Goal: Information Seeking & Learning: Learn about a topic

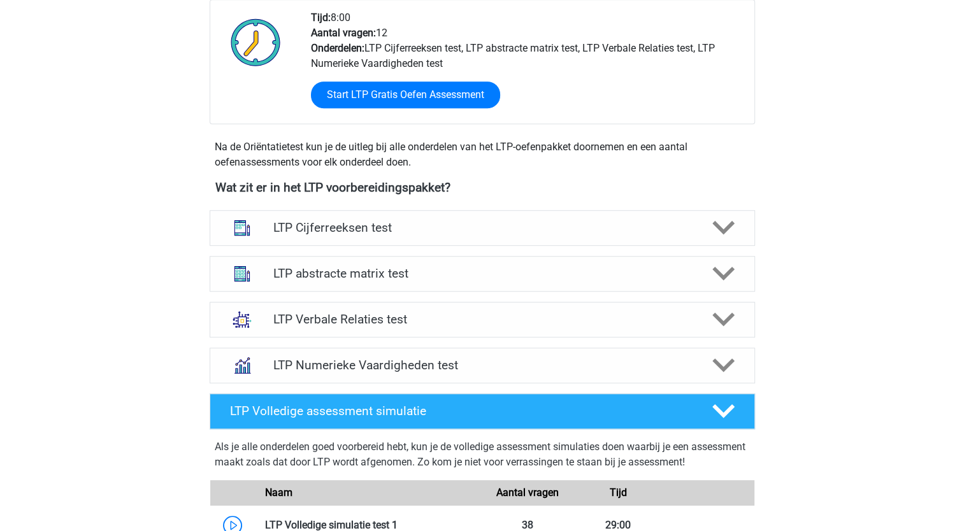
scroll to position [764, 0]
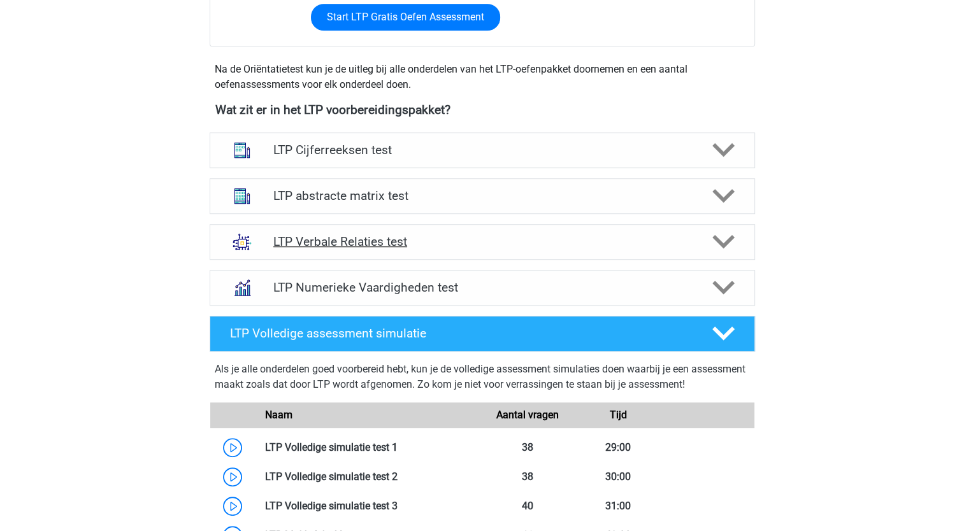
click at [380, 240] on h4 "LTP Verbale Relaties test" at bounding box center [481, 241] width 417 height 15
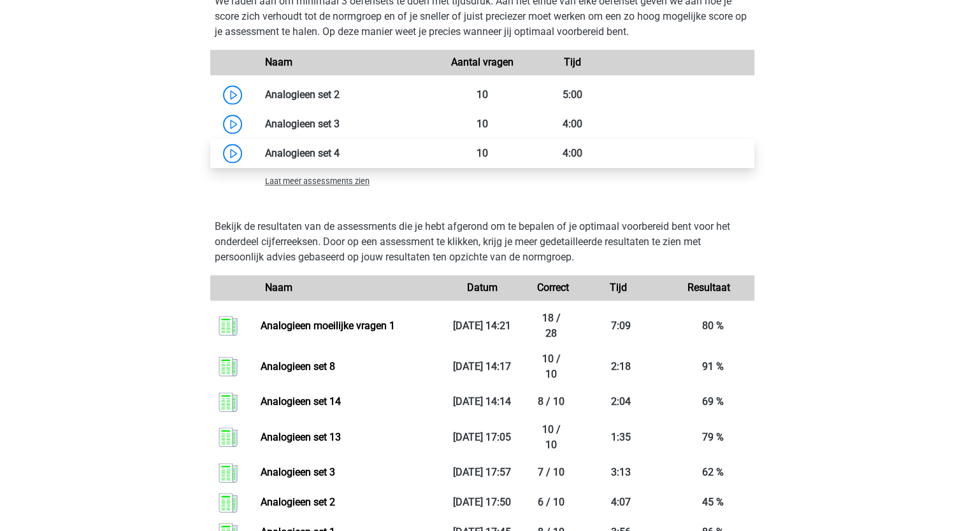
scroll to position [1465, 0]
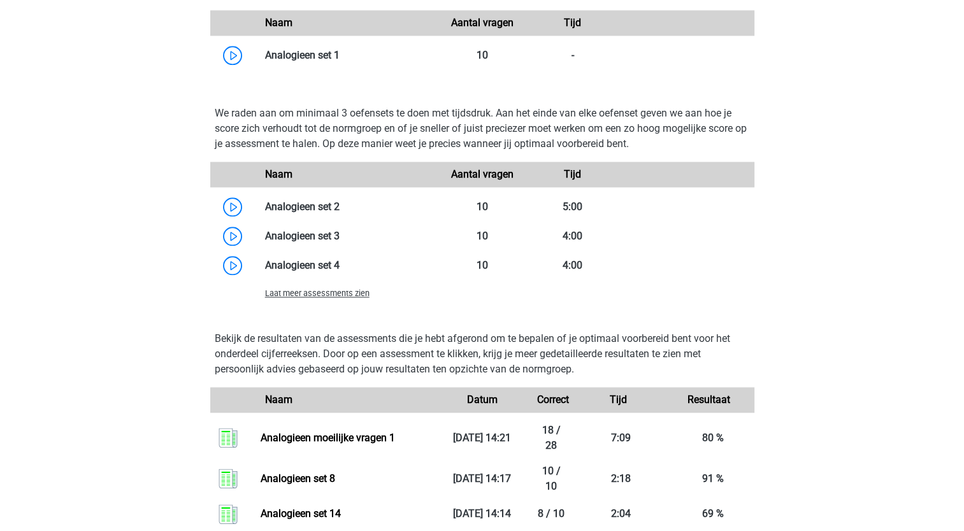
click at [310, 296] on span "Laat meer assessments zien" at bounding box center [317, 294] width 104 height 10
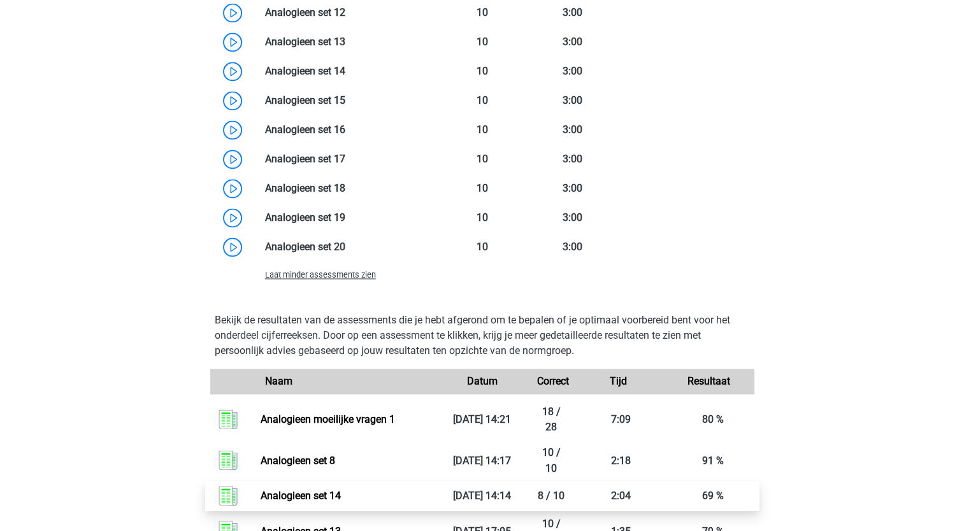
scroll to position [1848, 0]
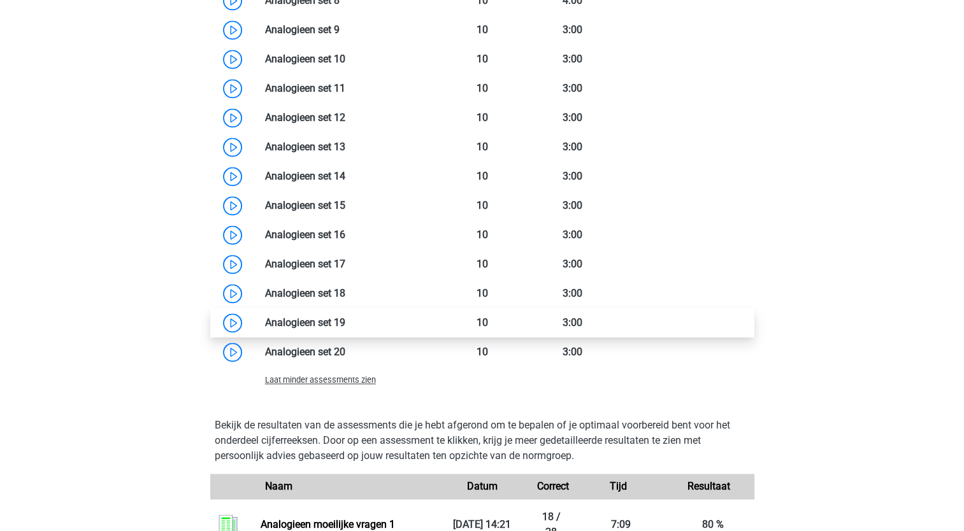
click at [345, 324] on link at bounding box center [345, 323] width 0 height 12
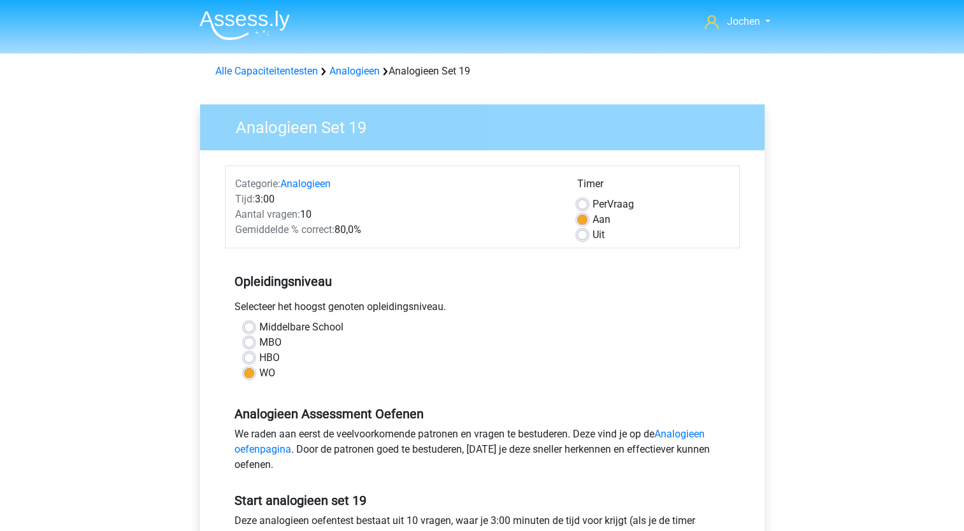
scroll to position [319, 0]
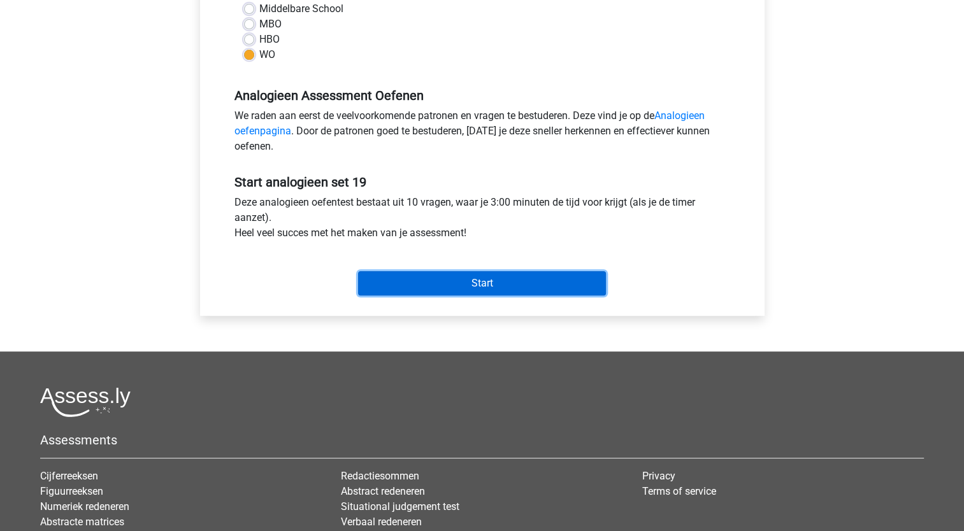
click at [473, 284] on input "Start" at bounding box center [482, 283] width 248 height 24
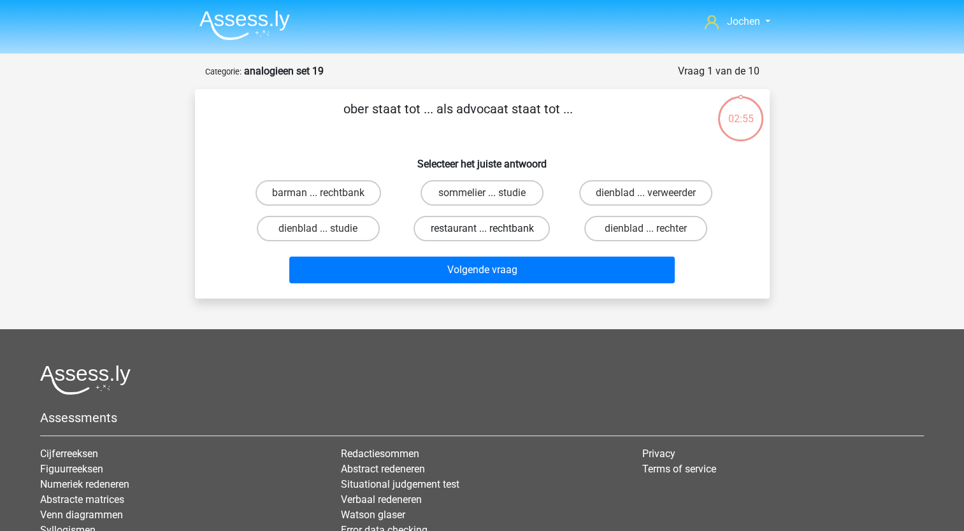
click at [456, 228] on label "restaurant ... rechtbank" at bounding box center [481, 228] width 136 height 25
click at [482, 229] on input "restaurant ... rechtbank" at bounding box center [486, 233] width 8 height 8
radio input "true"
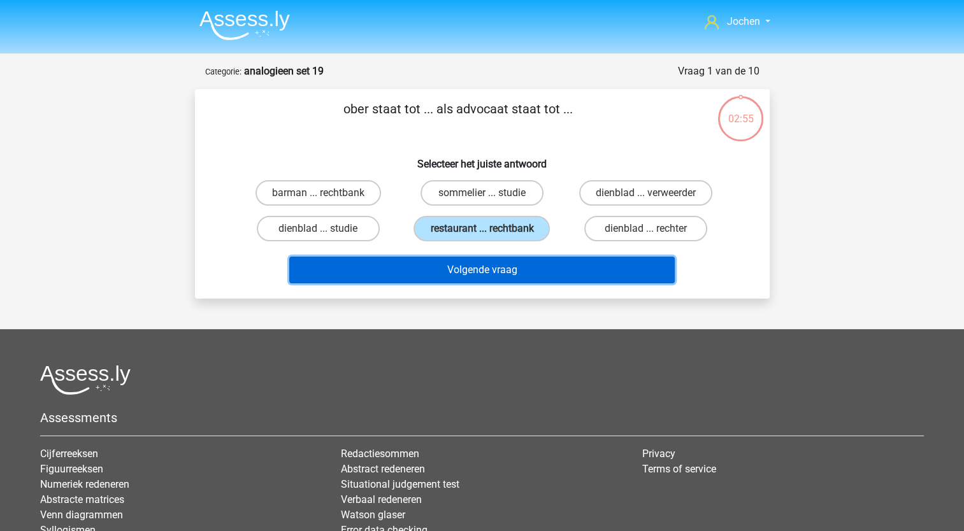
click at [457, 275] on button "Volgende vraag" at bounding box center [481, 270] width 385 height 27
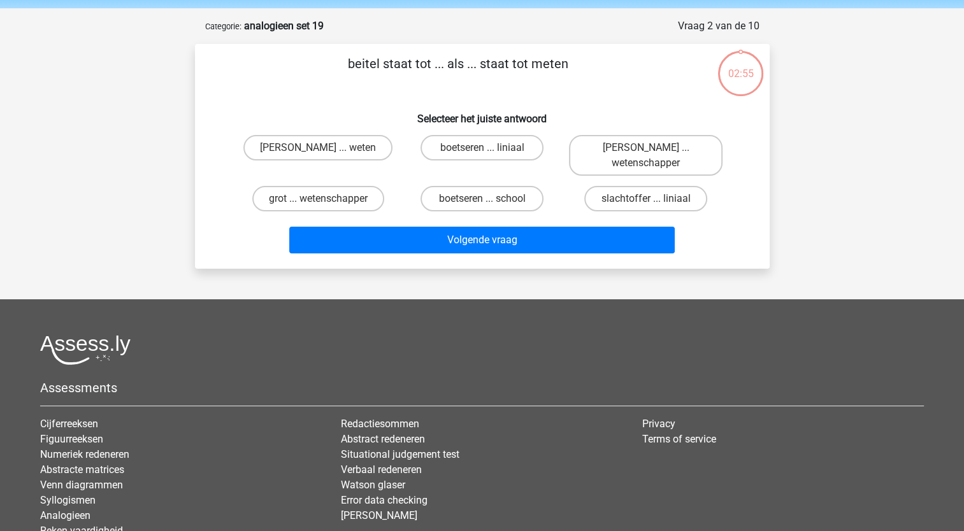
scroll to position [64, 0]
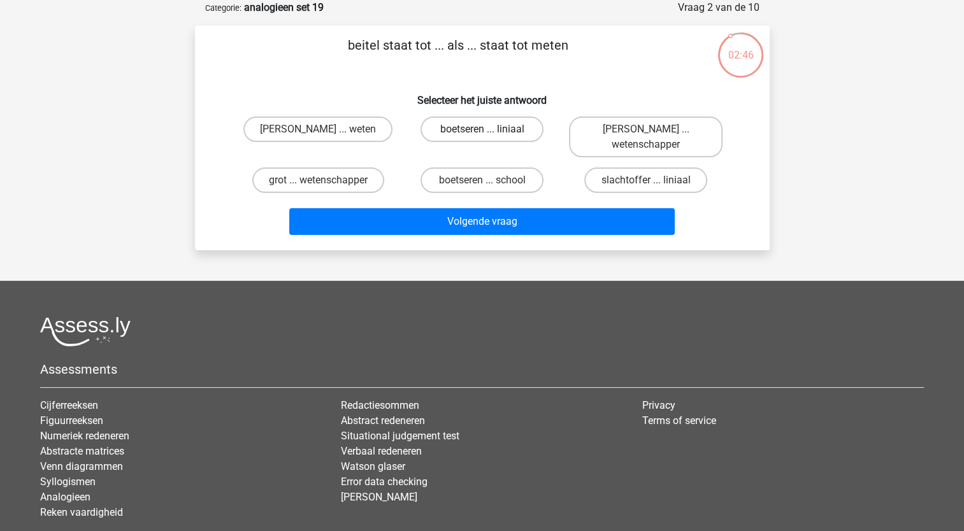
click at [461, 129] on label "boetseren ... liniaal" at bounding box center [481, 129] width 123 height 25
click at [482, 129] on input "boetseren ... liniaal" at bounding box center [486, 133] width 8 height 8
radio input "true"
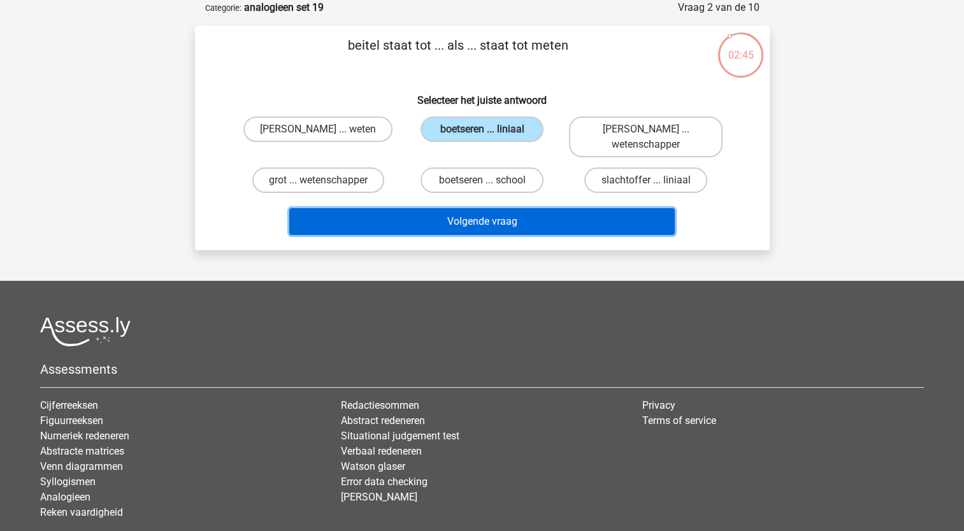
click at [446, 229] on button "Volgende vraag" at bounding box center [481, 221] width 385 height 27
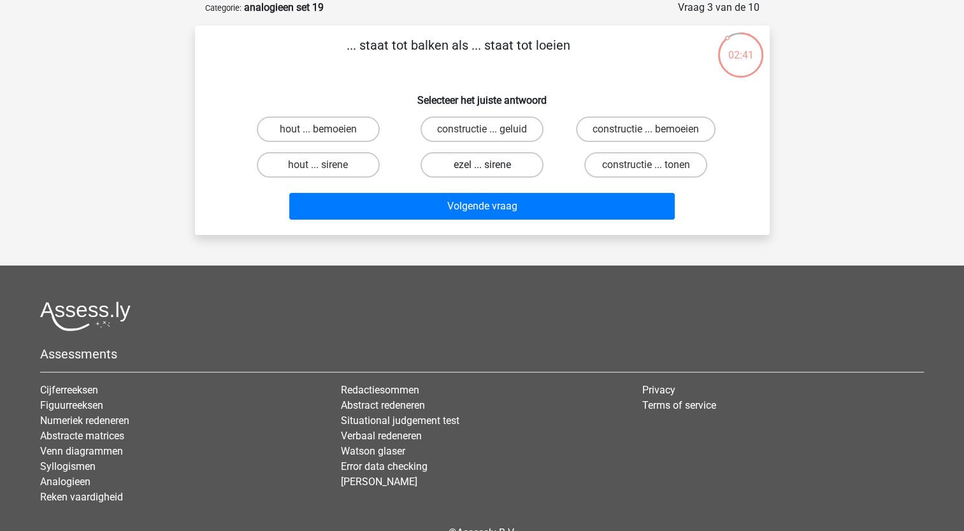
click at [461, 164] on label "ezel ... sirene" at bounding box center [481, 164] width 123 height 25
click at [482, 165] on input "ezel ... sirene" at bounding box center [486, 169] width 8 height 8
radio input "true"
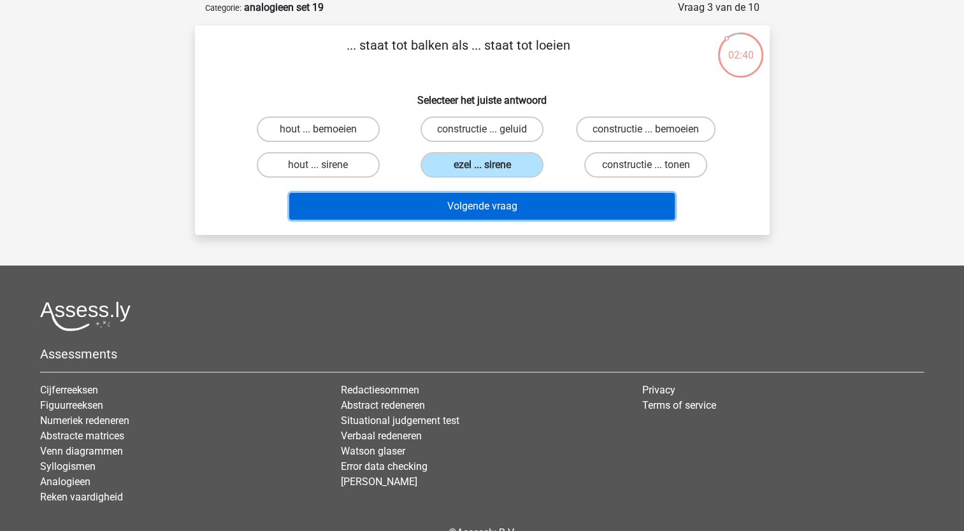
click at [456, 203] on button "Volgende vraag" at bounding box center [481, 206] width 385 height 27
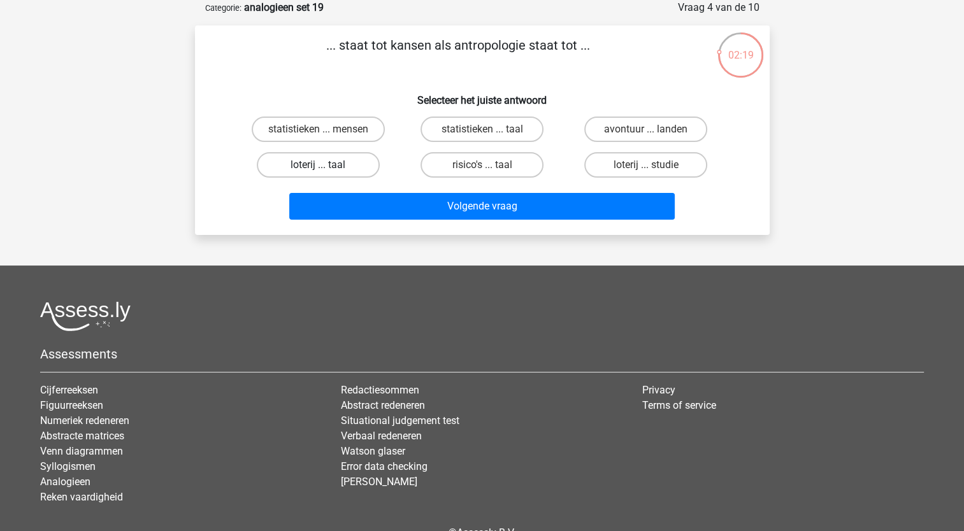
click at [317, 161] on label "loterij ... taal" at bounding box center [318, 164] width 123 height 25
click at [318, 165] on input "loterij ... taal" at bounding box center [322, 169] width 8 height 8
radio input "true"
click at [638, 164] on label "loterij ... studie" at bounding box center [645, 164] width 123 height 25
click at [646, 165] on input "loterij ... studie" at bounding box center [650, 169] width 8 height 8
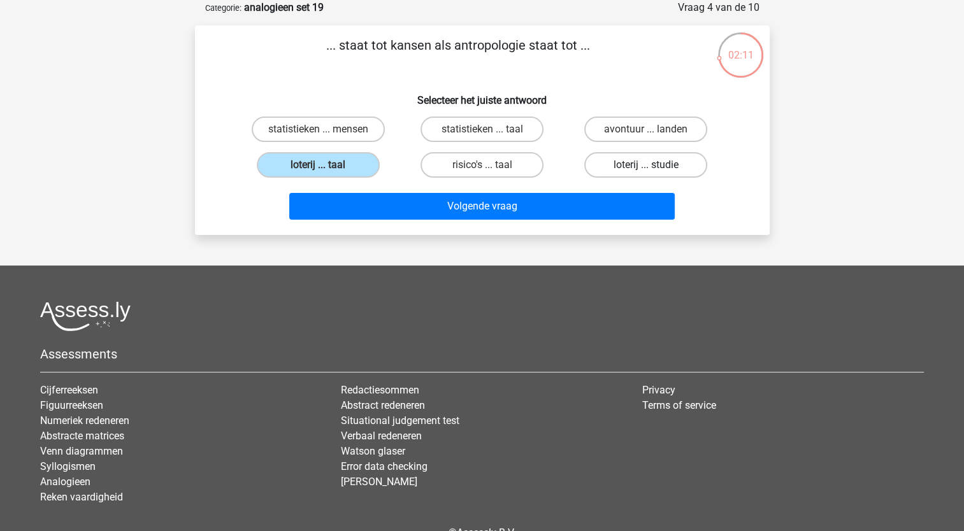
radio input "true"
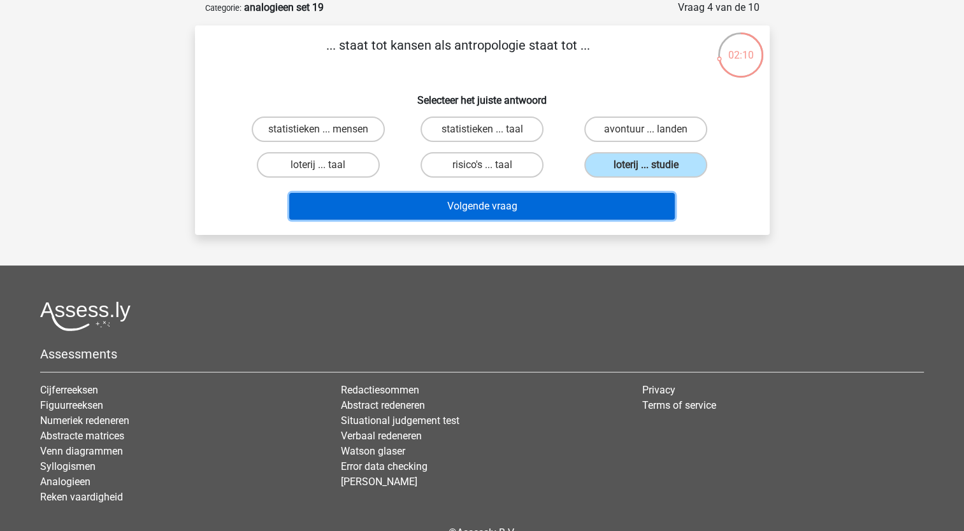
click at [551, 196] on button "Volgende vraag" at bounding box center [481, 206] width 385 height 27
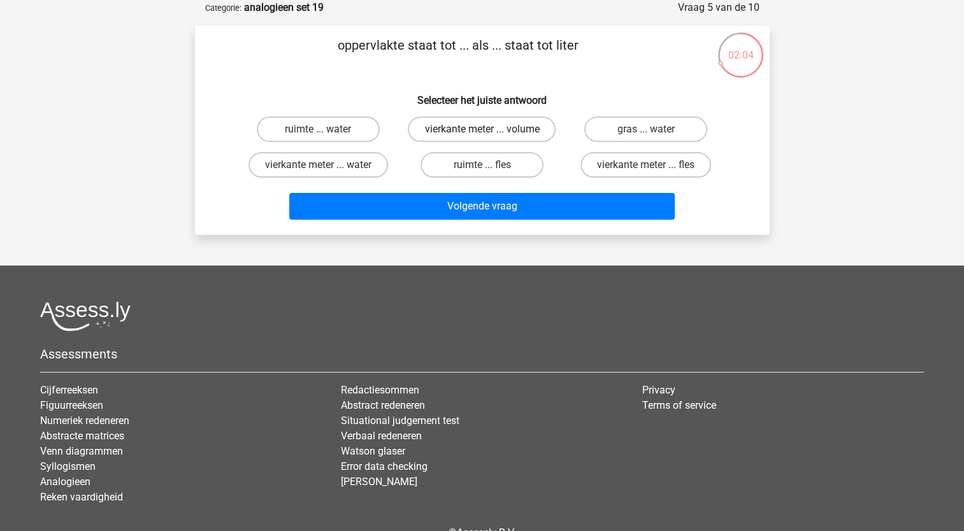
click at [474, 126] on label "vierkante meter ... volume" at bounding box center [482, 129] width 148 height 25
click at [482, 129] on input "vierkante meter ... volume" at bounding box center [486, 133] width 8 height 8
radio input "true"
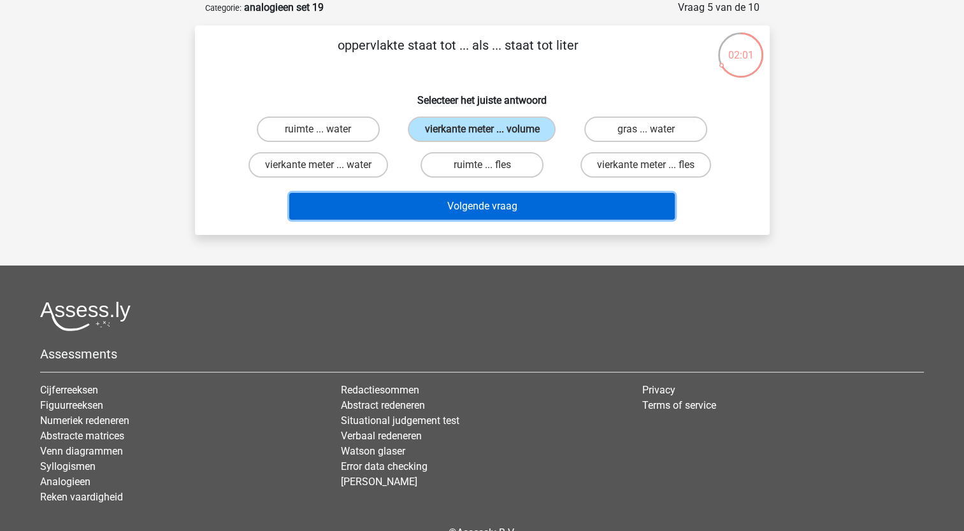
click at [466, 208] on button "Volgende vraag" at bounding box center [481, 206] width 385 height 27
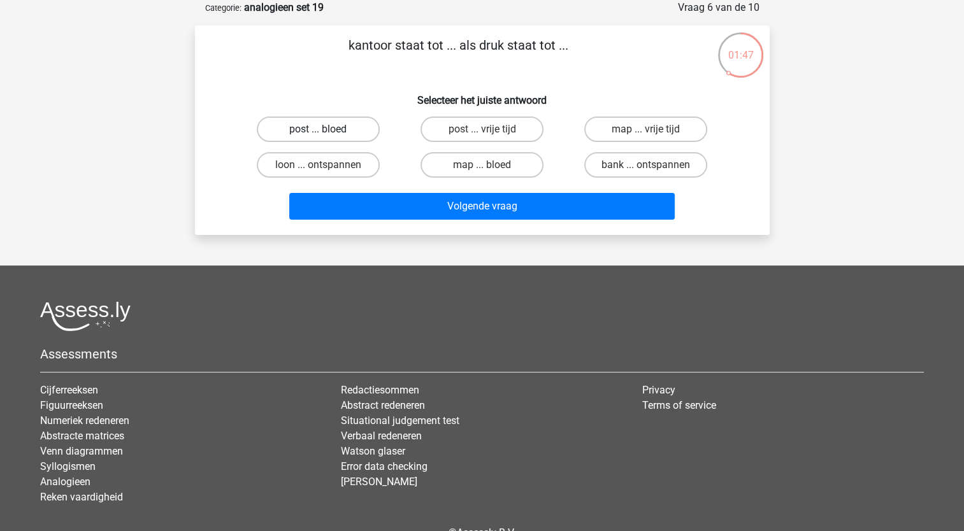
click at [343, 125] on label "post ... bloed" at bounding box center [318, 129] width 123 height 25
click at [326, 129] on input "post ... bloed" at bounding box center [322, 133] width 8 height 8
radio input "true"
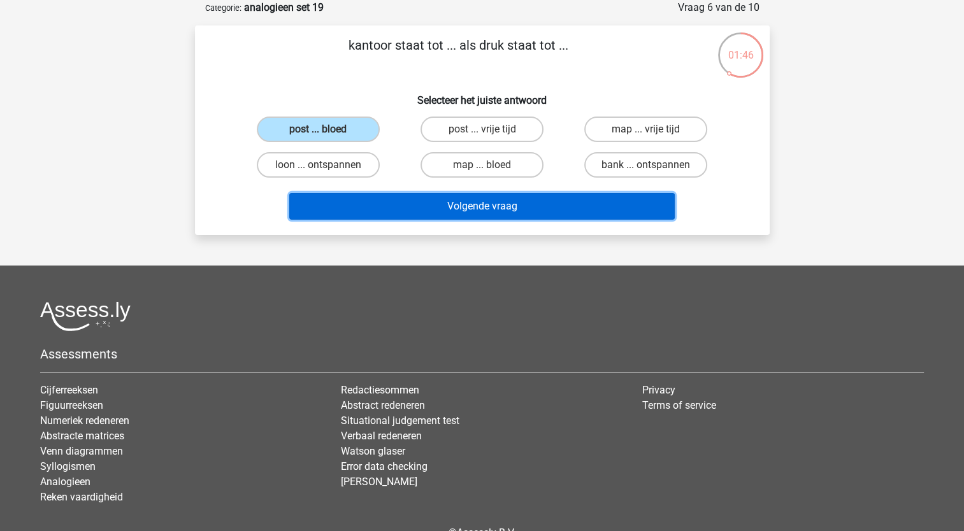
click at [411, 197] on button "Volgende vraag" at bounding box center [481, 206] width 385 height 27
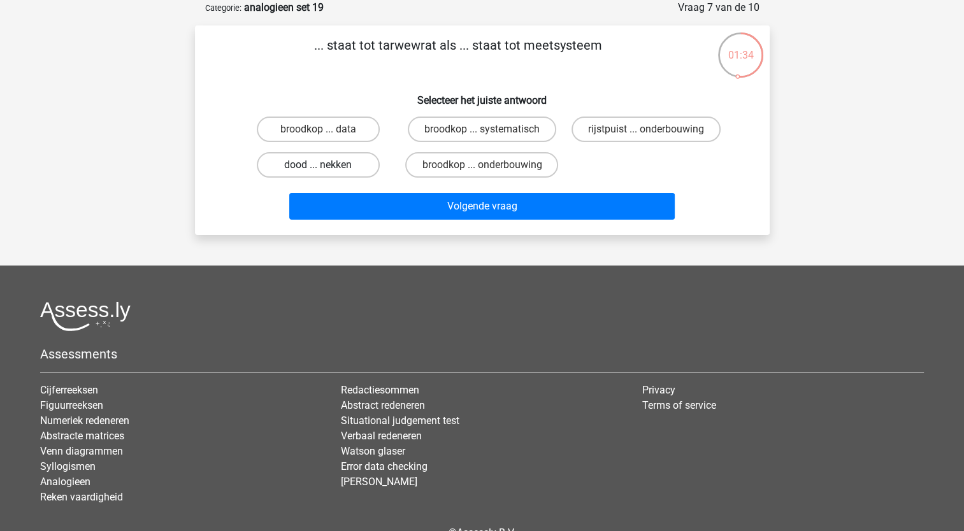
click at [335, 162] on label "dood ... nekken" at bounding box center [318, 164] width 123 height 25
click at [326, 165] on input "dood ... nekken" at bounding box center [322, 169] width 8 height 8
radio input "true"
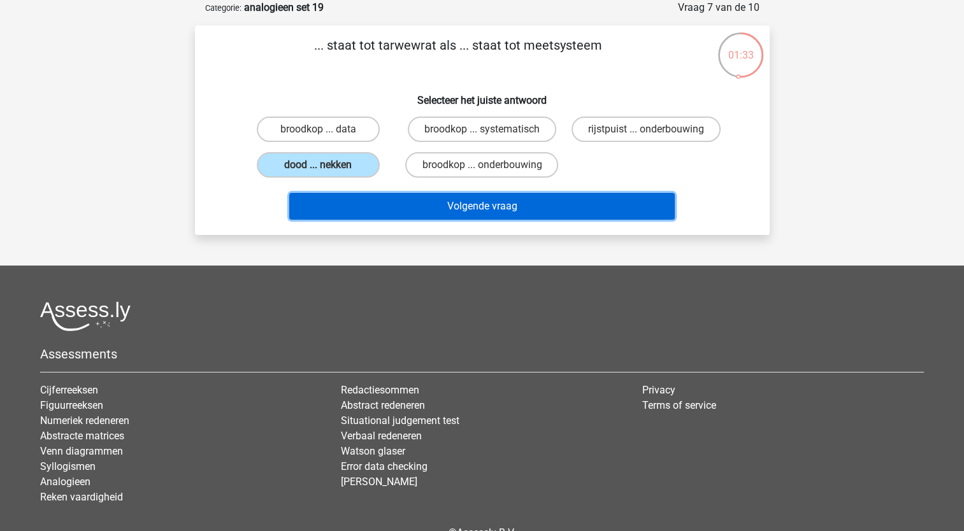
click at [420, 197] on button "Volgende vraag" at bounding box center [481, 206] width 385 height 27
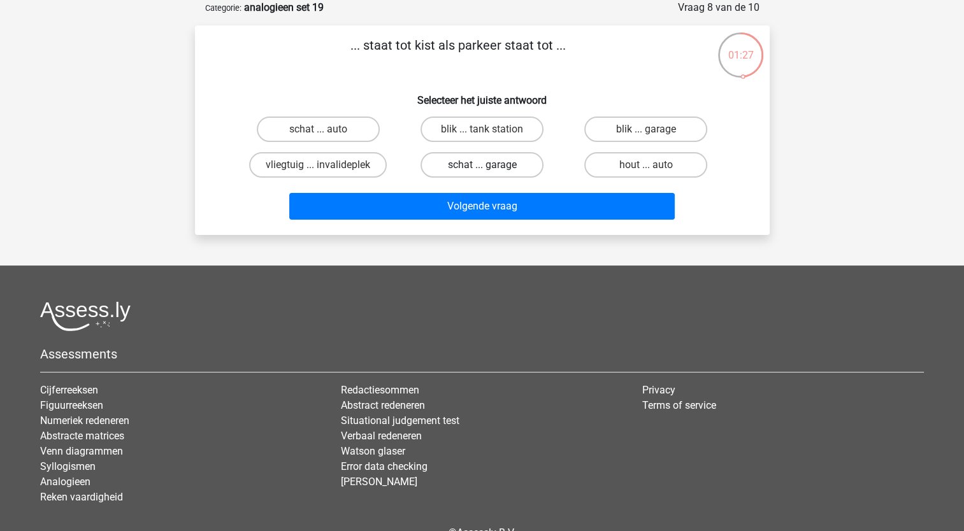
click at [467, 164] on label "schat ... garage" at bounding box center [481, 164] width 123 height 25
click at [482, 165] on input "schat ... garage" at bounding box center [486, 169] width 8 height 8
radio input "true"
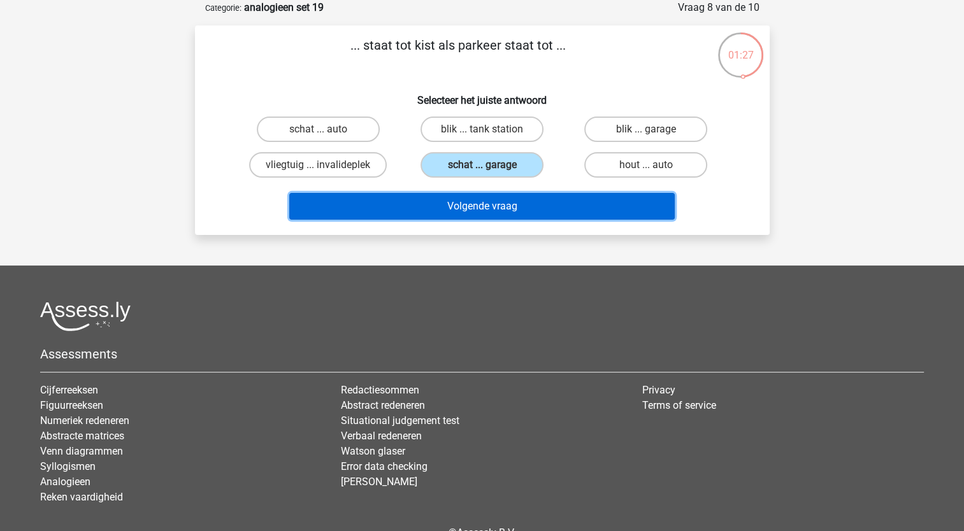
click at [462, 203] on button "Volgende vraag" at bounding box center [481, 206] width 385 height 27
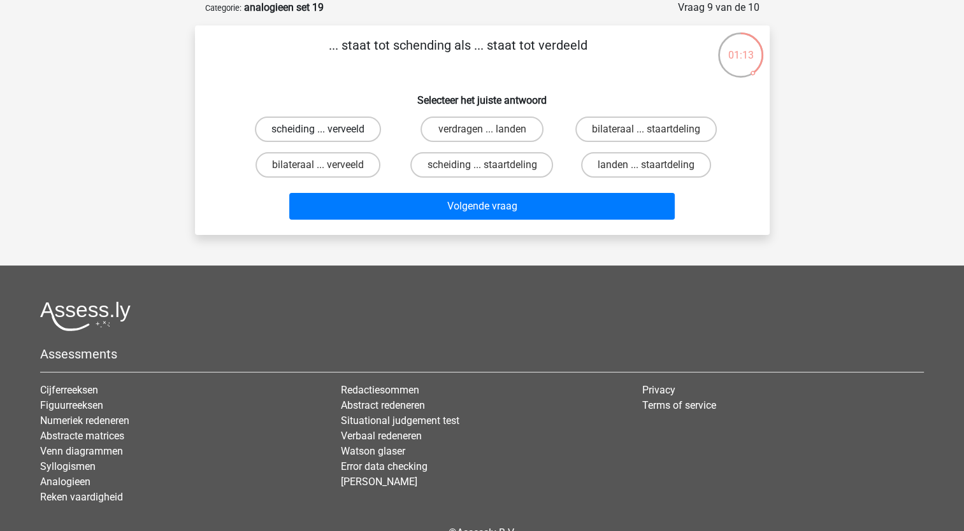
click at [319, 127] on label "scheiding ... verveeld" at bounding box center [318, 129] width 126 height 25
click at [319, 129] on input "scheiding ... verveeld" at bounding box center [322, 133] width 8 height 8
radio input "true"
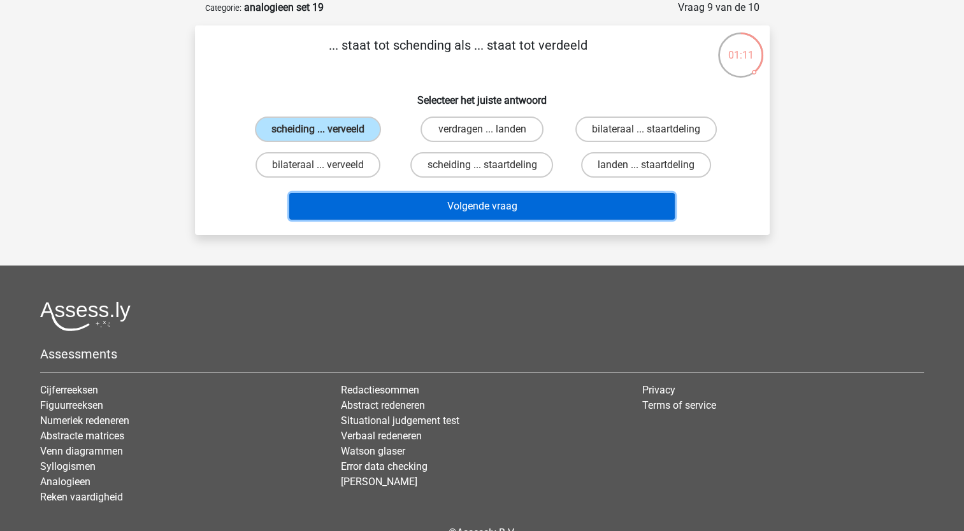
click at [411, 205] on button "Volgende vraag" at bounding box center [481, 206] width 385 height 27
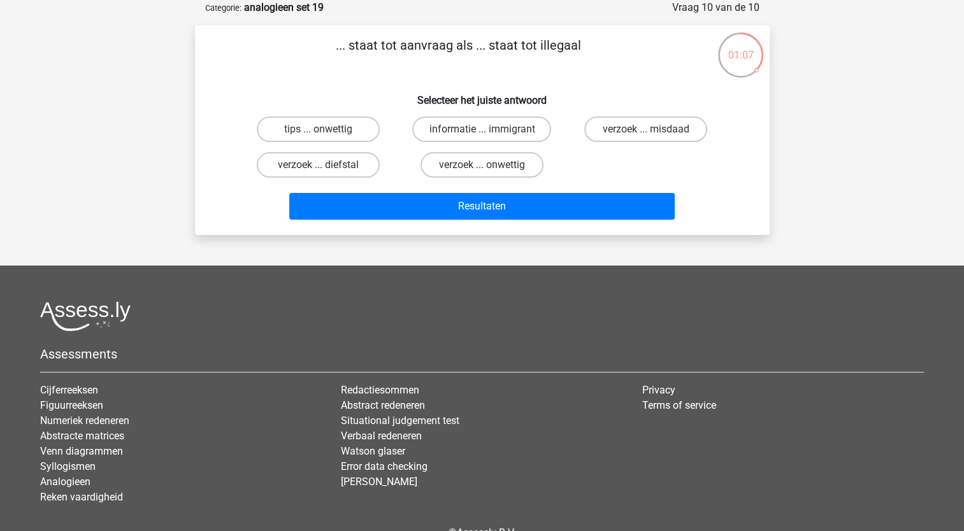
drag, startPoint x: 331, startPoint y: 162, endPoint x: 370, endPoint y: 182, distance: 43.6
click at [332, 162] on label "verzoek ... diefstal" at bounding box center [318, 164] width 123 height 25
click at [326, 165] on input "verzoek ... diefstal" at bounding box center [322, 169] width 8 height 8
radio input "true"
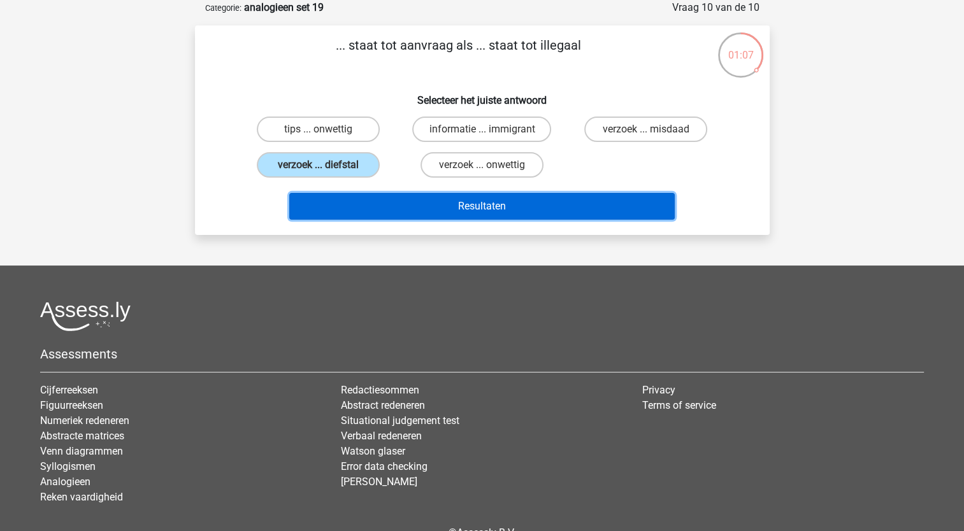
click at [429, 200] on button "Resultaten" at bounding box center [481, 206] width 385 height 27
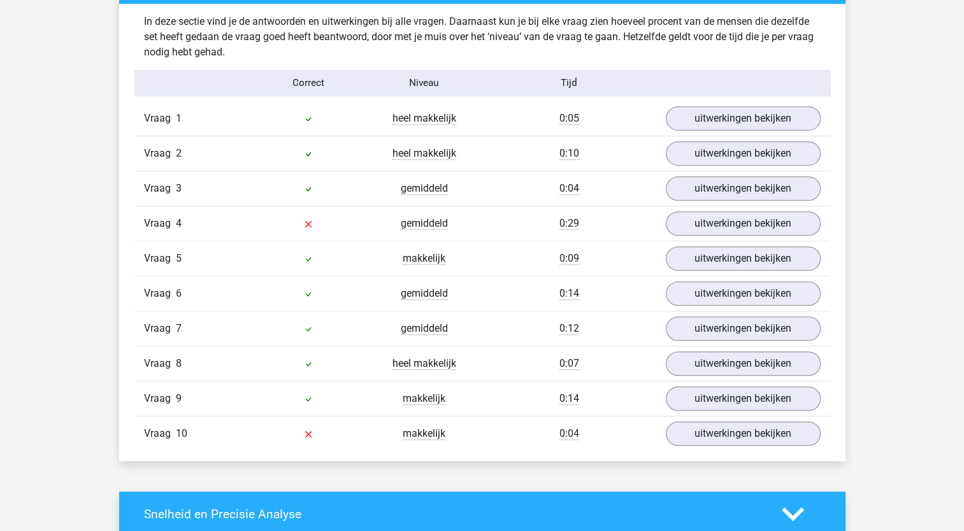
scroll to position [764, 0]
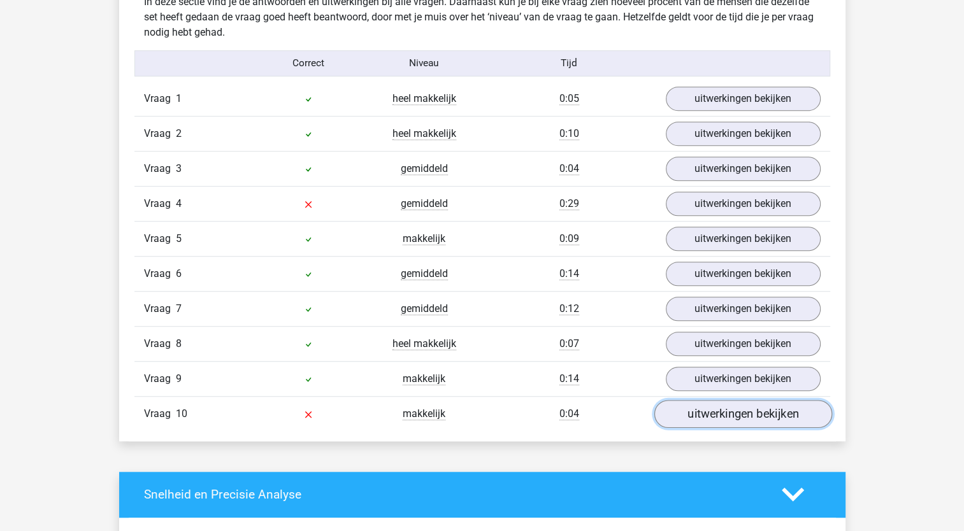
click at [756, 410] on link "uitwerkingen bekijken" at bounding box center [743, 414] width 178 height 28
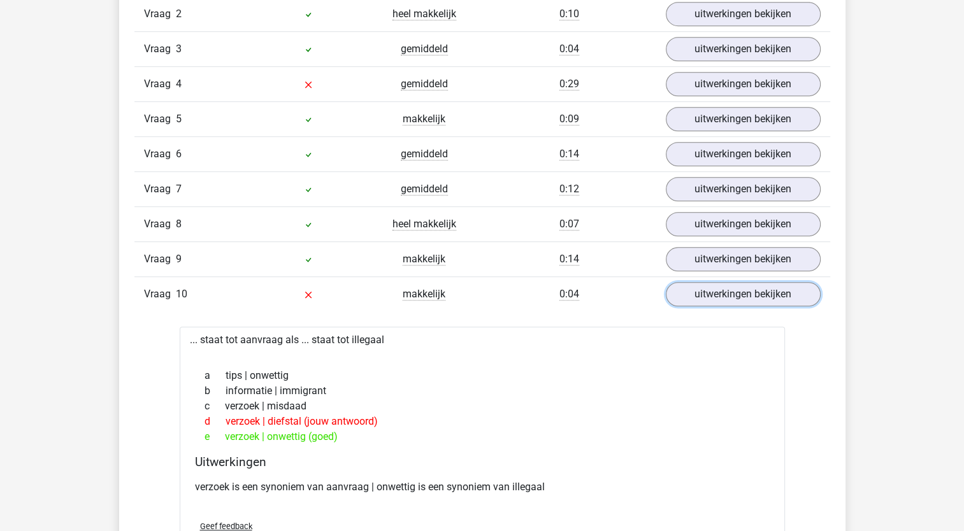
scroll to position [892, 0]
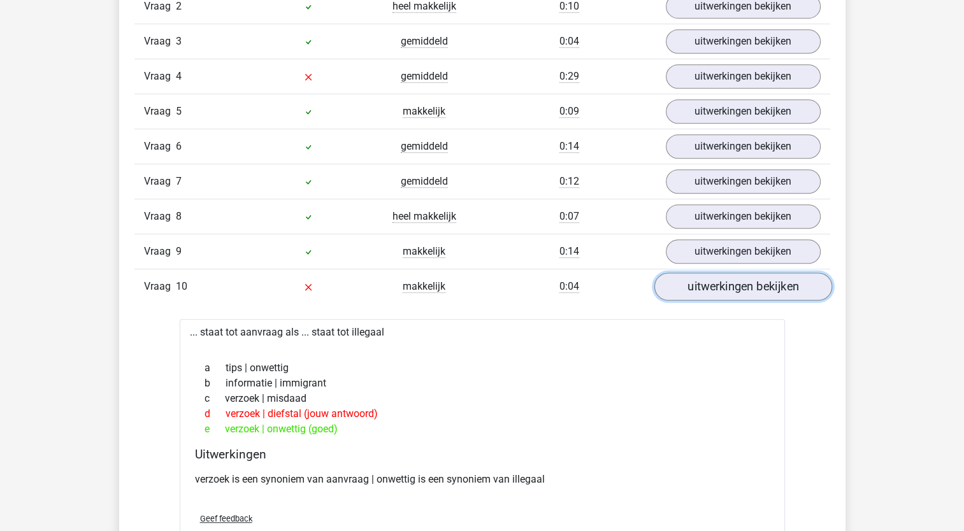
click at [714, 282] on link "uitwerkingen bekijken" at bounding box center [743, 287] width 178 height 28
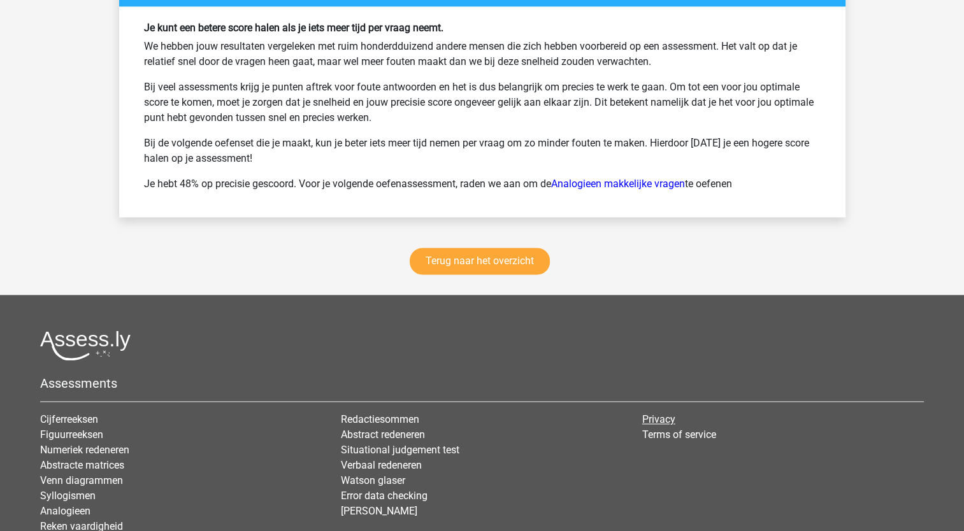
scroll to position [1784, 0]
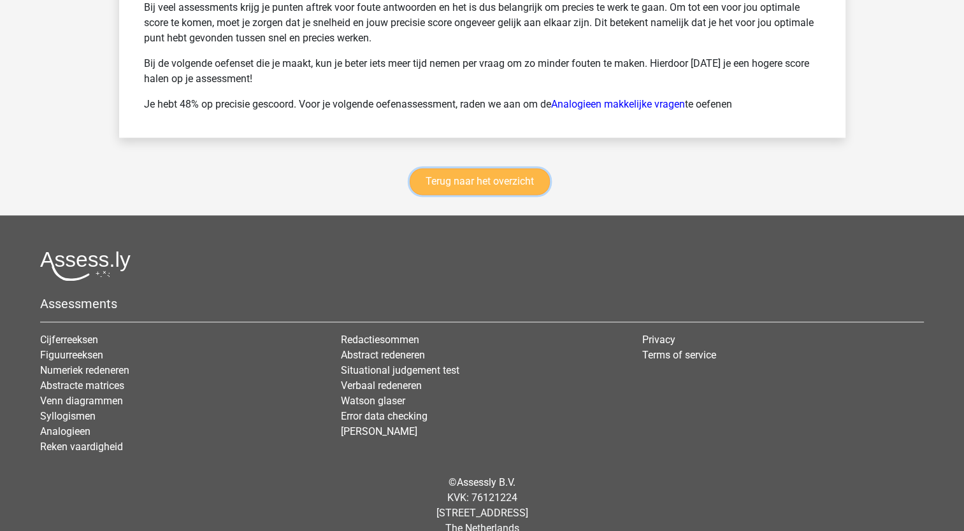
click at [476, 178] on link "Terug naar het overzicht" at bounding box center [480, 181] width 140 height 27
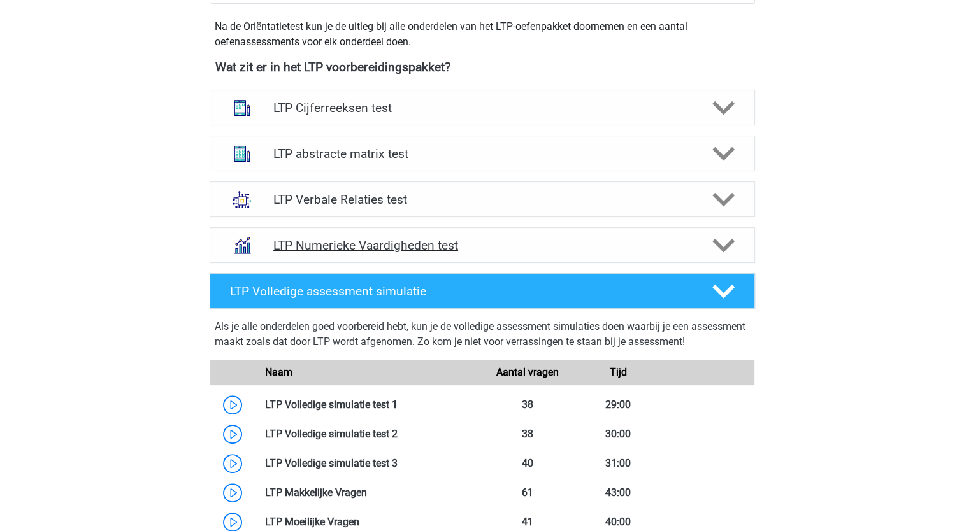
scroll to position [446, 0]
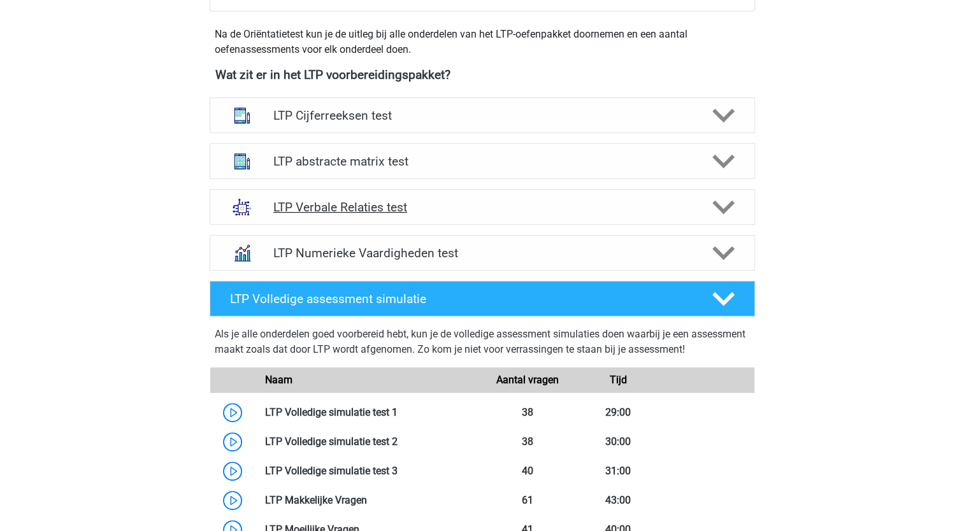
click at [375, 204] on h4 "LTP Verbale Relaties test" at bounding box center [481, 207] width 417 height 15
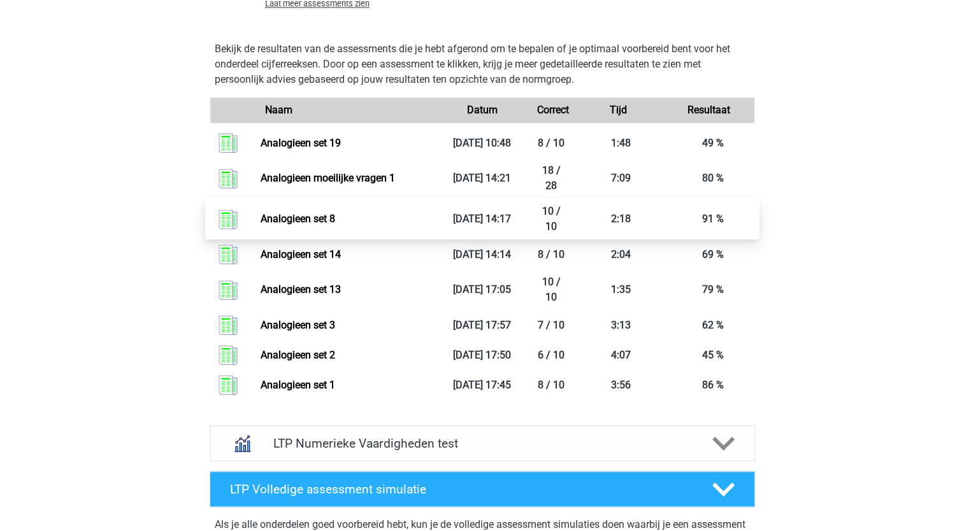
scroll to position [1083, 0]
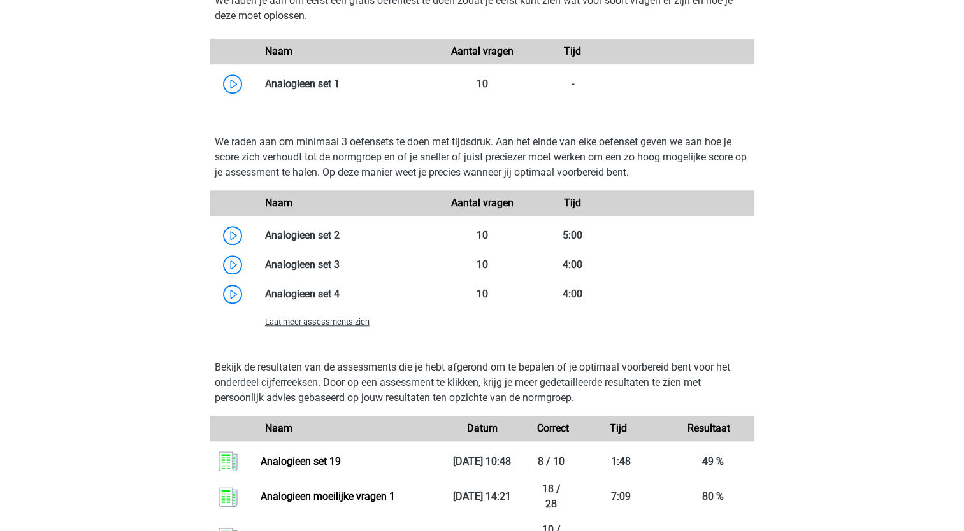
click at [339, 322] on span "Laat meer assessments zien" at bounding box center [317, 322] width 104 height 10
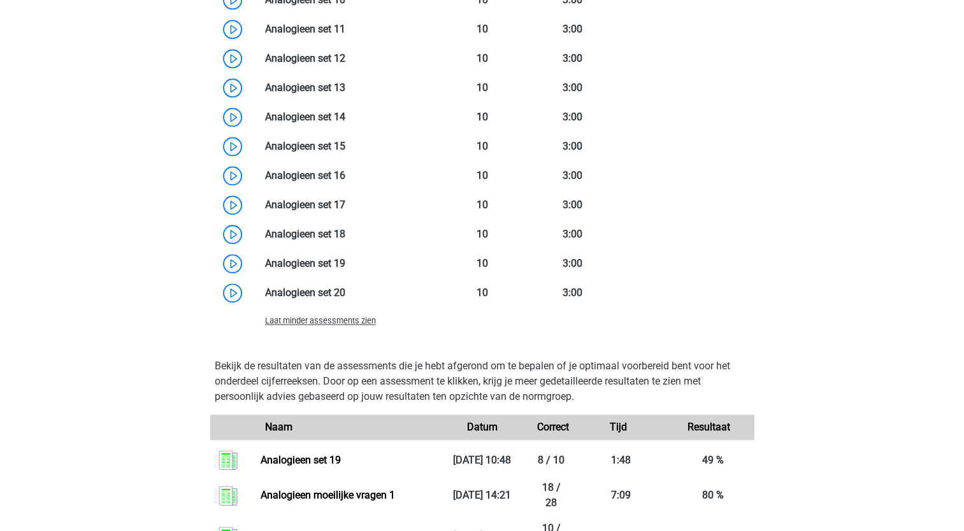
scroll to position [1529, 0]
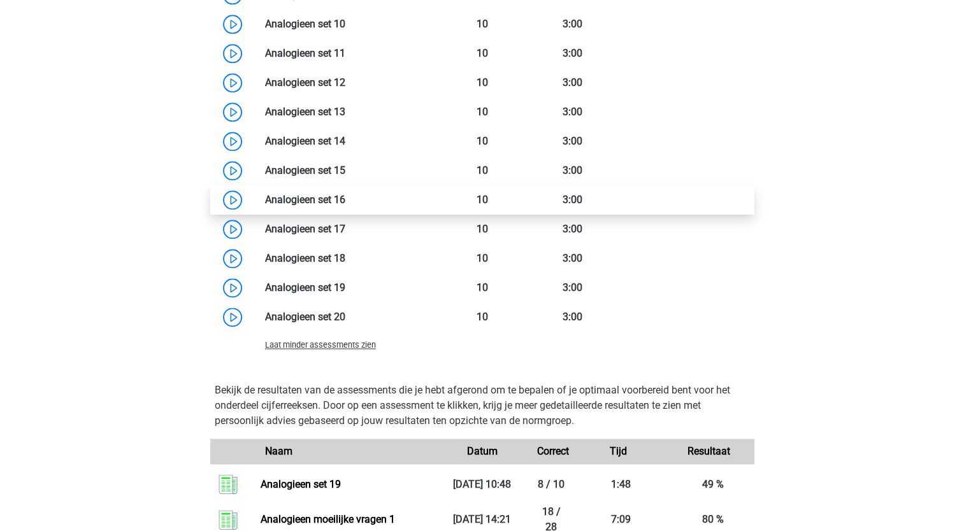
click at [345, 199] on link at bounding box center [345, 200] width 0 height 12
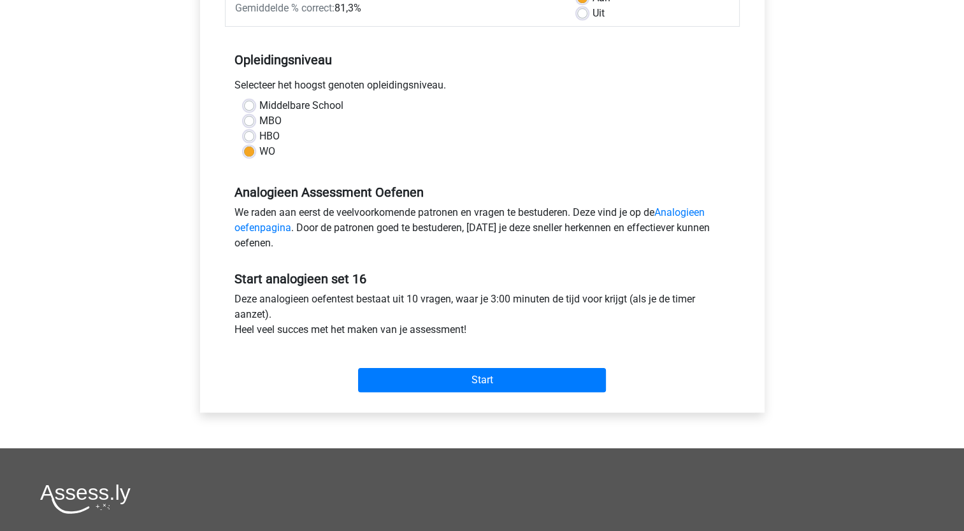
scroll to position [319, 0]
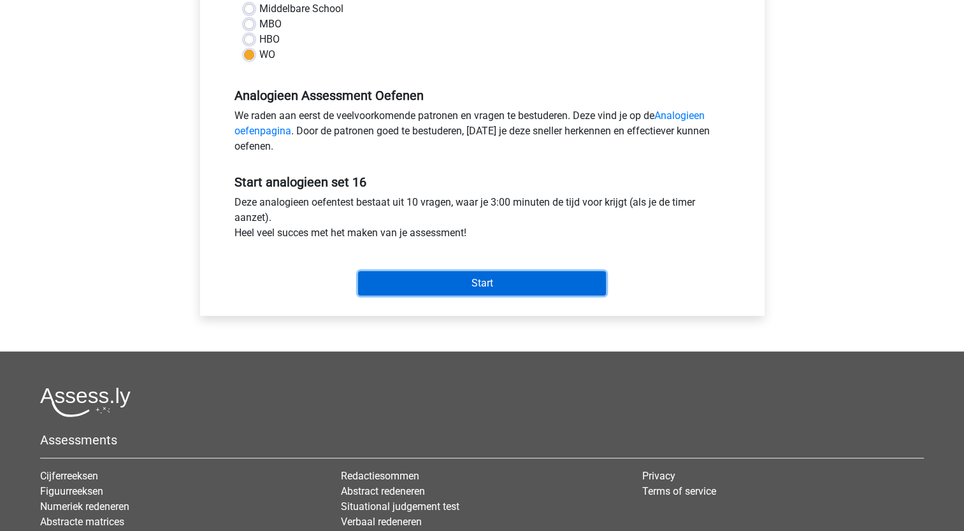
click at [477, 275] on input "Start" at bounding box center [482, 283] width 248 height 24
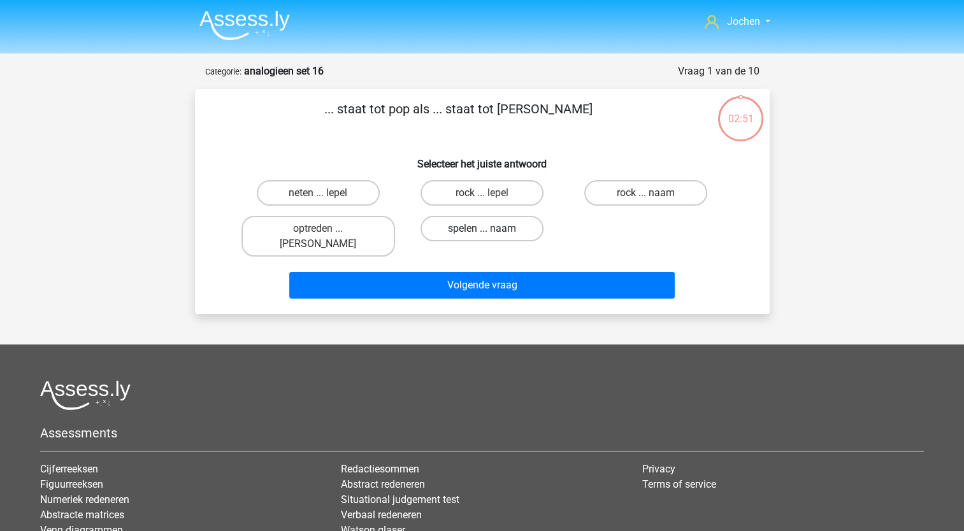
click at [466, 227] on label "spelen ... naam" at bounding box center [481, 228] width 123 height 25
click at [482, 229] on input "spelen ... naam" at bounding box center [486, 233] width 8 height 8
radio input "true"
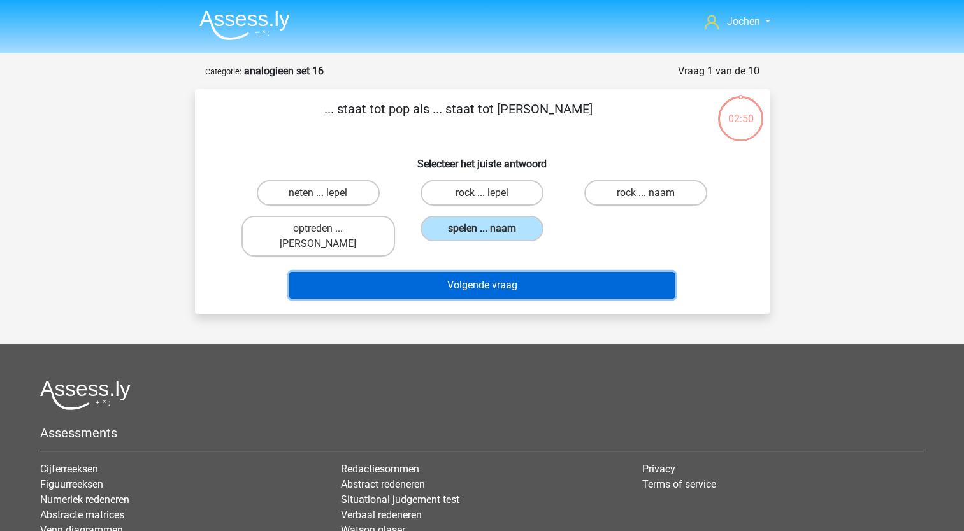
click at [457, 272] on button "Volgende vraag" at bounding box center [481, 285] width 385 height 27
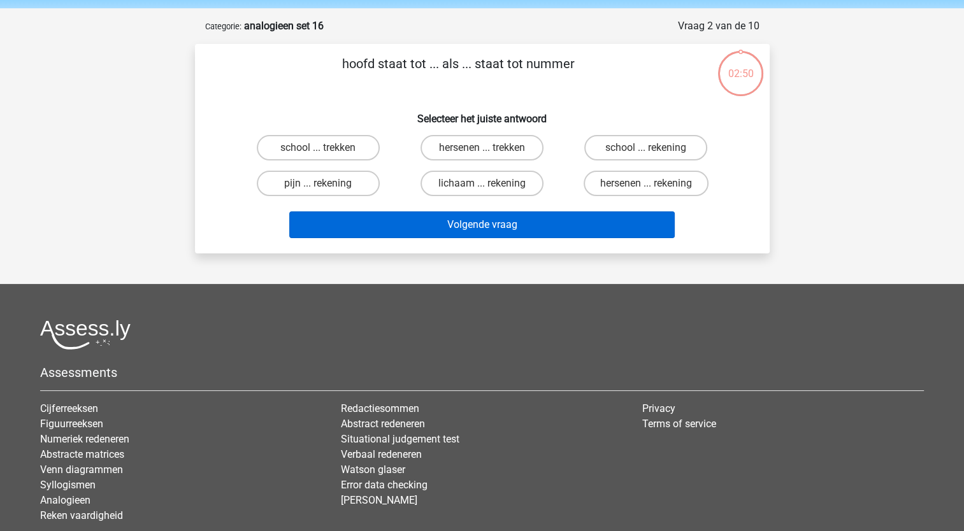
scroll to position [64, 0]
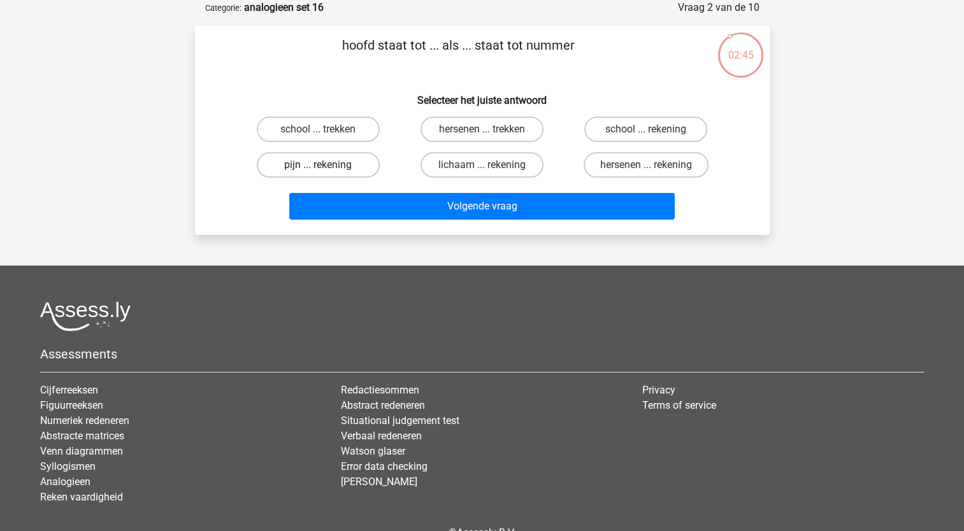
click at [334, 165] on label "pijn ... rekening" at bounding box center [318, 164] width 123 height 25
click at [326, 165] on input "pijn ... rekening" at bounding box center [322, 169] width 8 height 8
radio input "true"
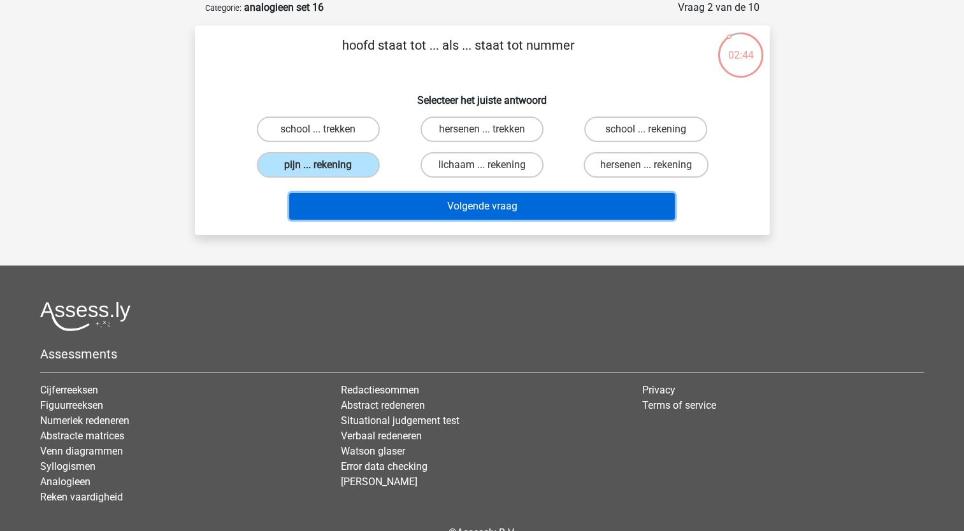
click at [403, 205] on button "Volgende vraag" at bounding box center [481, 206] width 385 height 27
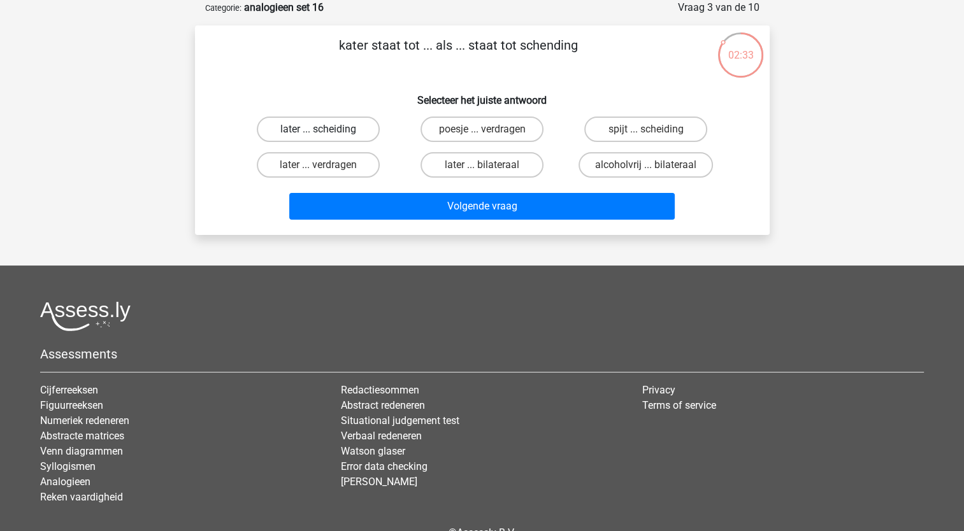
click at [334, 126] on label "later ... scheiding" at bounding box center [318, 129] width 123 height 25
click at [326, 129] on input "later ... scheiding" at bounding box center [322, 133] width 8 height 8
radio input "true"
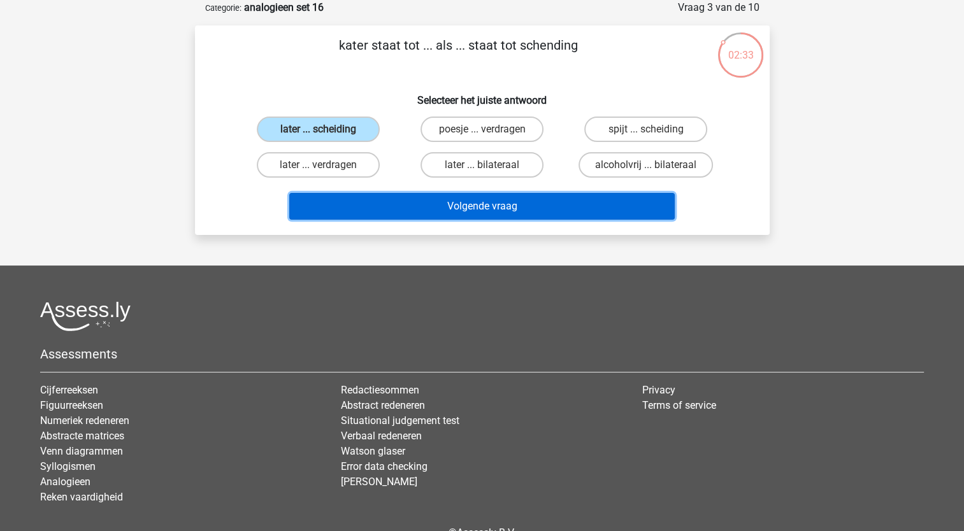
click at [438, 201] on button "Volgende vraag" at bounding box center [481, 206] width 385 height 27
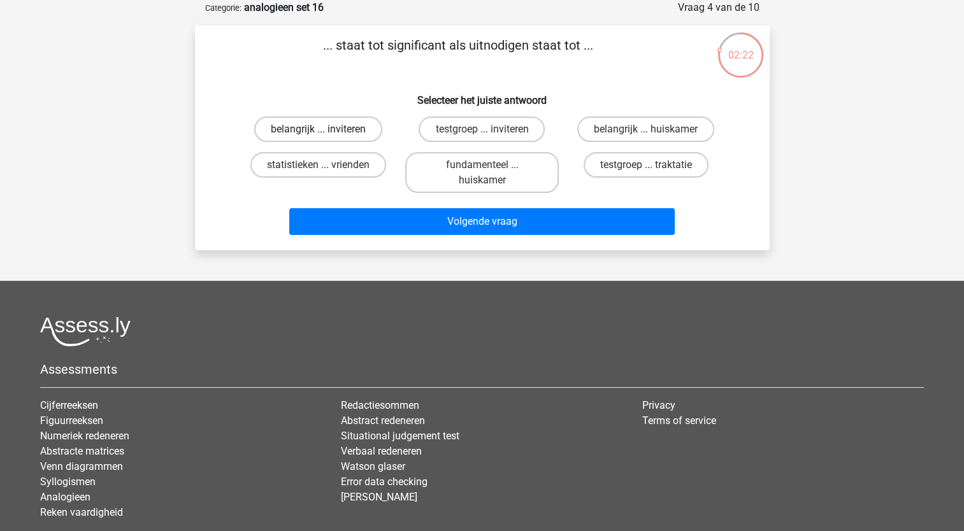
click at [328, 127] on label "belangrijk ... inviteren" at bounding box center [318, 129] width 128 height 25
click at [326, 129] on input "belangrijk ... inviteren" at bounding box center [322, 133] width 8 height 8
radio input "true"
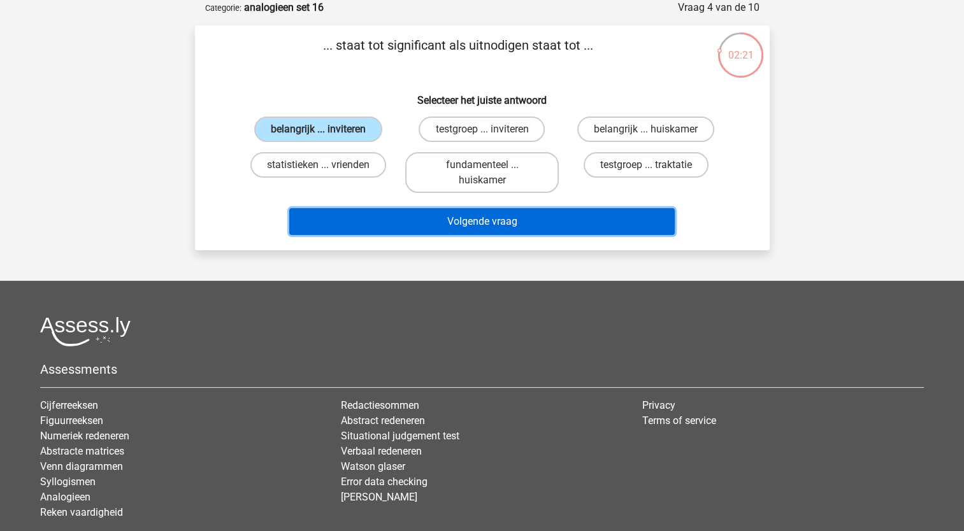
click at [429, 222] on button "Volgende vraag" at bounding box center [481, 221] width 385 height 27
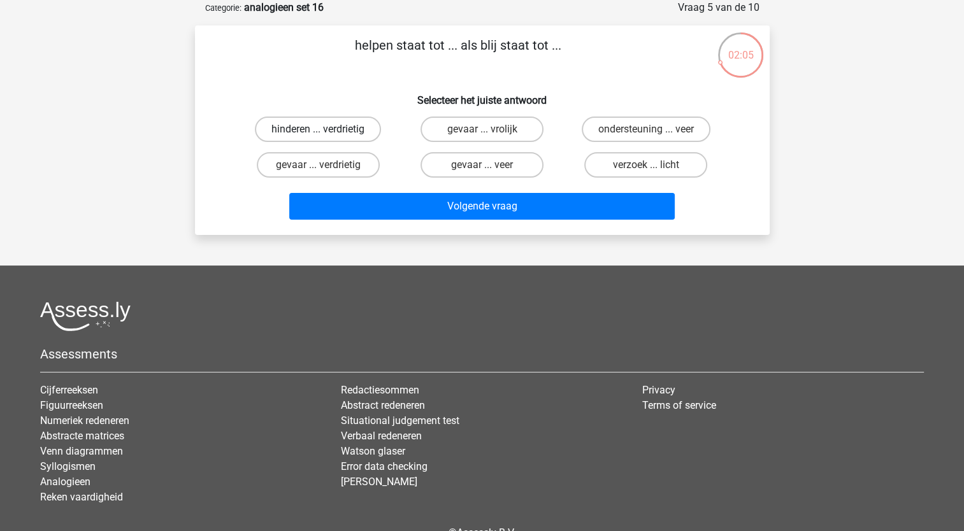
click at [308, 127] on label "hinderen ... verdrietig" at bounding box center [318, 129] width 126 height 25
click at [318, 129] on input "hinderen ... verdrietig" at bounding box center [322, 133] width 8 height 8
radio input "true"
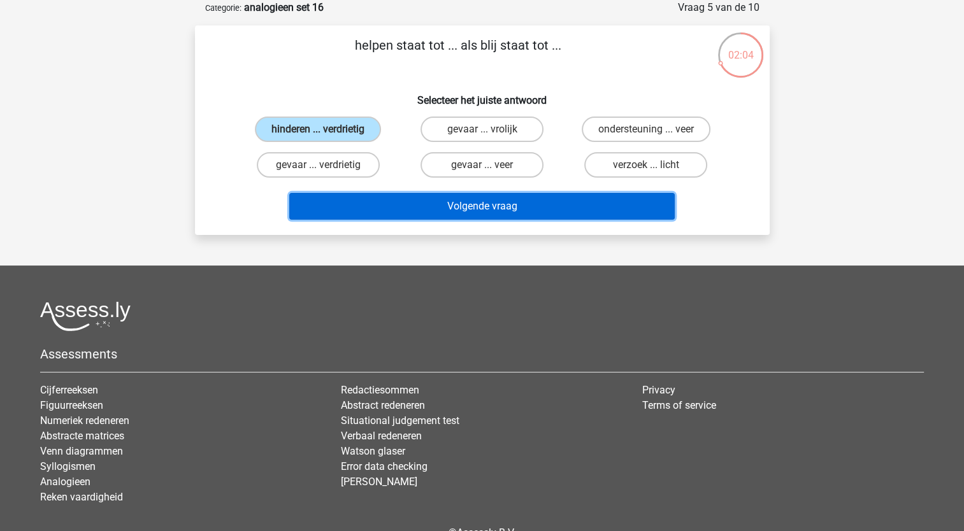
click at [418, 213] on button "Volgende vraag" at bounding box center [481, 206] width 385 height 27
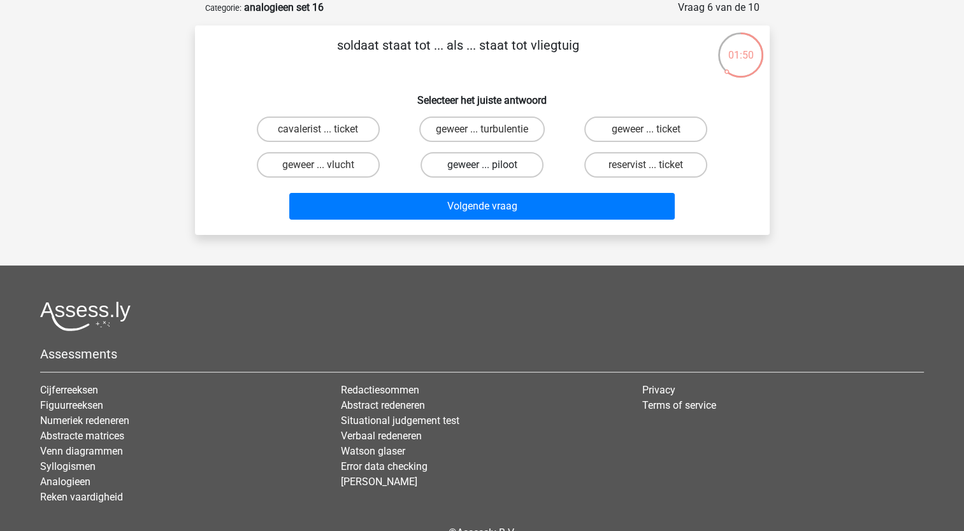
click at [470, 166] on label "geweer ... piloot" at bounding box center [481, 164] width 123 height 25
click at [482, 166] on input "geweer ... piloot" at bounding box center [486, 169] width 8 height 8
radio input "true"
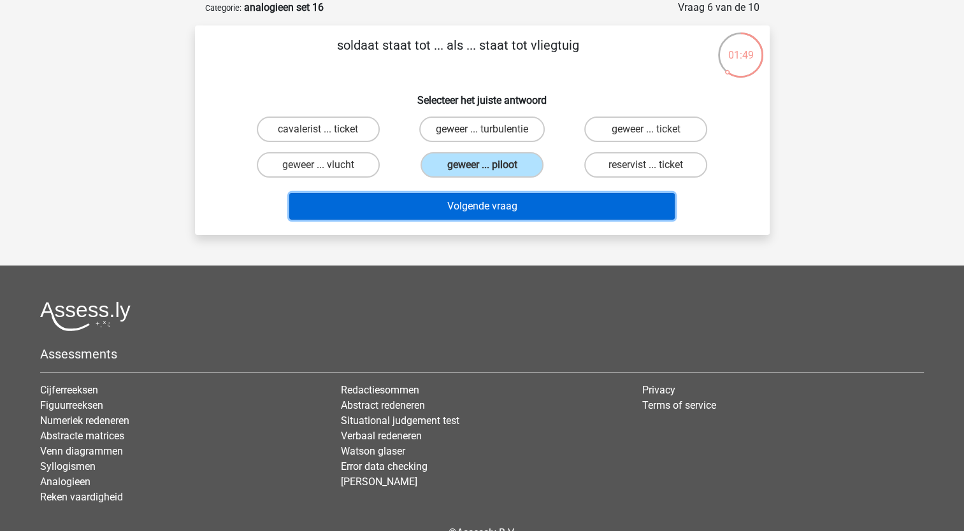
click at [461, 199] on button "Volgende vraag" at bounding box center [481, 206] width 385 height 27
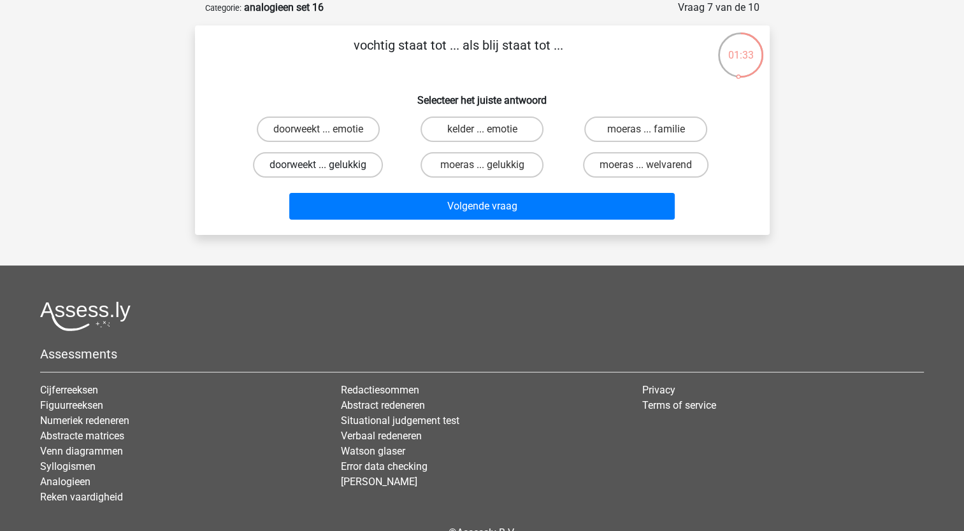
click at [319, 162] on label "doorweekt ... gelukkig" at bounding box center [318, 164] width 130 height 25
click at [319, 165] on input "doorweekt ... gelukkig" at bounding box center [322, 169] width 8 height 8
radio input "true"
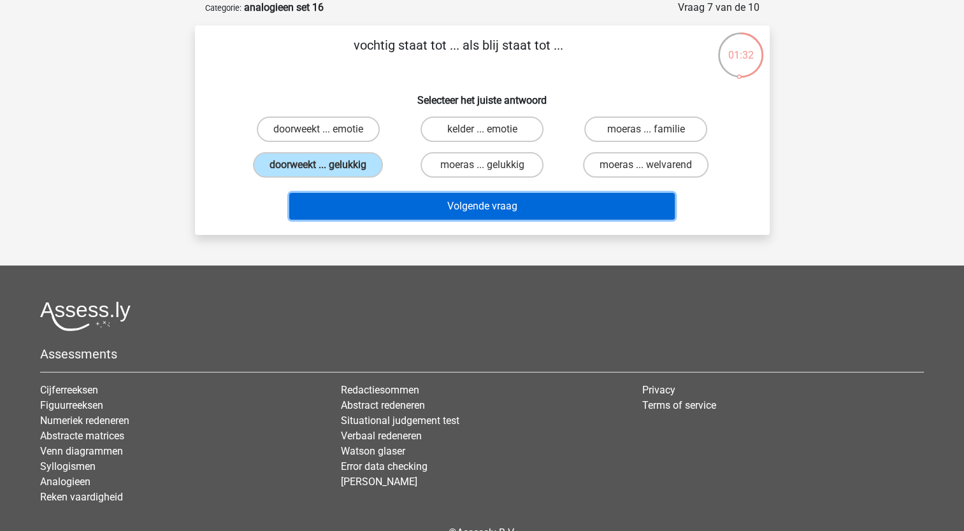
click at [447, 203] on button "Volgende vraag" at bounding box center [481, 206] width 385 height 27
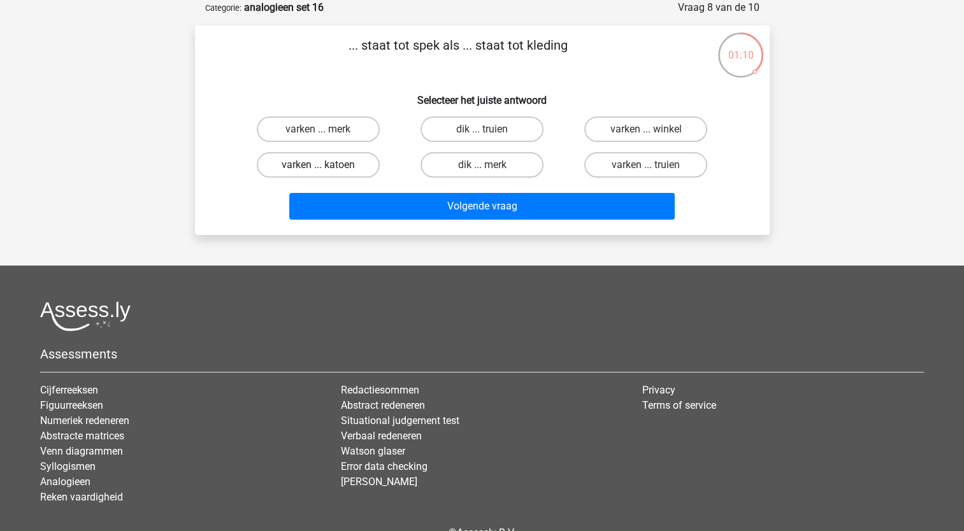
click at [335, 166] on label "varken ... katoen" at bounding box center [318, 164] width 123 height 25
click at [326, 166] on input "varken ... katoen" at bounding box center [322, 169] width 8 height 8
radio input "true"
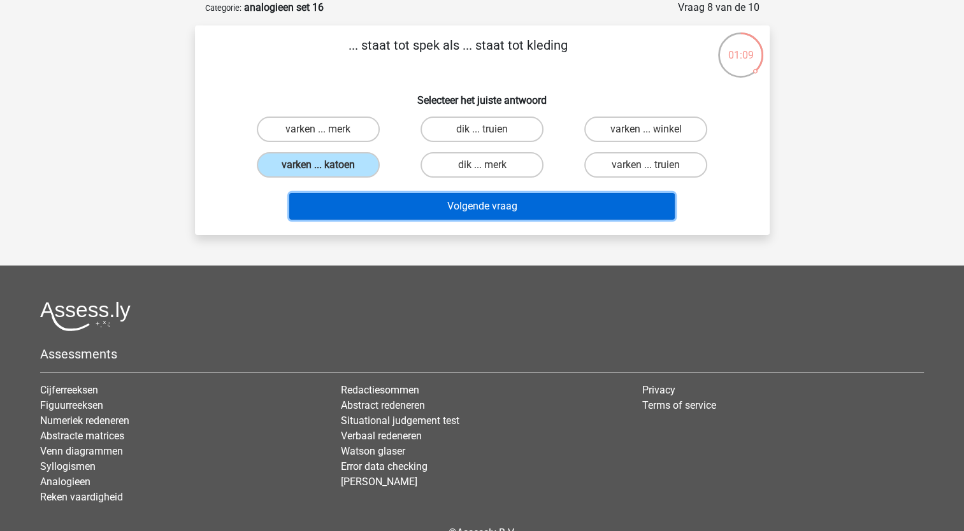
click at [405, 206] on button "Volgende vraag" at bounding box center [481, 206] width 385 height 27
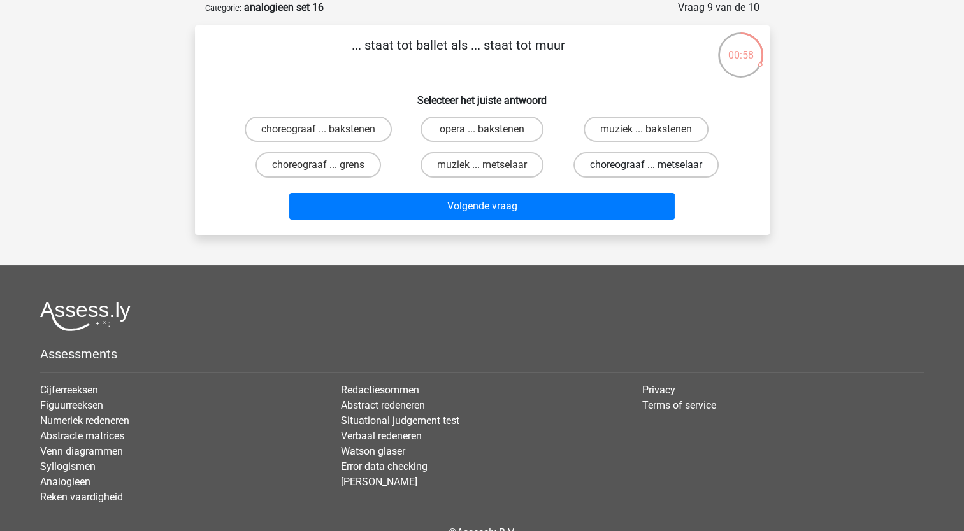
click at [639, 166] on label "choreograaf ... metselaar" at bounding box center [645, 164] width 145 height 25
click at [646, 166] on input "choreograaf ... metselaar" at bounding box center [650, 169] width 8 height 8
radio input "true"
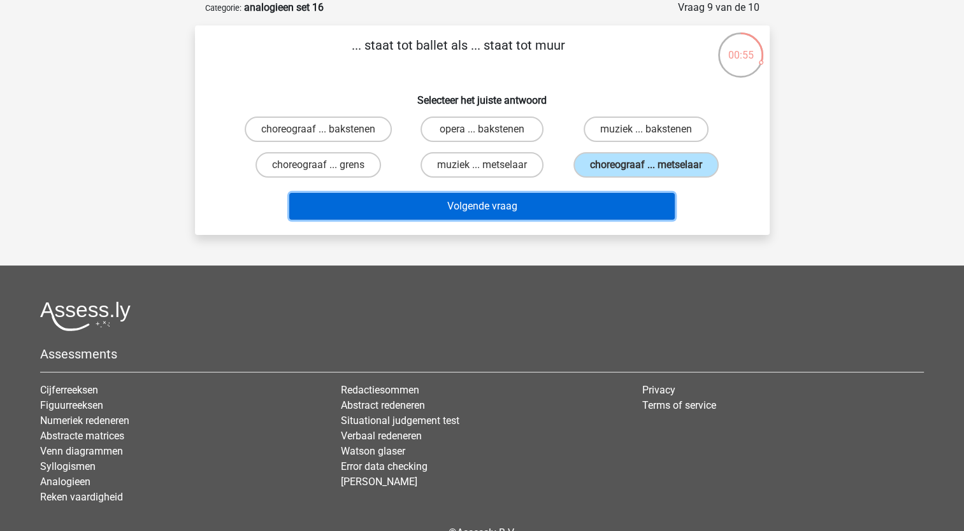
click at [501, 197] on button "Volgende vraag" at bounding box center [481, 206] width 385 height 27
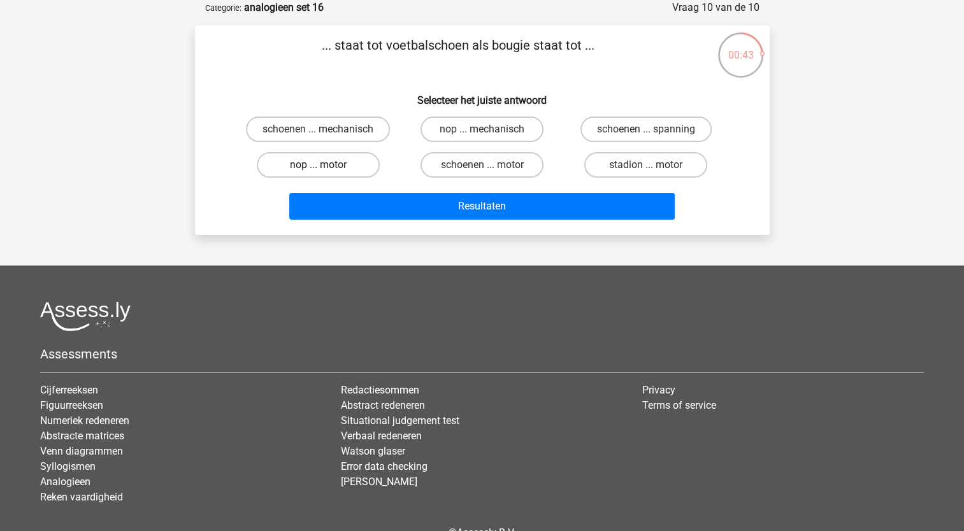
click at [339, 164] on label "nop ... motor" at bounding box center [318, 164] width 123 height 25
click at [326, 165] on input "nop ... motor" at bounding box center [322, 169] width 8 height 8
radio input "true"
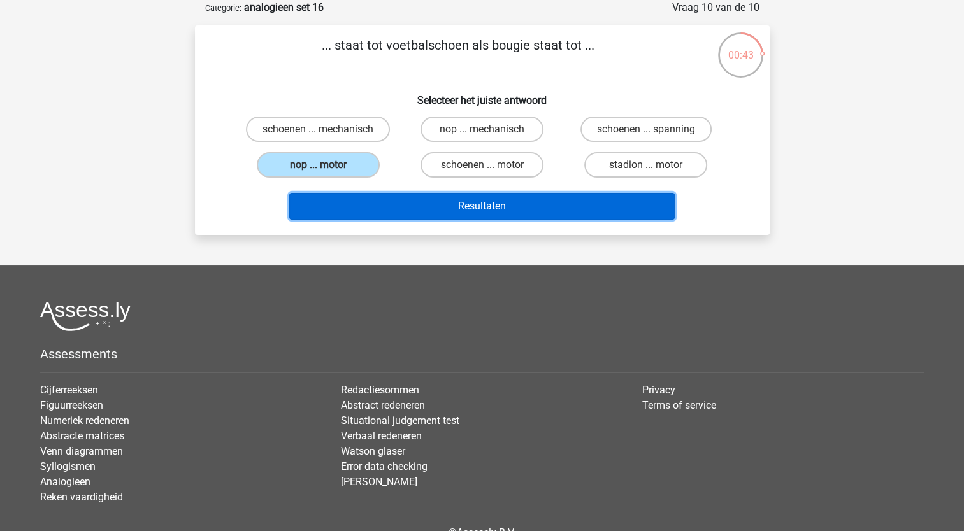
click at [426, 204] on button "Resultaten" at bounding box center [481, 206] width 385 height 27
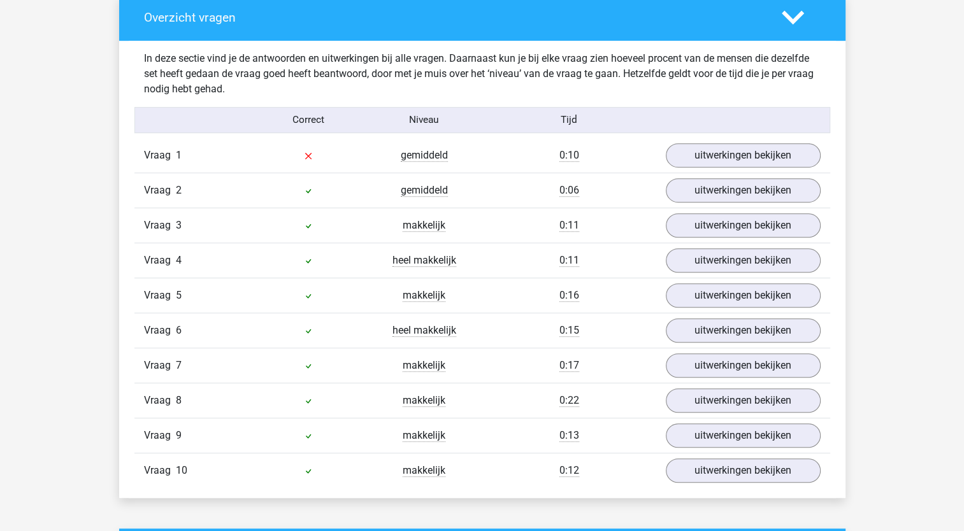
scroll to position [764, 0]
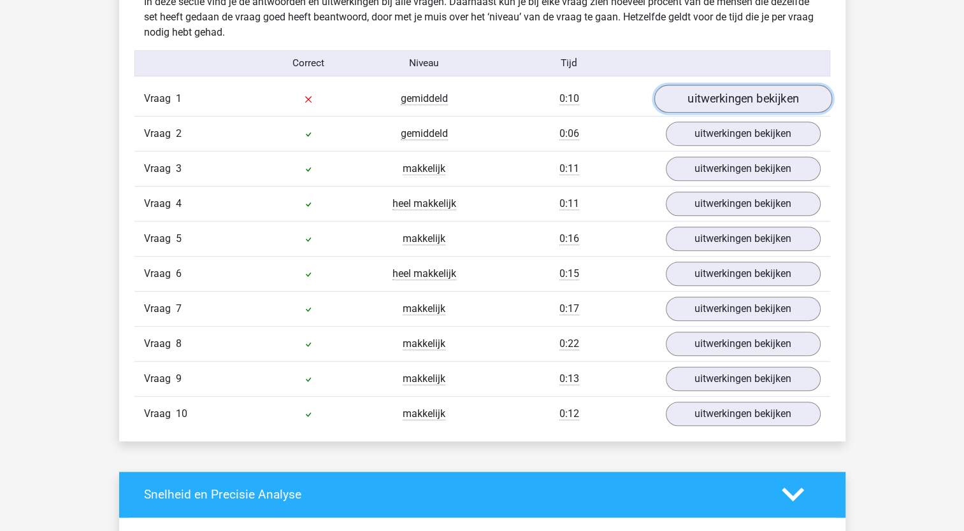
click at [703, 101] on link "uitwerkingen bekijken" at bounding box center [743, 99] width 178 height 28
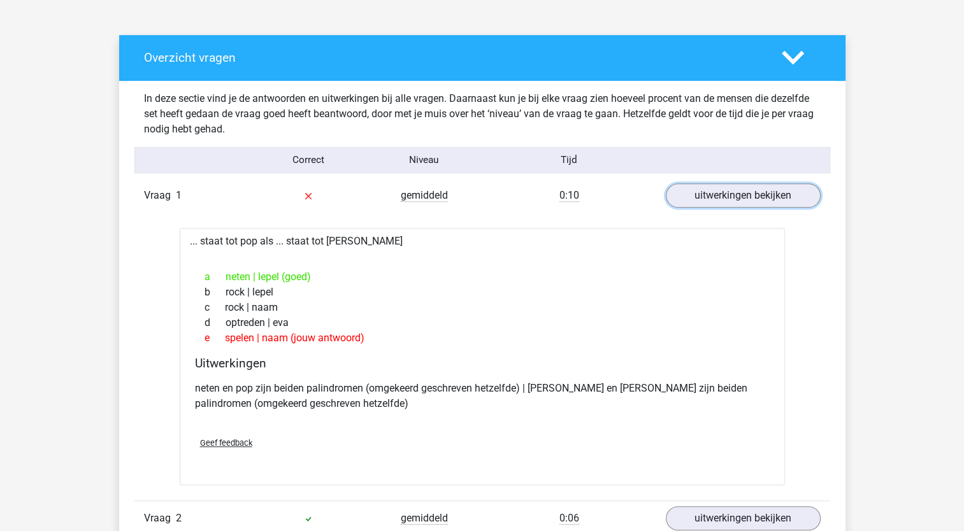
scroll to position [637, 0]
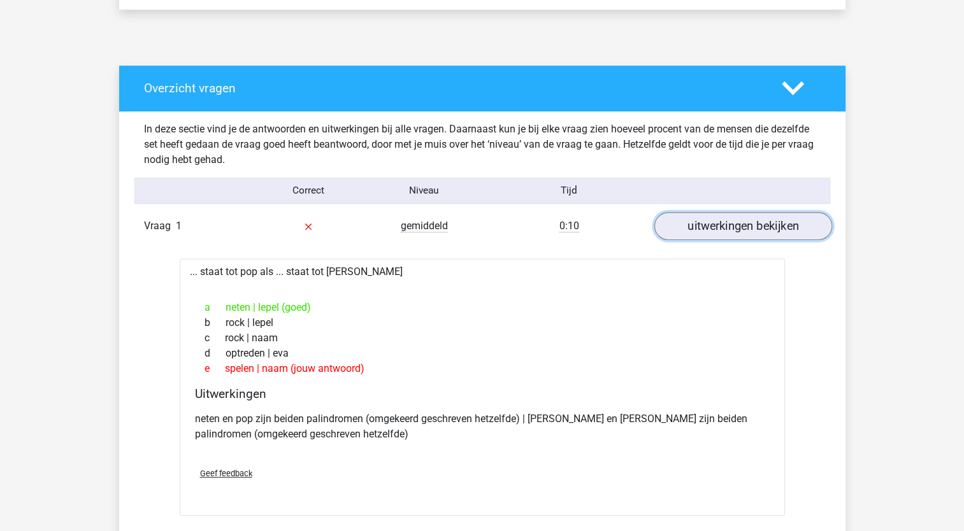
click at [722, 228] on link "uitwerkingen bekijken" at bounding box center [743, 226] width 178 height 28
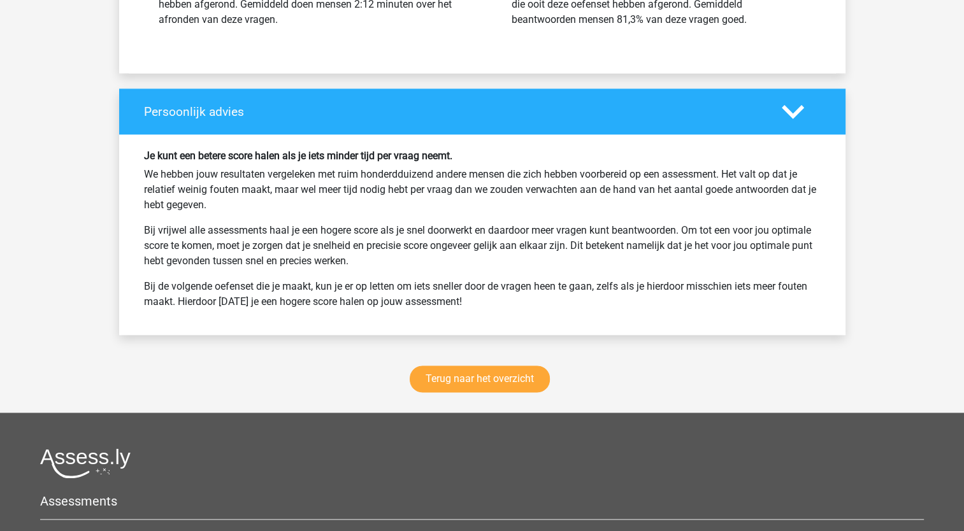
scroll to position [1581, 0]
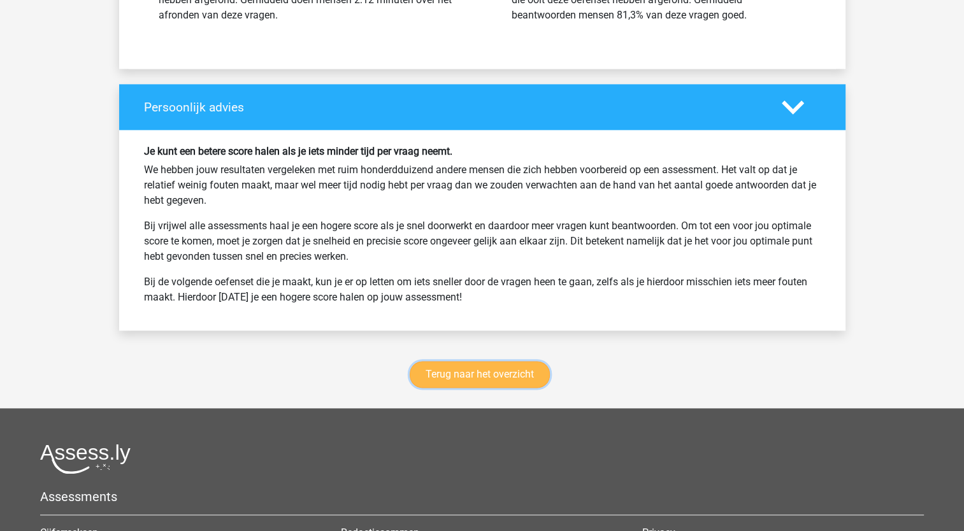
click at [484, 365] on link "Terug naar het overzicht" at bounding box center [480, 374] width 140 height 27
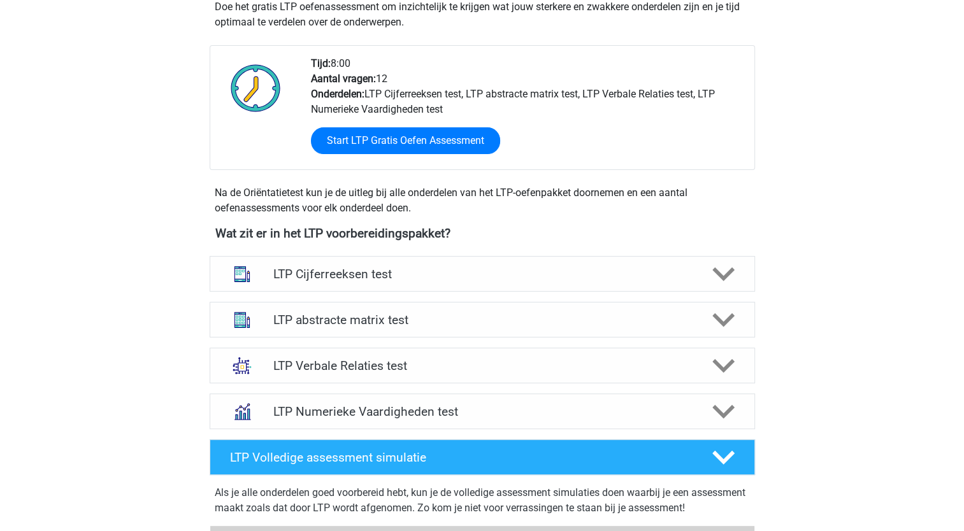
scroll to position [319, 0]
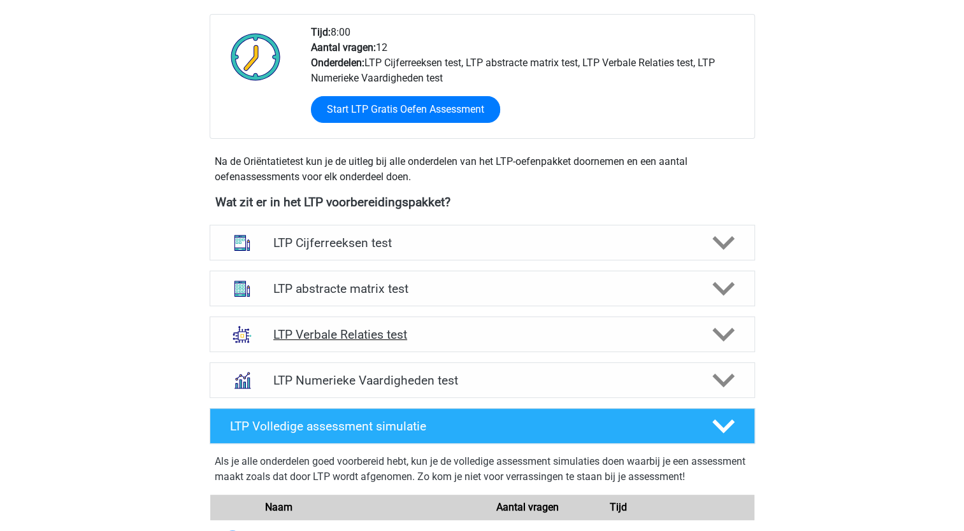
click at [386, 335] on h4 "LTP Verbale Relaties test" at bounding box center [481, 334] width 417 height 15
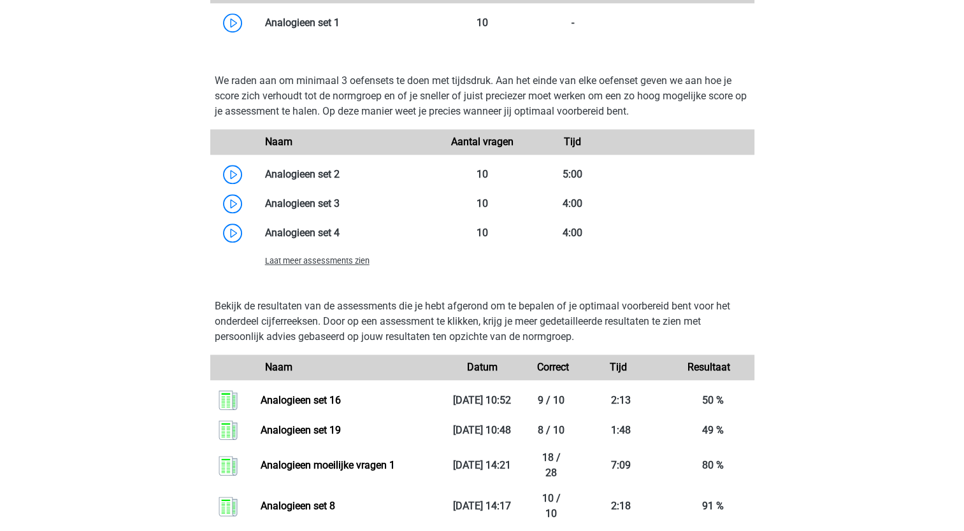
scroll to position [1147, 0]
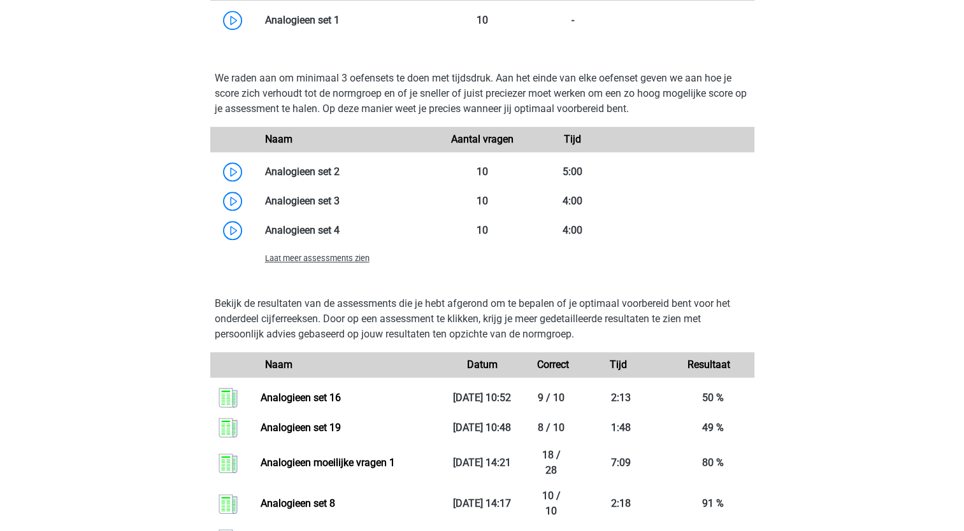
click at [341, 259] on span "Laat meer assessments zien" at bounding box center [317, 259] width 104 height 10
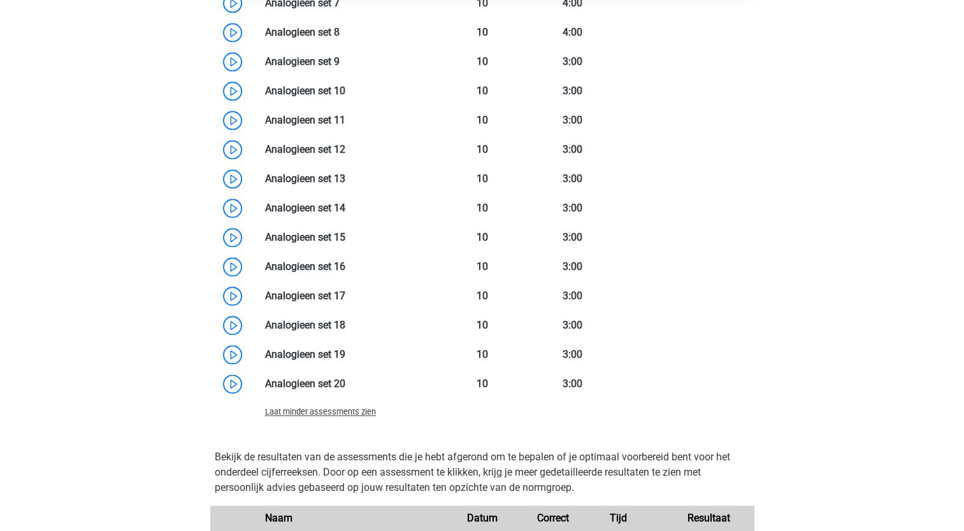
scroll to position [1465, 0]
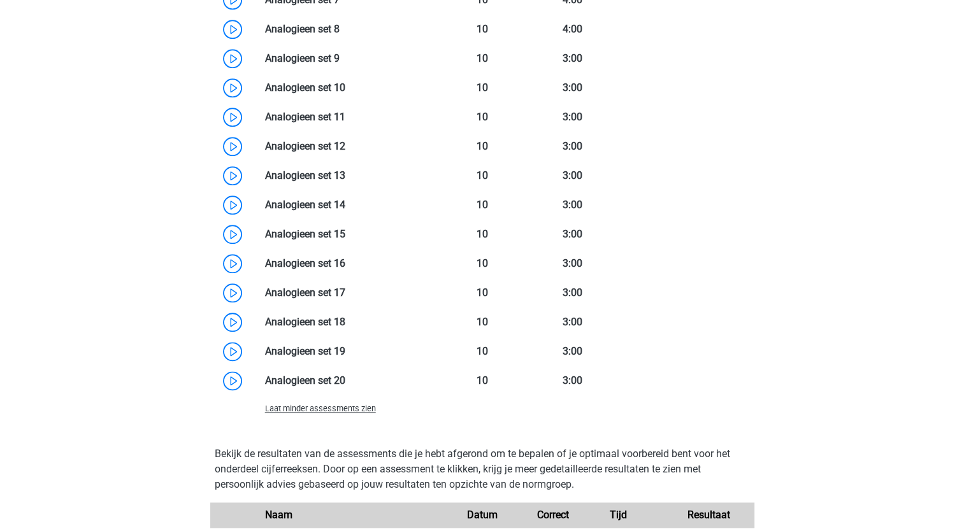
click at [315, 409] on span "Laat minder assessments zien" at bounding box center [320, 409] width 111 height 10
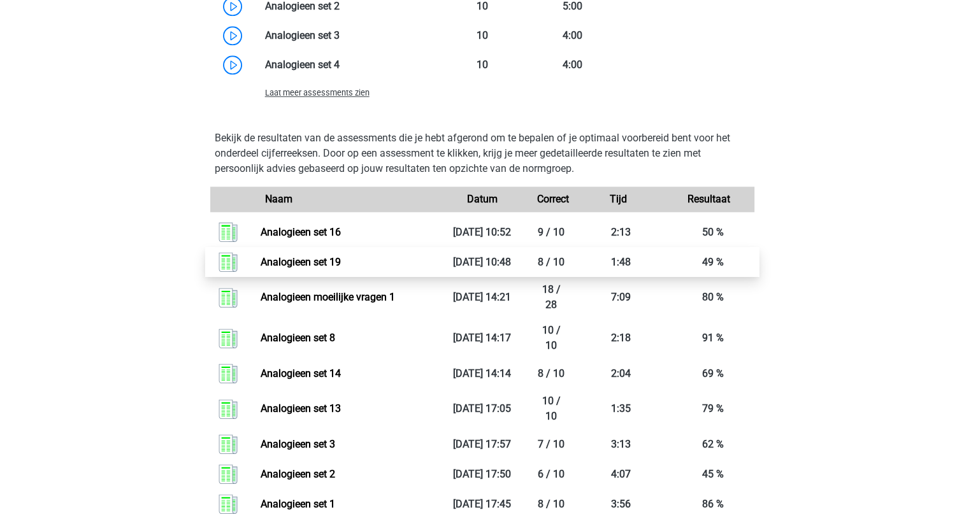
scroll to position [1315, 0]
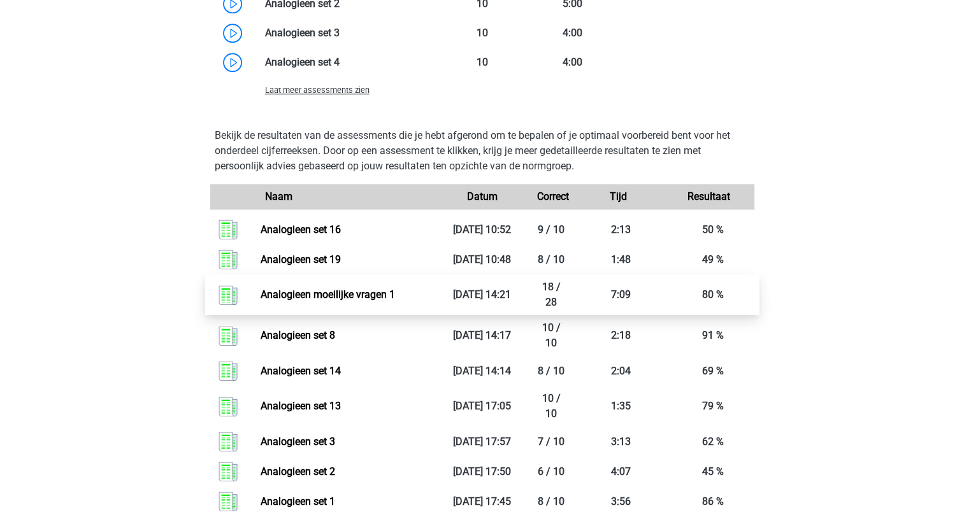
click at [341, 295] on link "Analogieen moeilijke vragen 1" at bounding box center [328, 295] width 134 height 12
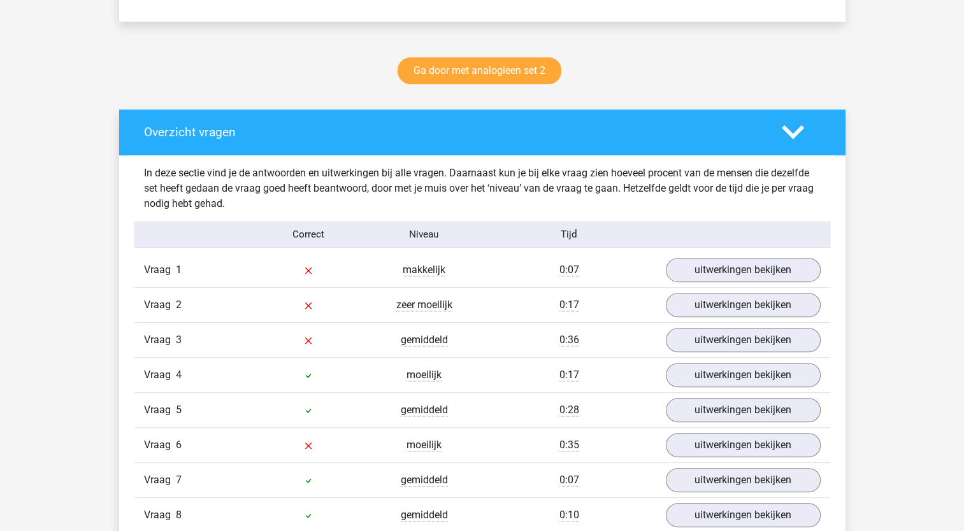
scroll to position [637, 0]
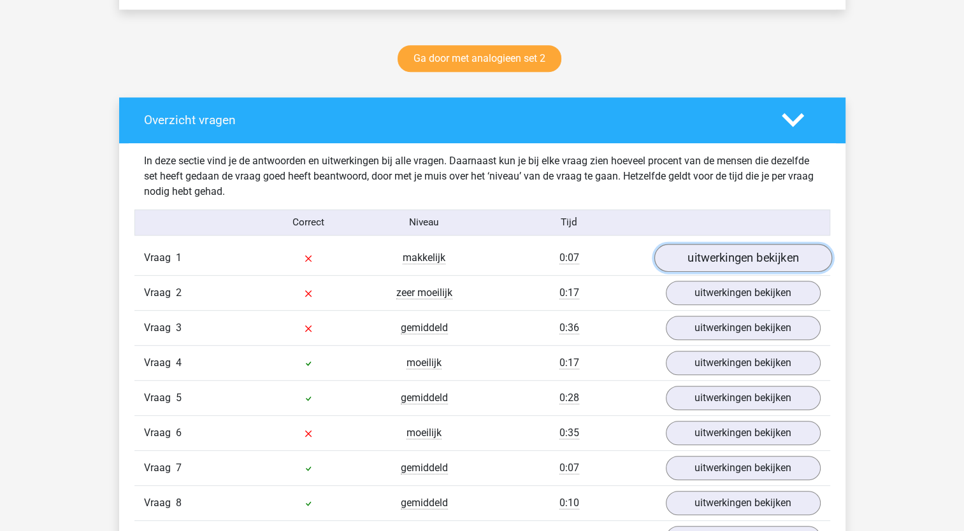
click at [744, 261] on link "uitwerkingen bekijken" at bounding box center [743, 258] width 178 height 28
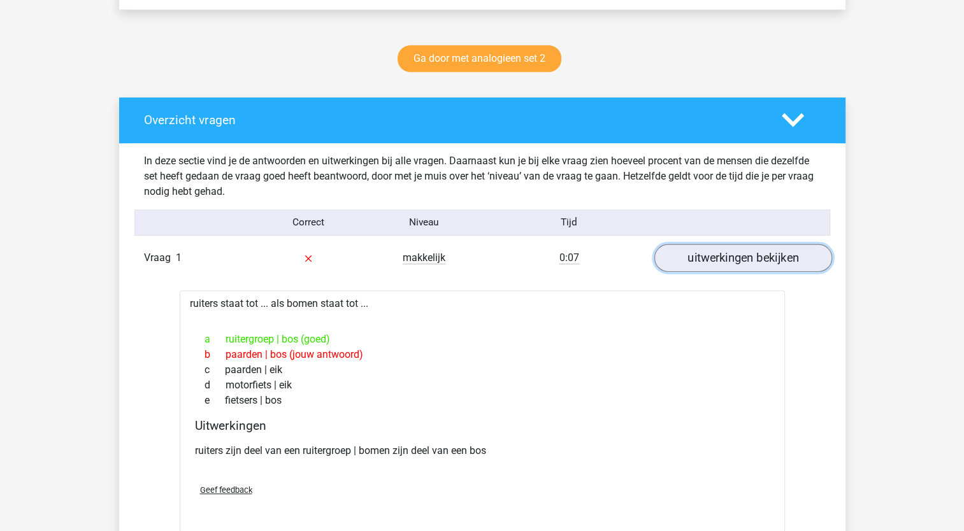
click at [733, 257] on link "uitwerkingen bekijken" at bounding box center [743, 258] width 178 height 28
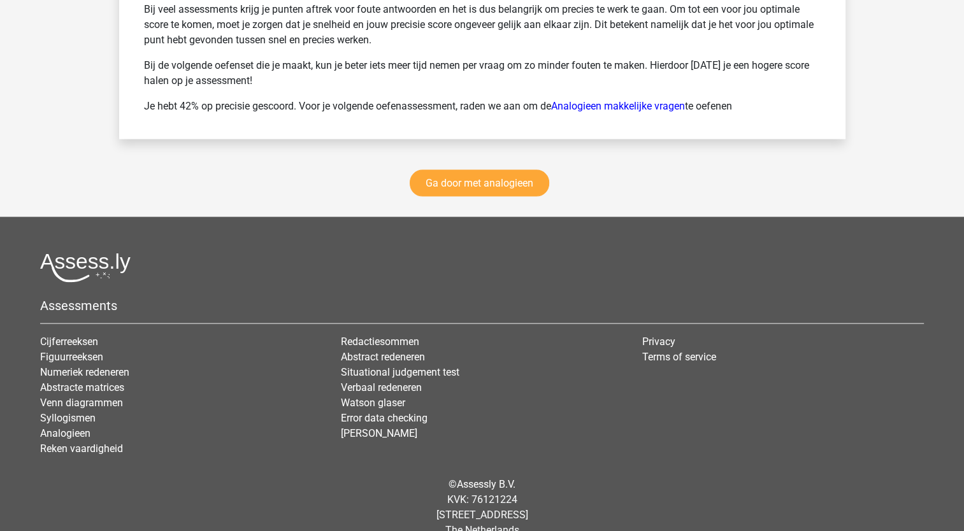
scroll to position [2455, 0]
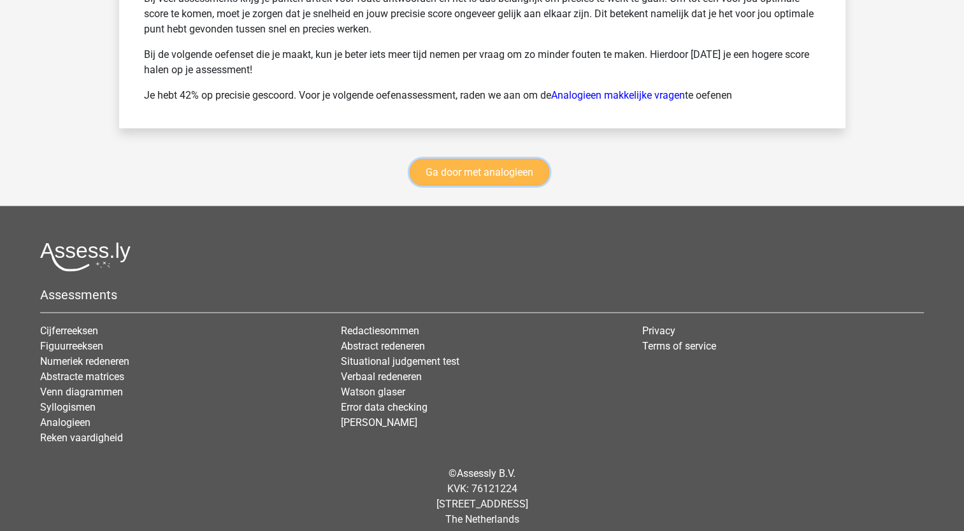
click at [465, 159] on link "Ga door met analogieen" at bounding box center [480, 172] width 140 height 27
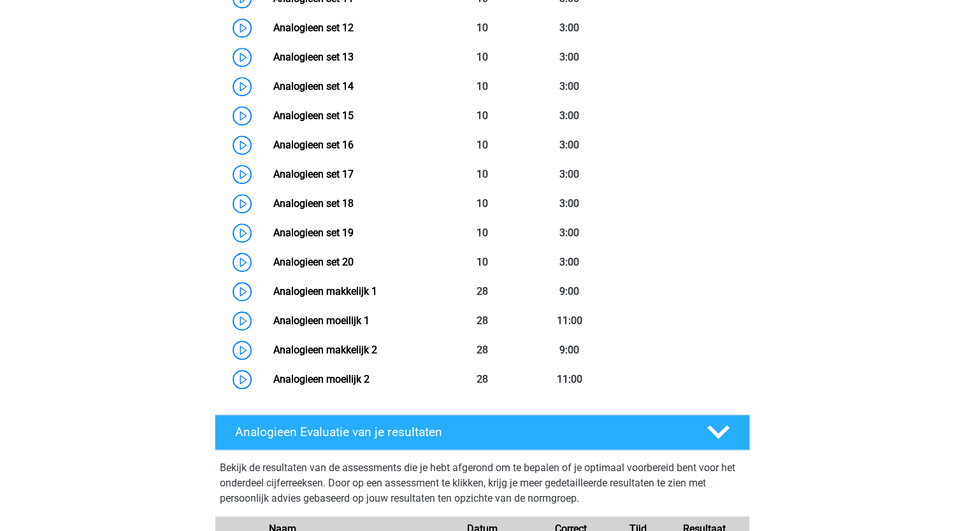
scroll to position [637, 0]
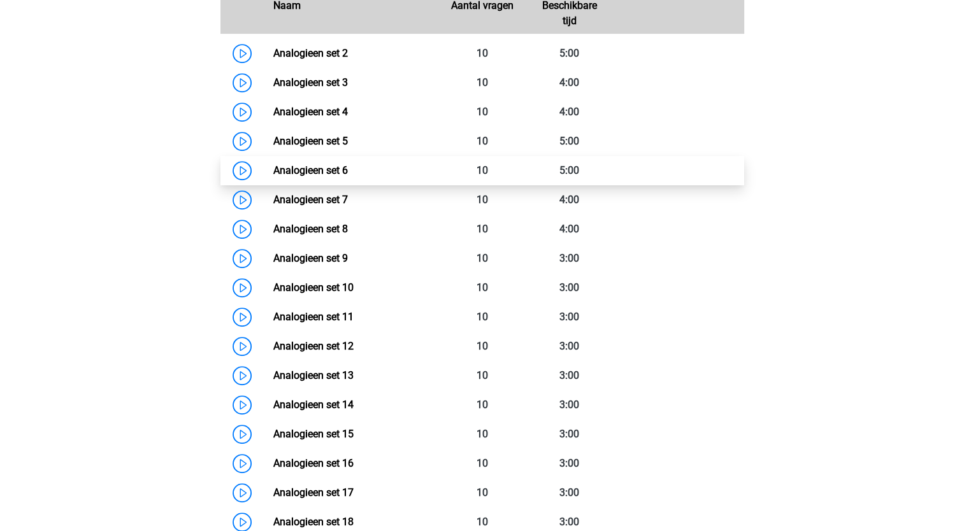
click at [334, 169] on link "Analogieen set 6" at bounding box center [310, 170] width 75 height 12
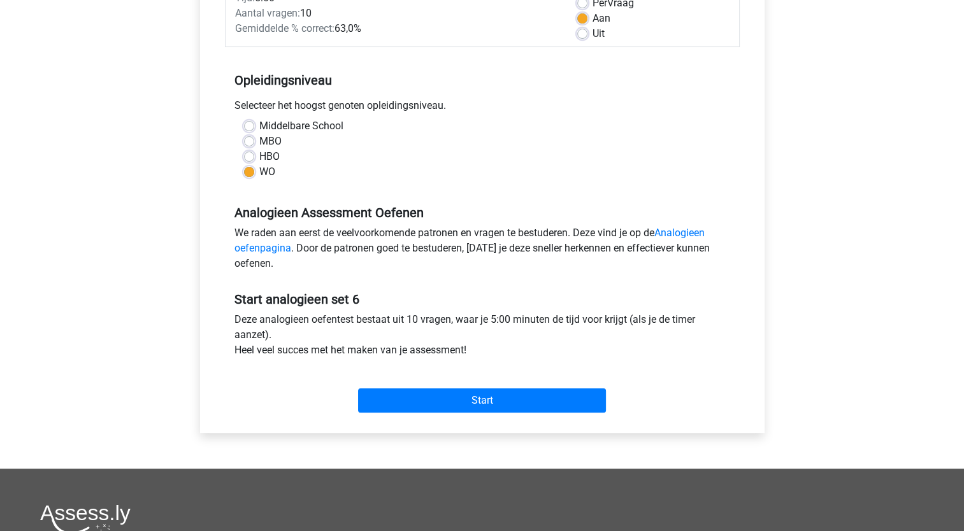
scroll to position [382, 0]
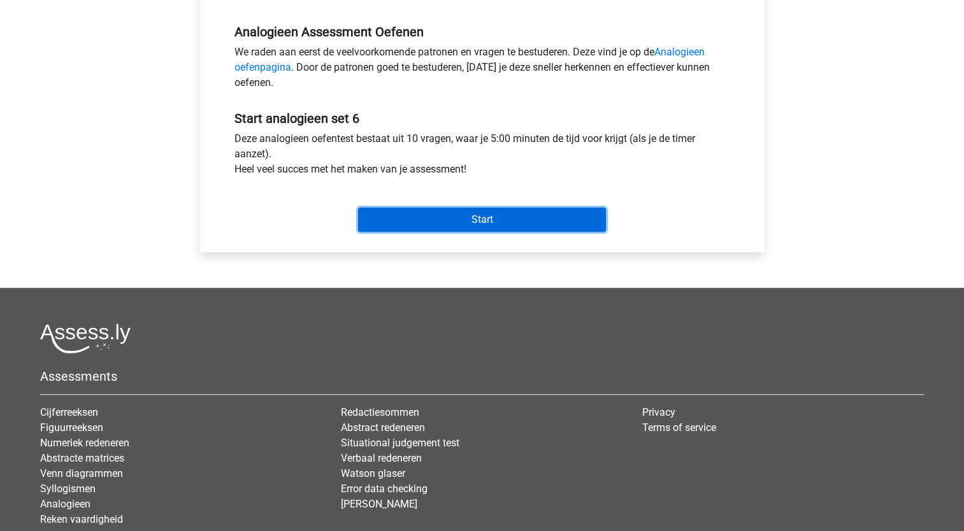
click at [489, 219] on input "Start" at bounding box center [482, 220] width 248 height 24
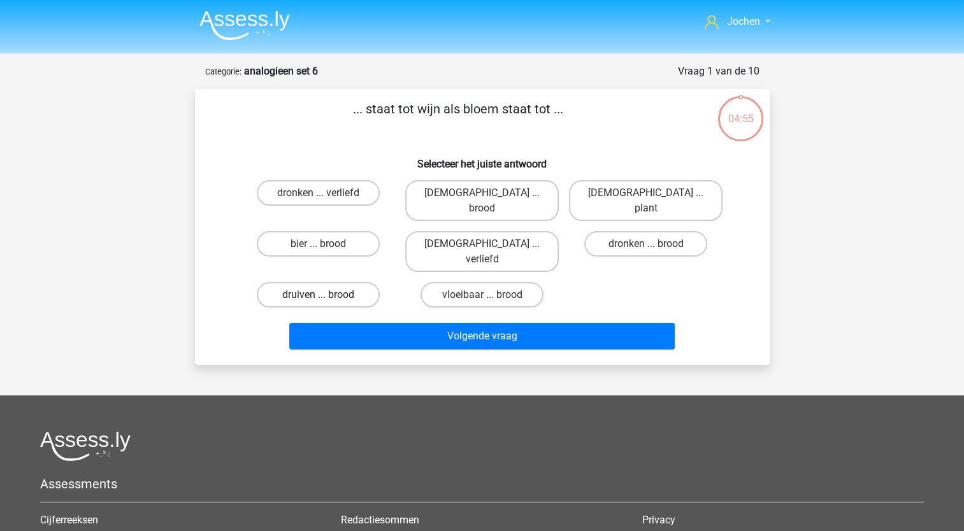
drag, startPoint x: 341, startPoint y: 261, endPoint x: 348, endPoint y: 264, distance: 7.7
click at [343, 282] on label "druiven ... brood" at bounding box center [318, 294] width 123 height 25
click at [326, 295] on input "druiven ... brood" at bounding box center [322, 299] width 8 height 8
radio input "true"
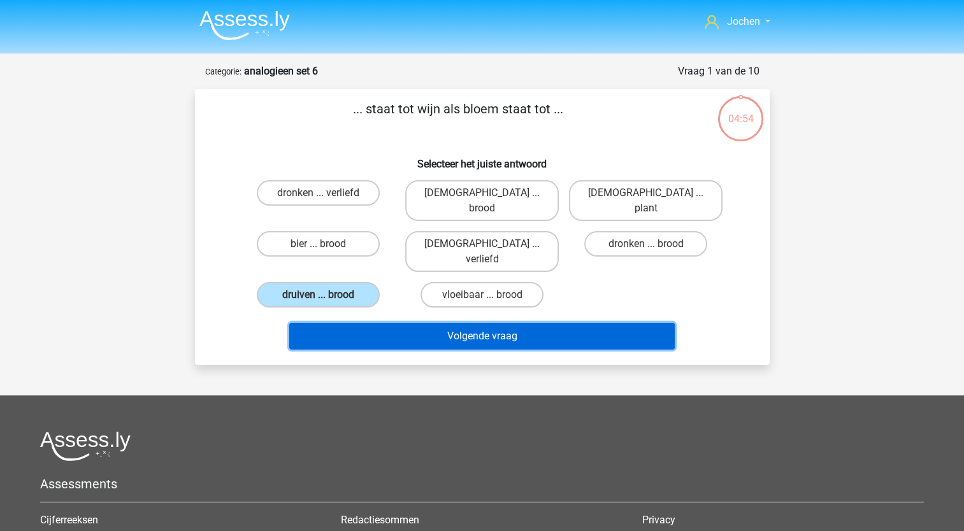
click at [387, 323] on button "Volgende vraag" at bounding box center [481, 336] width 385 height 27
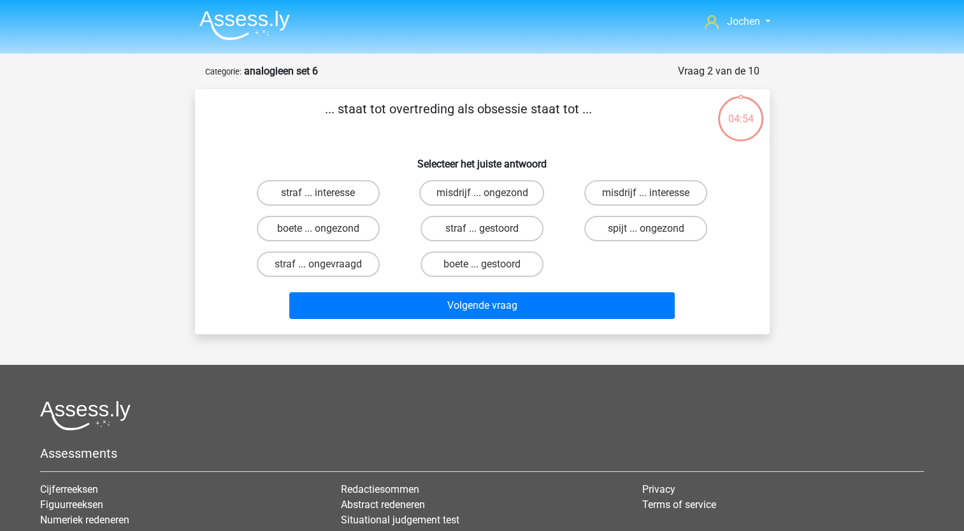
scroll to position [64, 0]
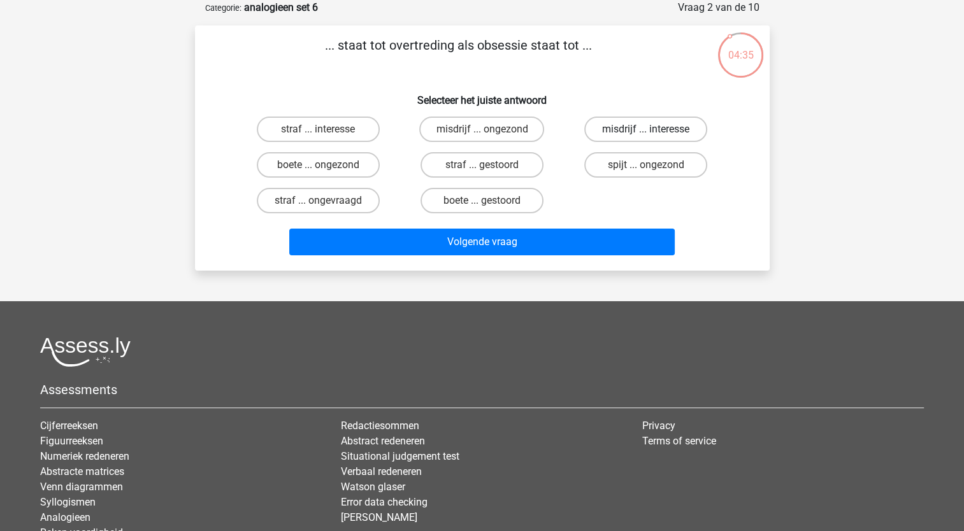
click at [609, 131] on label "misdrijf ... interesse" at bounding box center [645, 129] width 123 height 25
click at [646, 131] on input "misdrijf ... interesse" at bounding box center [650, 133] width 8 height 8
radio input "true"
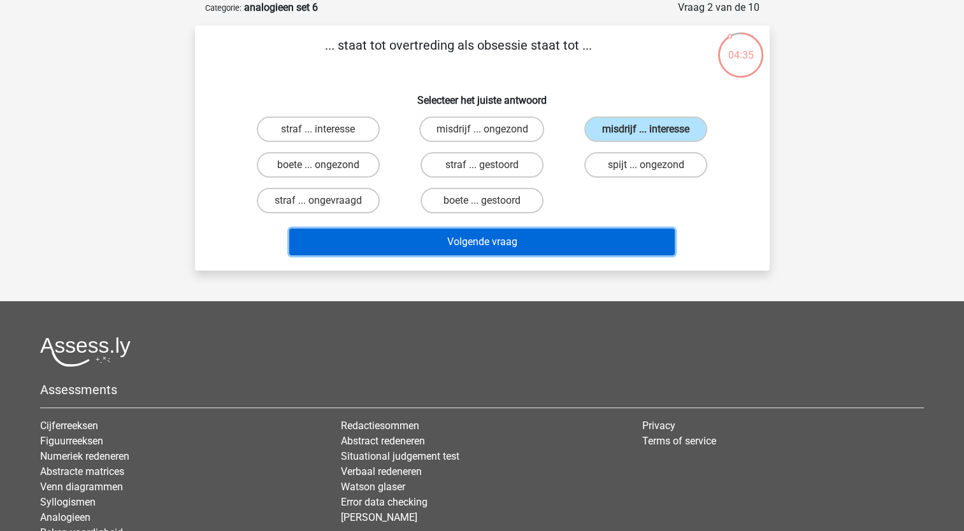
click at [522, 241] on button "Volgende vraag" at bounding box center [481, 242] width 385 height 27
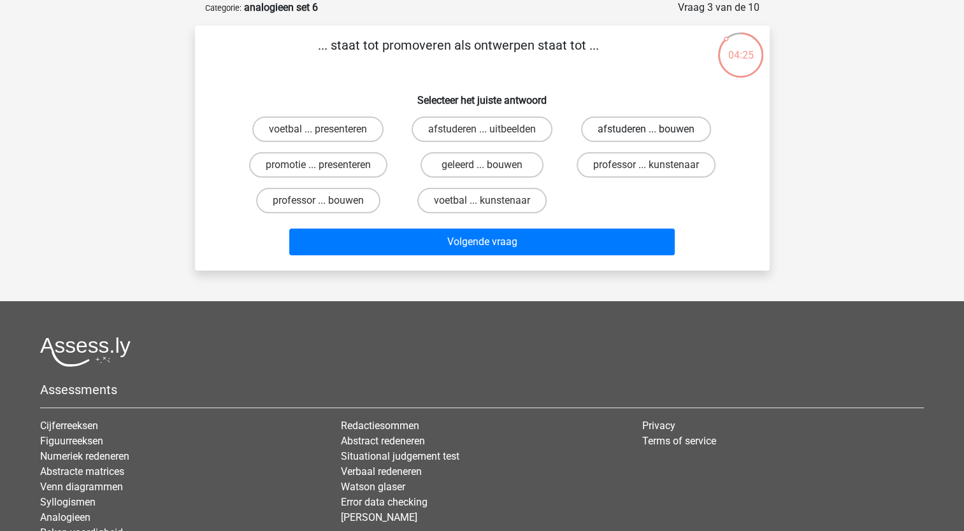
click at [645, 126] on label "afstuderen ... bouwen" at bounding box center [646, 129] width 130 height 25
click at [646, 129] on input "afstuderen ... bouwen" at bounding box center [650, 133] width 8 height 8
radio input "true"
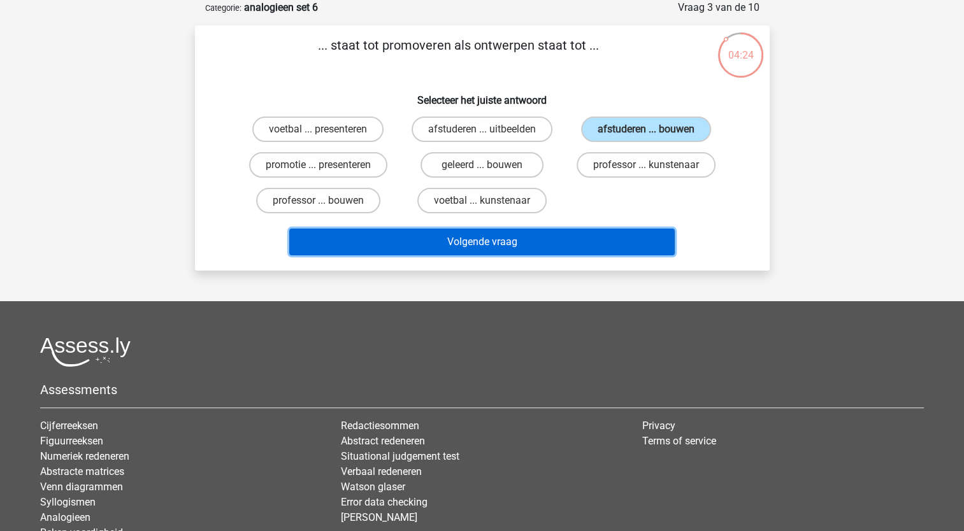
click at [488, 238] on button "Volgende vraag" at bounding box center [481, 242] width 385 height 27
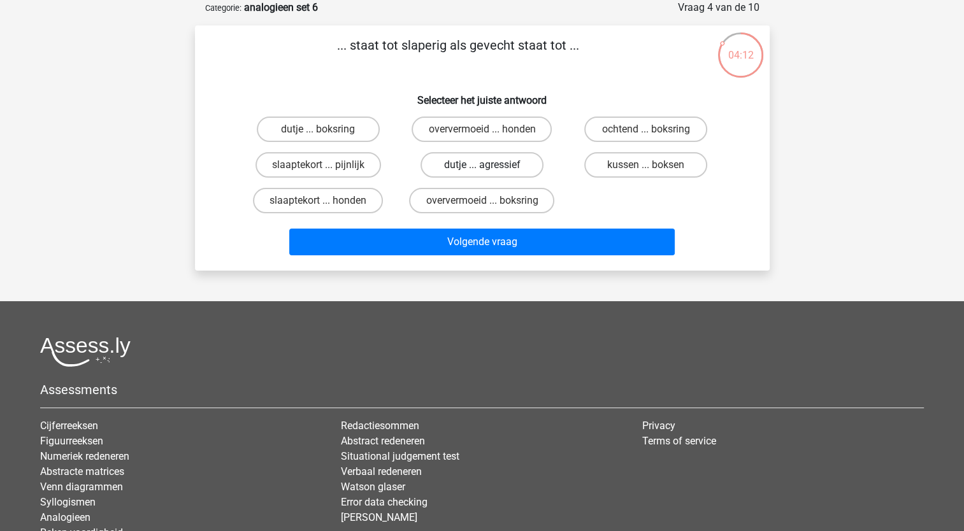
click at [473, 162] on label "dutje ... agressief" at bounding box center [481, 164] width 123 height 25
click at [482, 165] on input "dutje ... agressief" at bounding box center [486, 169] width 8 height 8
radio input "true"
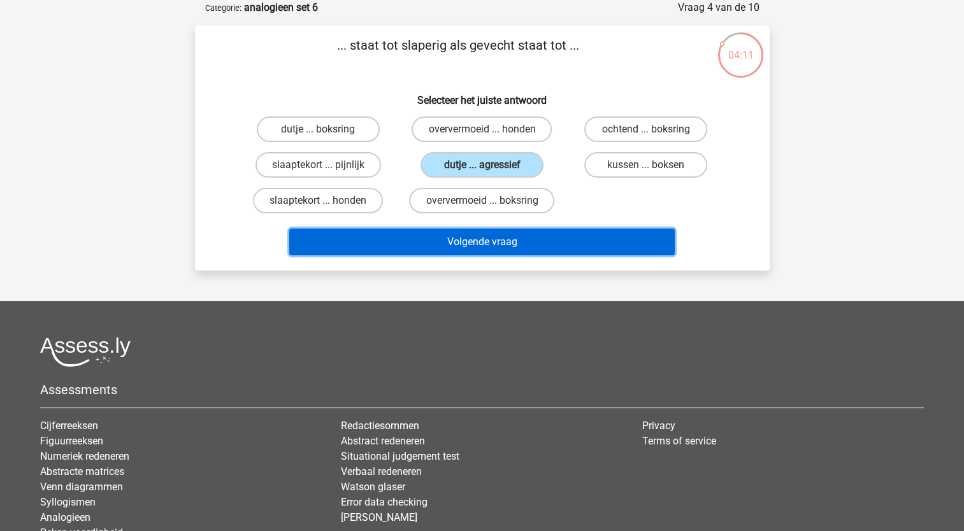
click at [469, 236] on button "Volgende vraag" at bounding box center [481, 242] width 385 height 27
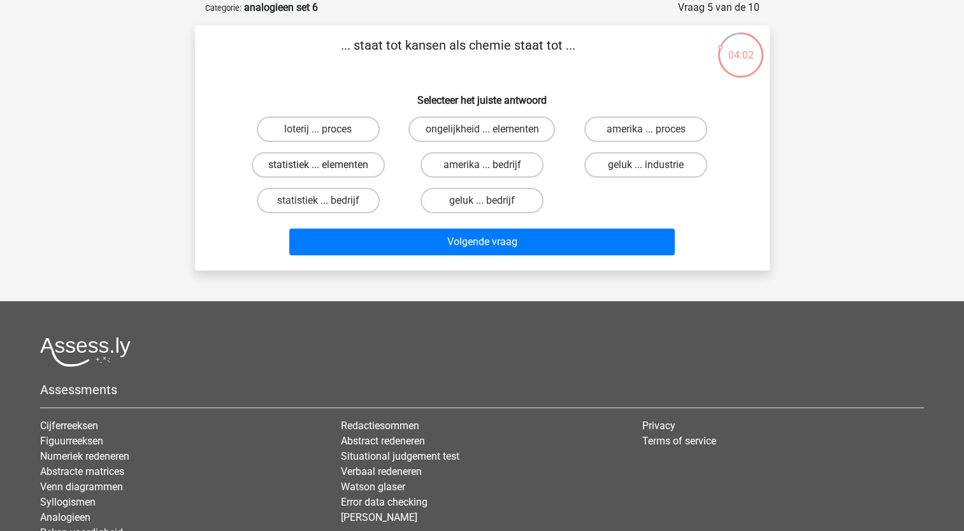
click at [343, 163] on label "statistiek ... elementen" at bounding box center [318, 164] width 133 height 25
click at [326, 165] on input "statistiek ... elementen" at bounding box center [322, 169] width 8 height 8
radio input "true"
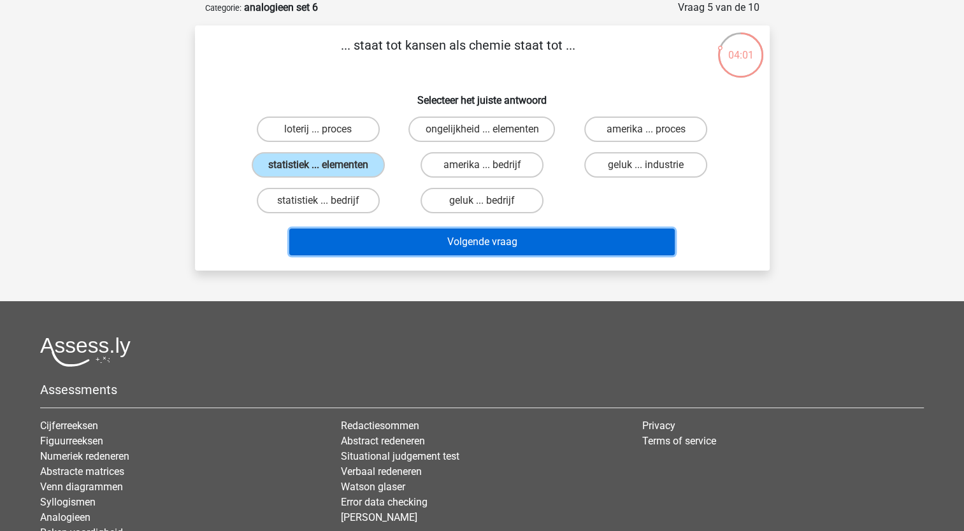
click at [447, 237] on button "Volgende vraag" at bounding box center [481, 242] width 385 height 27
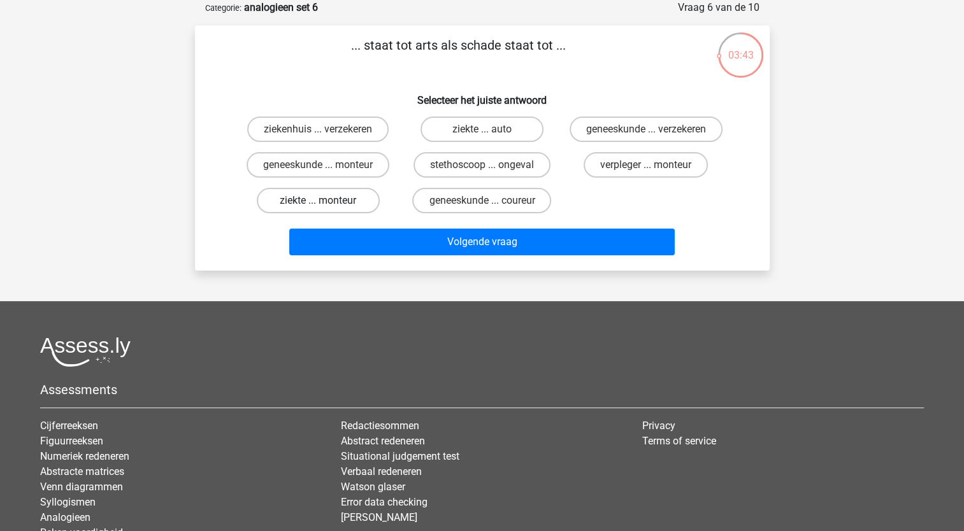
click at [334, 213] on label "ziekte ... monteur" at bounding box center [318, 200] width 123 height 25
click at [326, 209] on input "ziekte ... monteur" at bounding box center [322, 205] width 8 height 8
radio input "true"
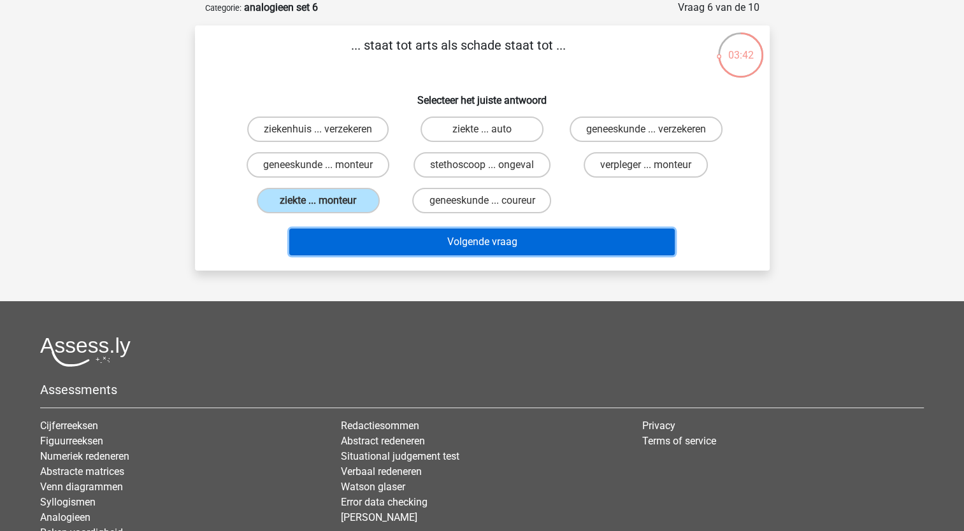
click at [405, 255] on button "Volgende vraag" at bounding box center [481, 242] width 385 height 27
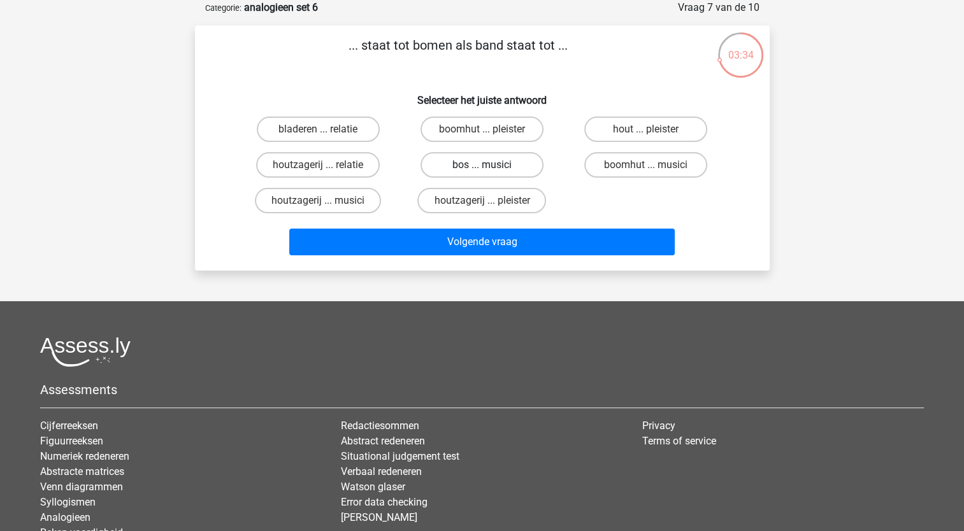
click at [474, 163] on label "bos ... musici" at bounding box center [481, 164] width 123 height 25
click at [482, 165] on input "bos ... musici" at bounding box center [486, 169] width 8 height 8
radio input "true"
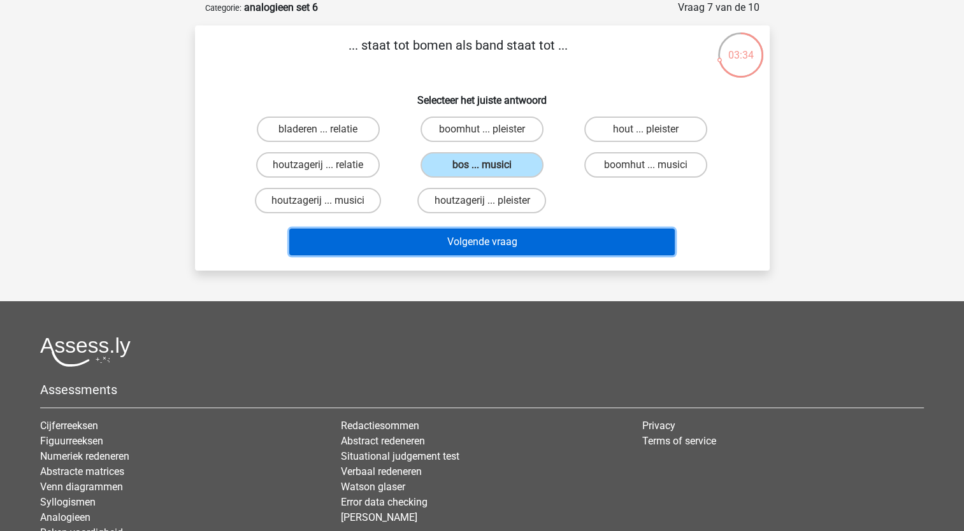
click at [468, 234] on button "Volgende vraag" at bounding box center [481, 242] width 385 height 27
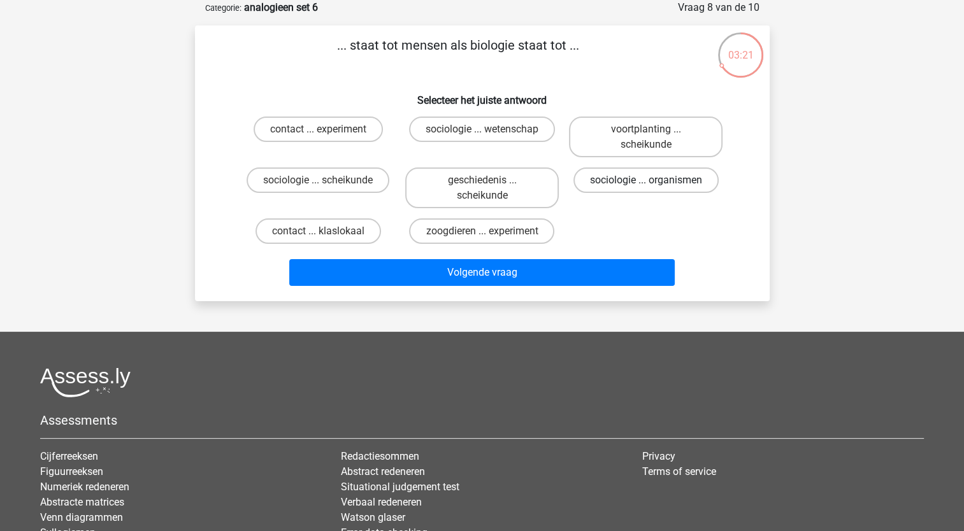
click at [643, 180] on label "sociologie ... organismen" at bounding box center [645, 180] width 145 height 25
click at [646, 180] on input "sociologie ... organismen" at bounding box center [650, 184] width 8 height 8
radio input "true"
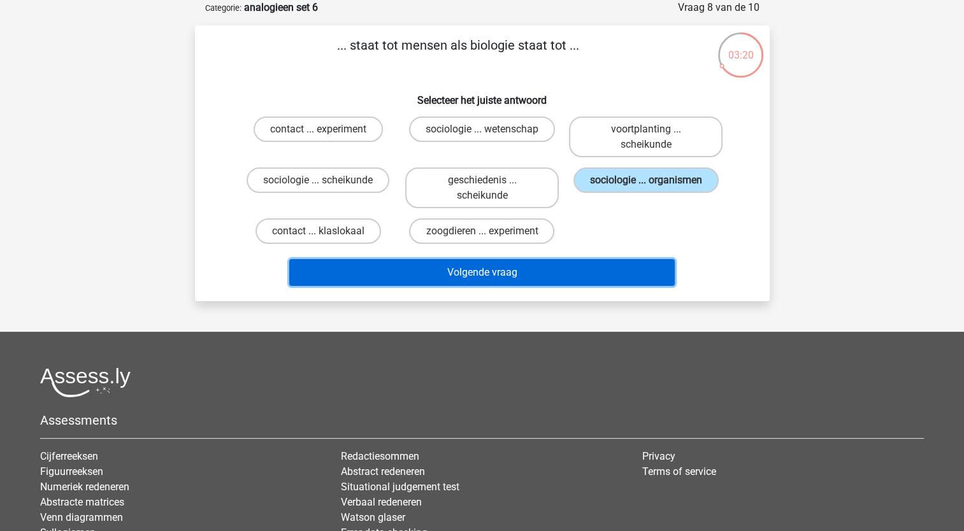
click at [488, 269] on button "Volgende vraag" at bounding box center [481, 272] width 385 height 27
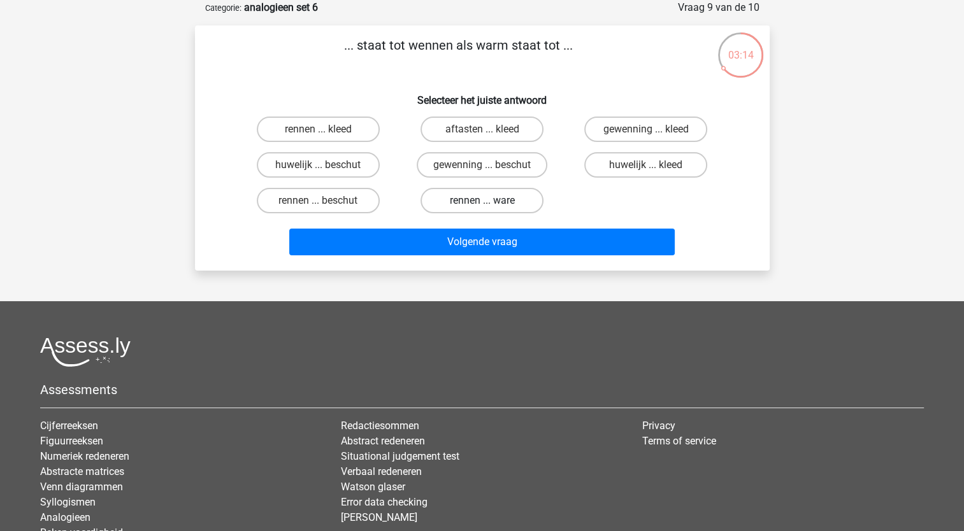
click at [470, 198] on label "rennen ... ware" at bounding box center [481, 200] width 123 height 25
click at [482, 201] on input "rennen ... ware" at bounding box center [486, 205] width 8 height 8
radio input "true"
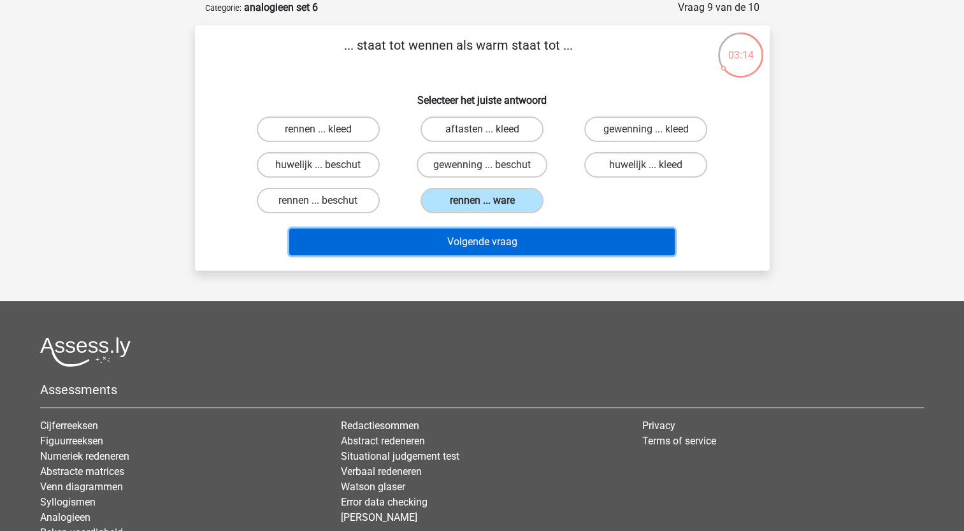
click at [461, 241] on button "Volgende vraag" at bounding box center [481, 242] width 385 height 27
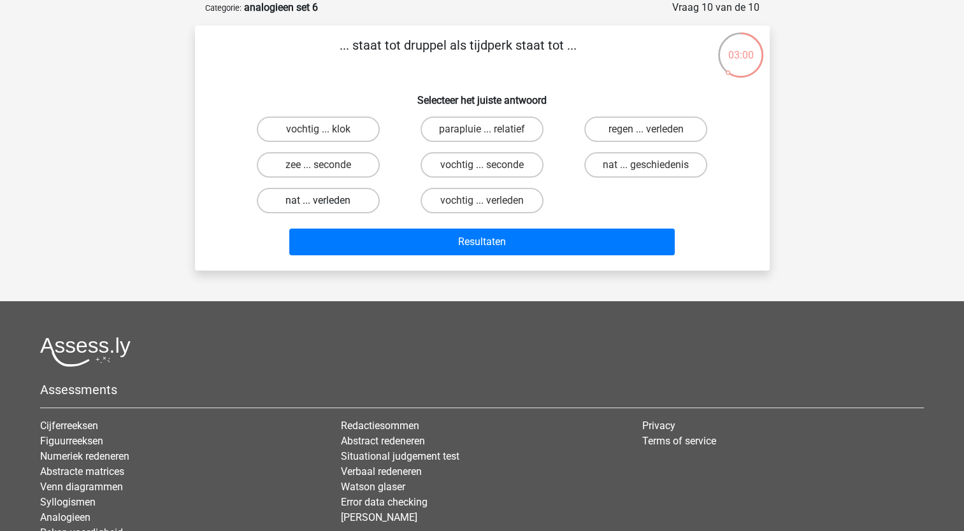
click at [323, 197] on label "nat ... verleden" at bounding box center [318, 200] width 123 height 25
click at [323, 201] on input "nat ... verleden" at bounding box center [322, 205] width 8 height 8
radio input "true"
click at [336, 167] on label "zee ... seconde" at bounding box center [318, 164] width 123 height 25
click at [326, 167] on input "zee ... seconde" at bounding box center [322, 169] width 8 height 8
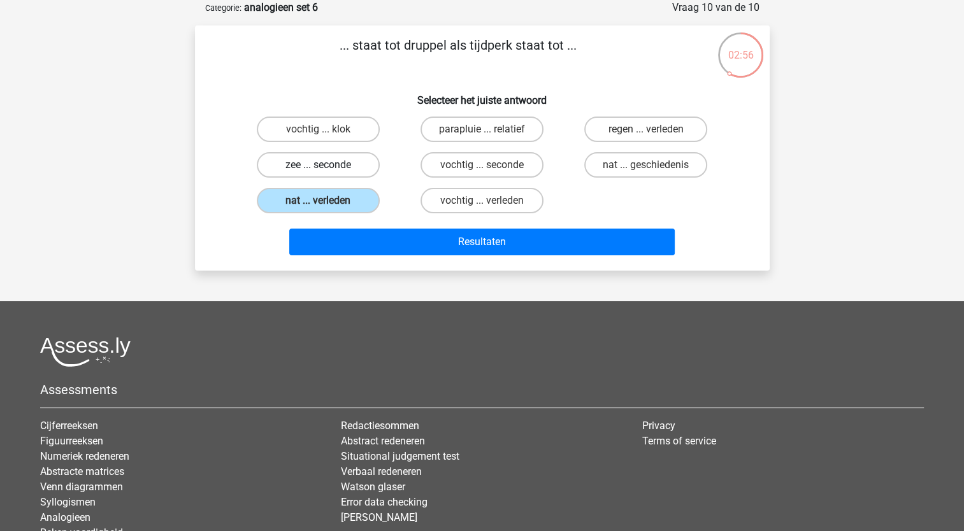
radio input "true"
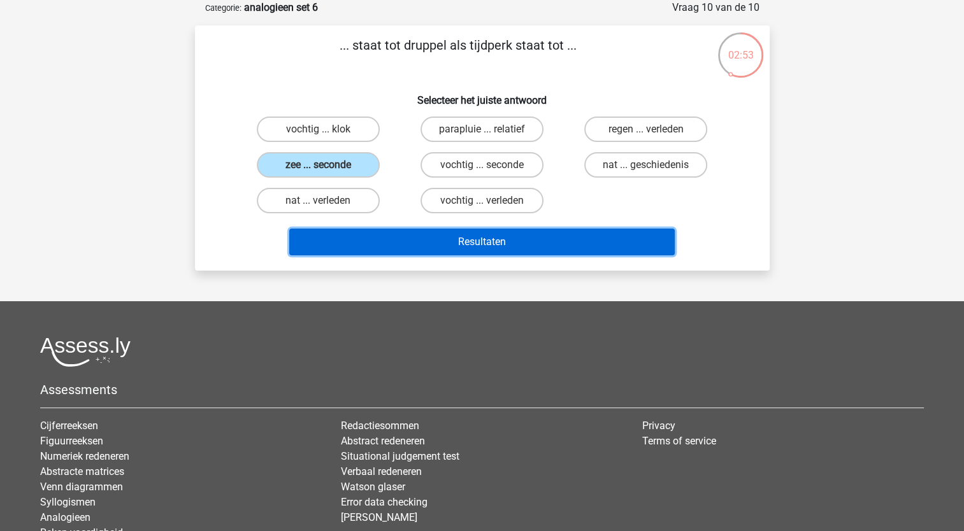
click at [474, 237] on button "Resultaten" at bounding box center [481, 242] width 385 height 27
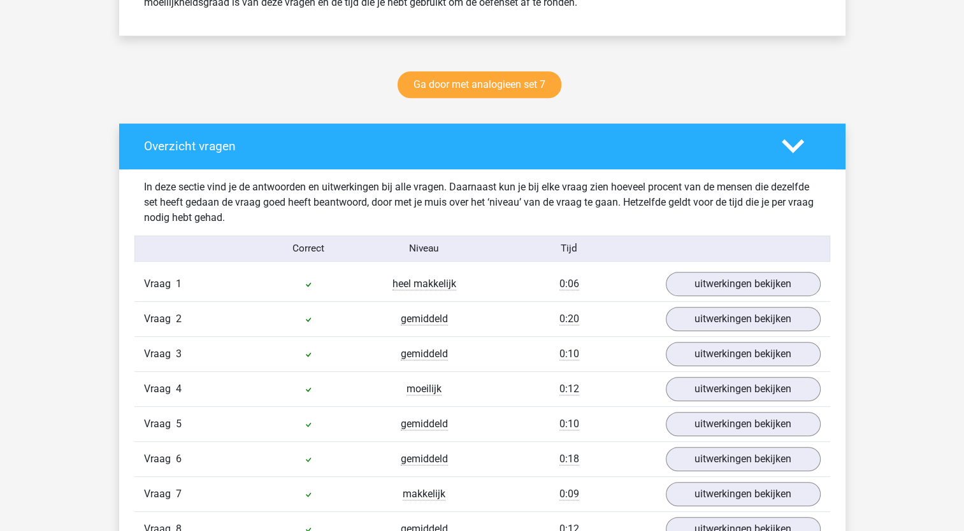
scroll to position [764, 0]
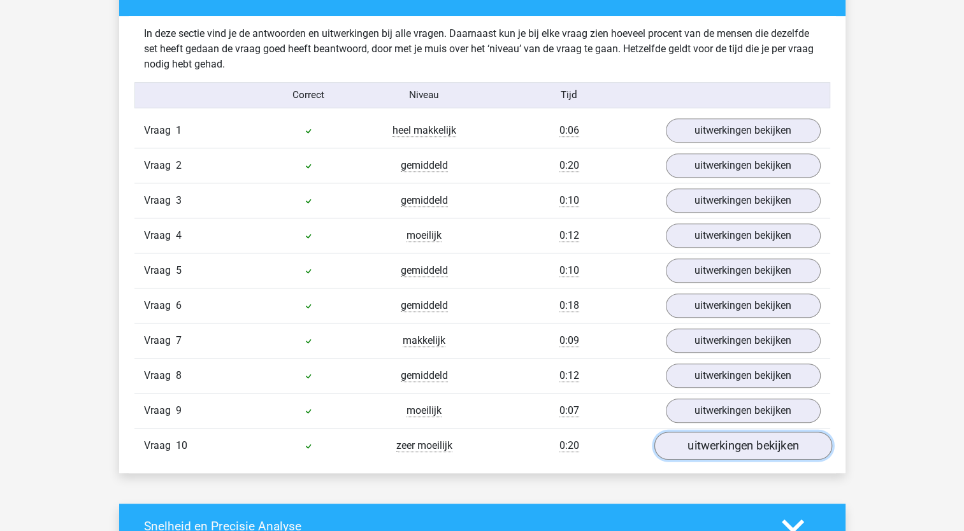
click at [752, 434] on link "uitwerkingen bekijken" at bounding box center [743, 446] width 178 height 28
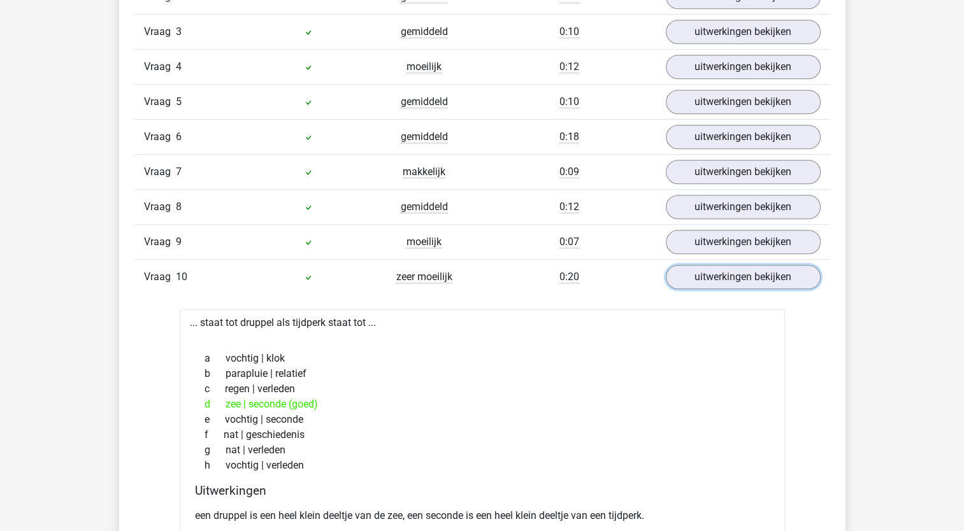
scroll to position [956, 0]
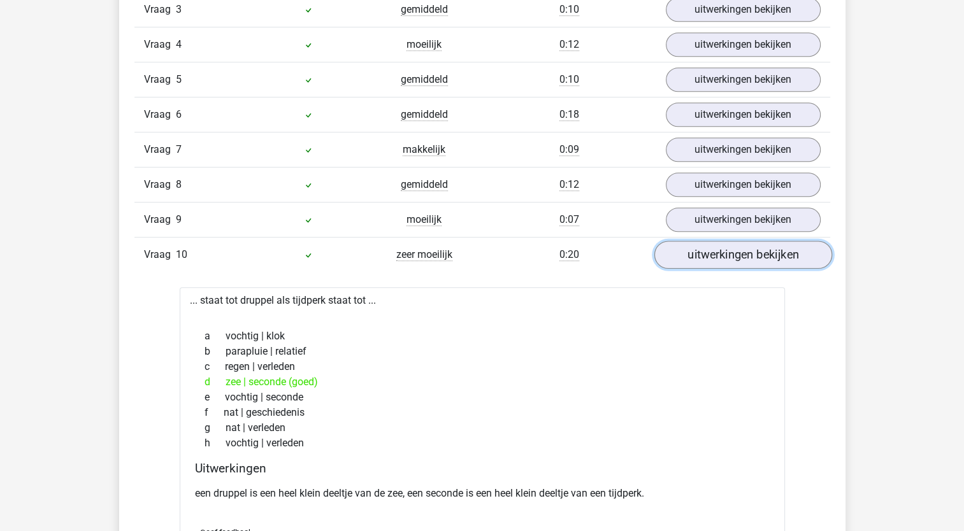
click at [747, 255] on link "uitwerkingen bekijken" at bounding box center [743, 255] width 178 height 28
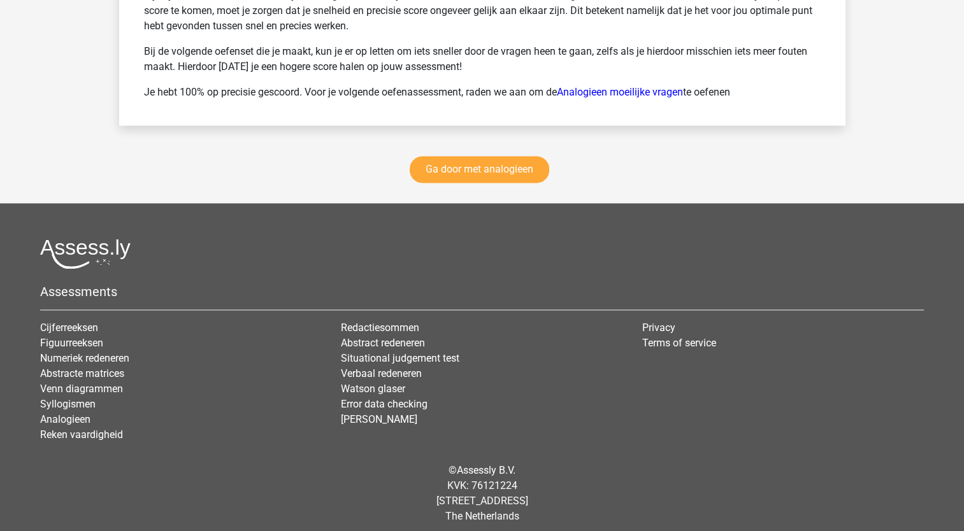
scroll to position [1831, 0]
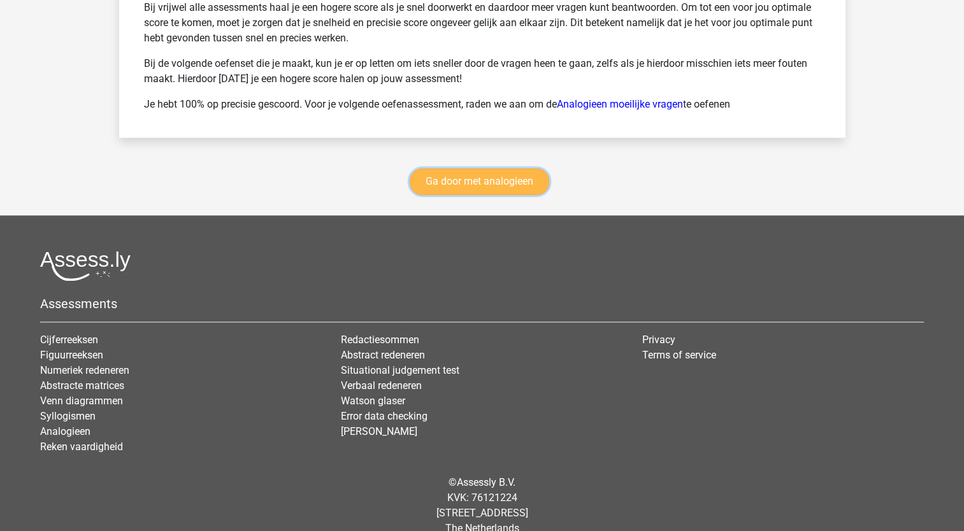
click at [487, 182] on link "Ga door met analogieen" at bounding box center [480, 181] width 140 height 27
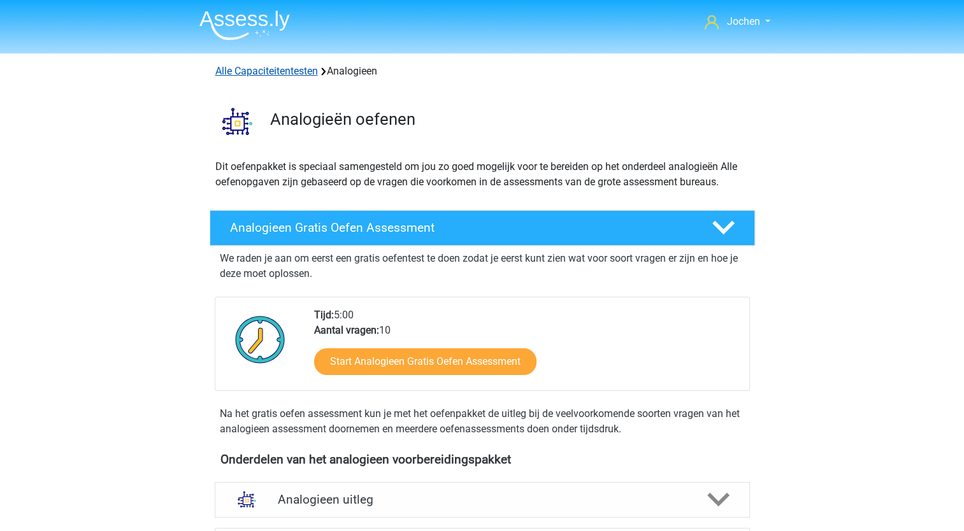
click at [276, 70] on link "Alle Capaciteitentesten" at bounding box center [266, 71] width 103 height 12
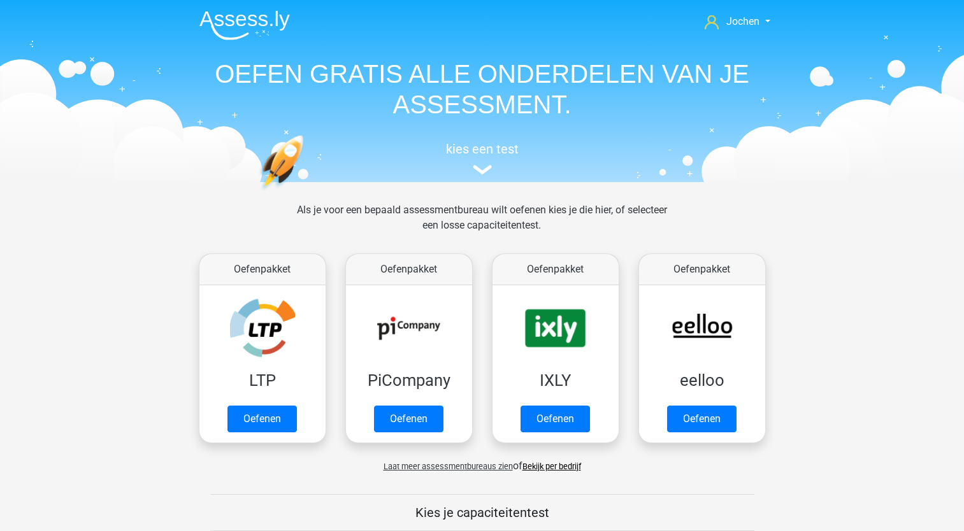
scroll to position [540, 0]
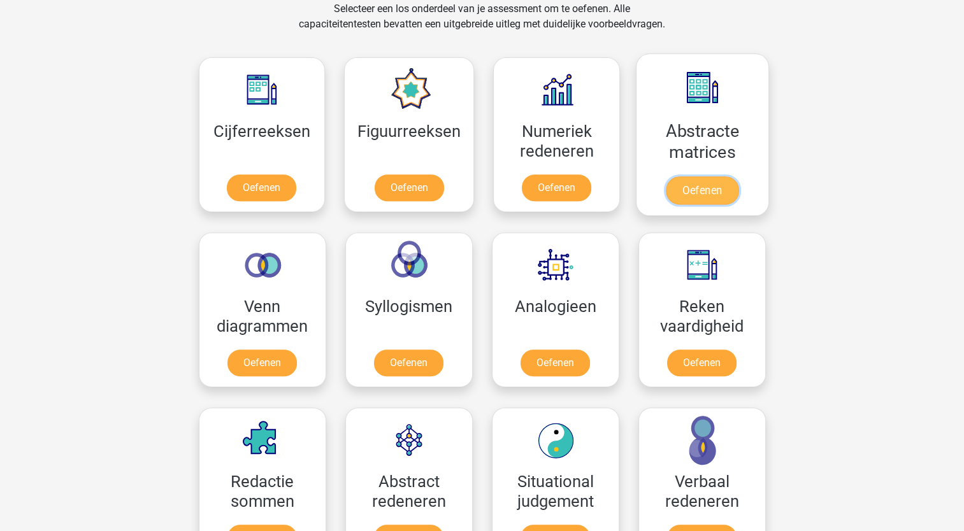
click at [699, 184] on link "Oefenen" at bounding box center [702, 190] width 73 height 28
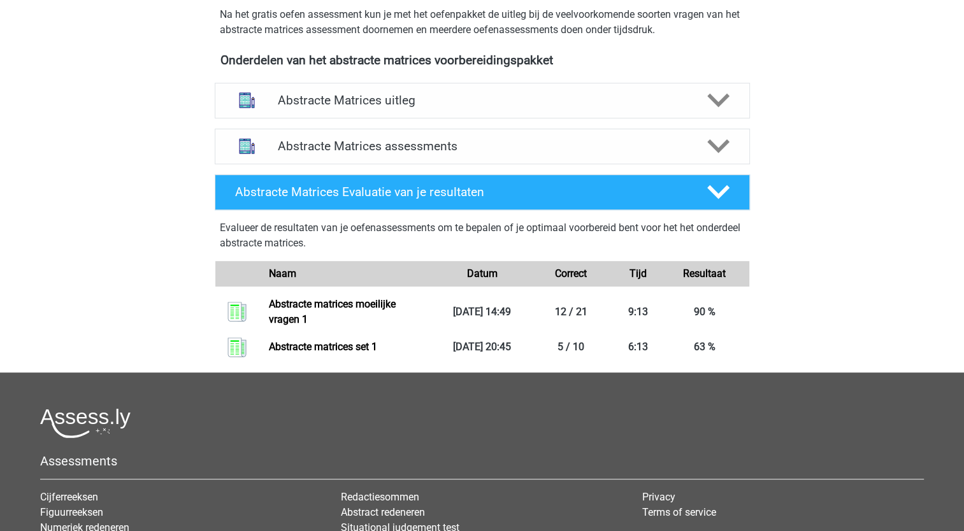
scroll to position [319, 0]
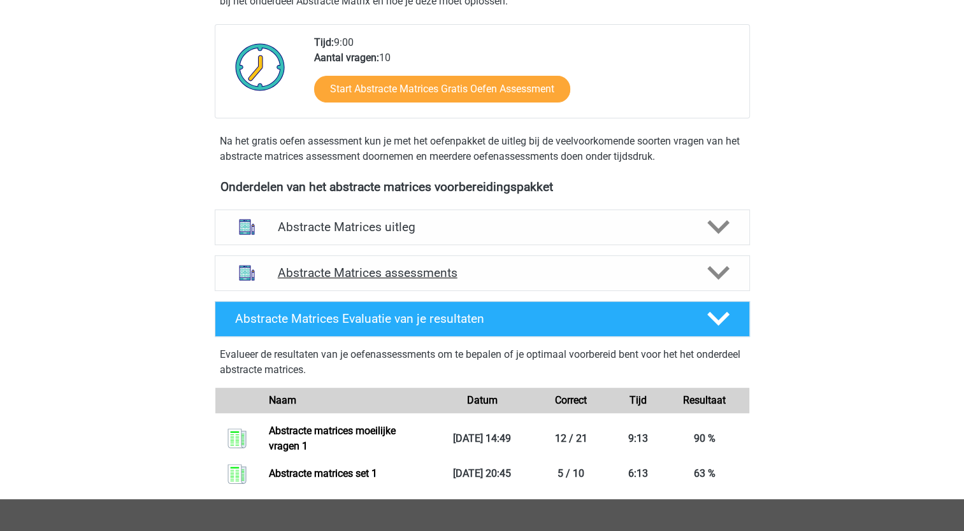
click at [436, 276] on h4 "Abstracte Matrices assessments" at bounding box center [482, 273] width 409 height 15
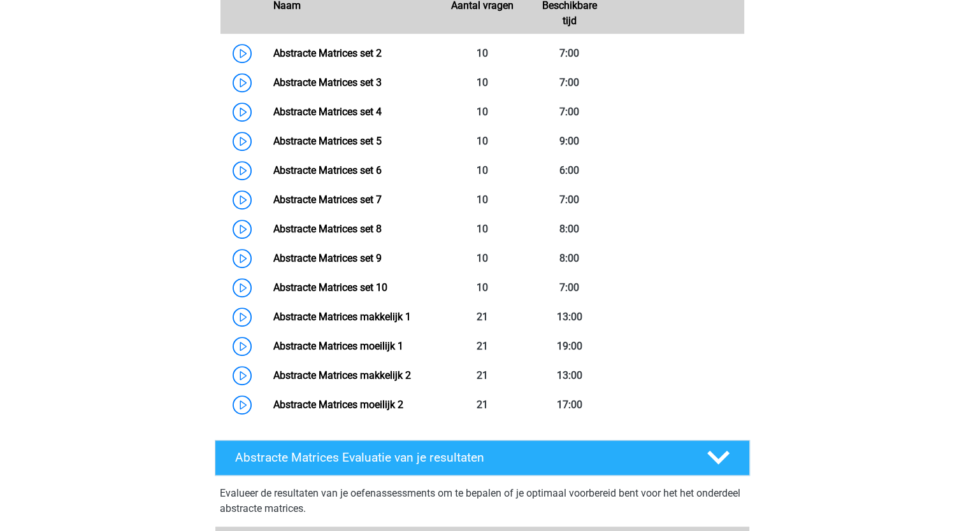
scroll to position [701, 0]
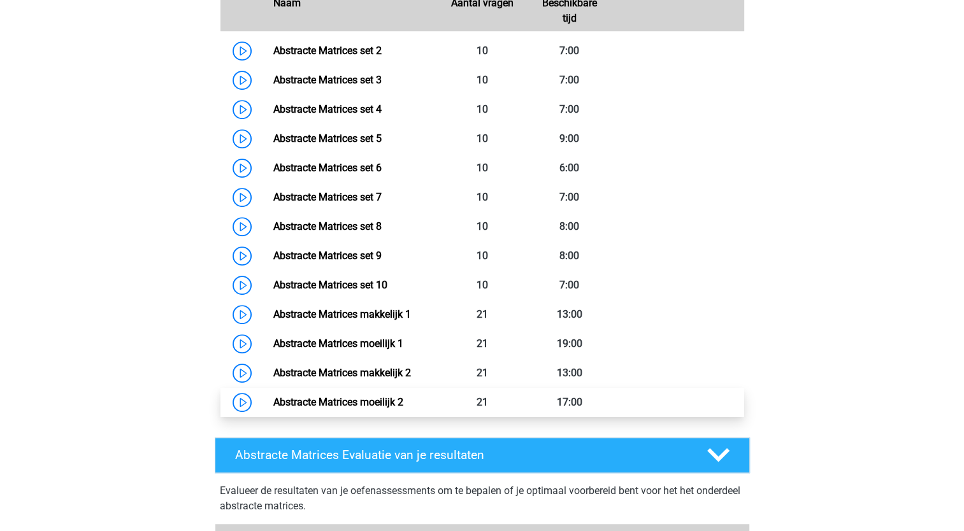
click at [351, 401] on link "Abstracte Matrices moeilijk 2" at bounding box center [338, 402] width 130 height 12
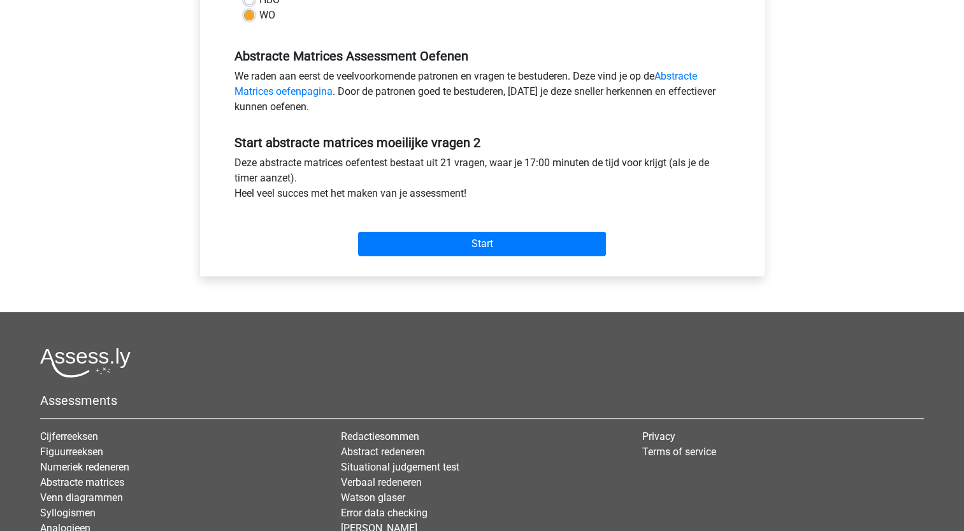
scroll to position [382, 0]
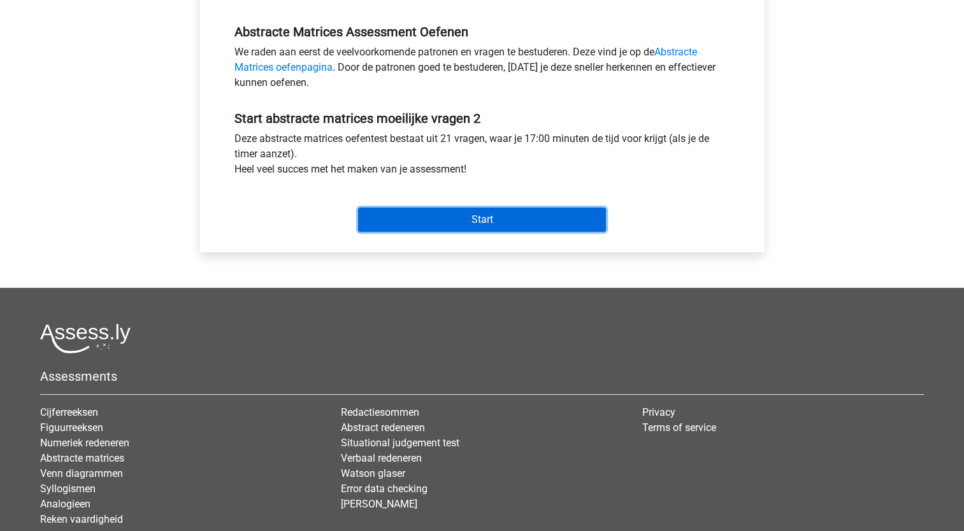
click at [492, 222] on input "Start" at bounding box center [482, 220] width 248 height 24
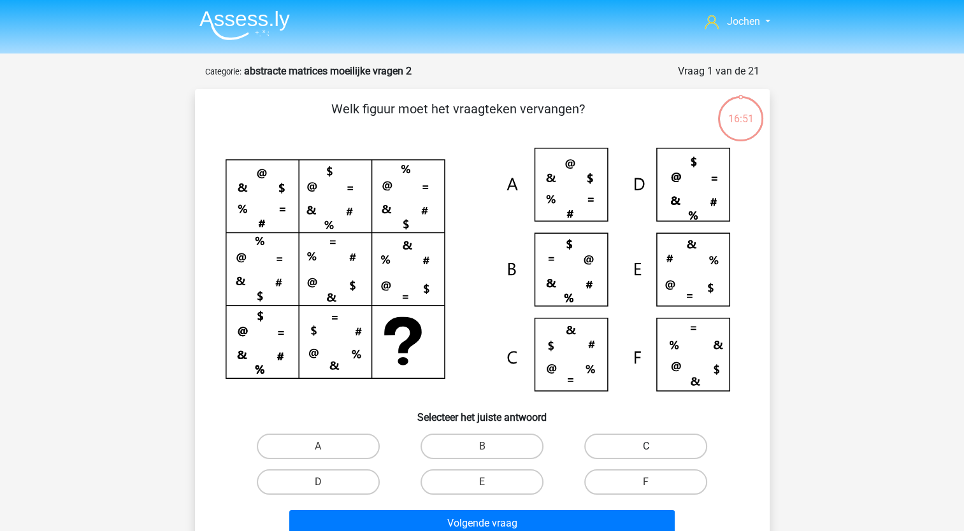
click at [640, 449] on label "C" at bounding box center [645, 446] width 123 height 25
click at [646, 449] on input "C" at bounding box center [650, 451] width 8 height 8
radio input "true"
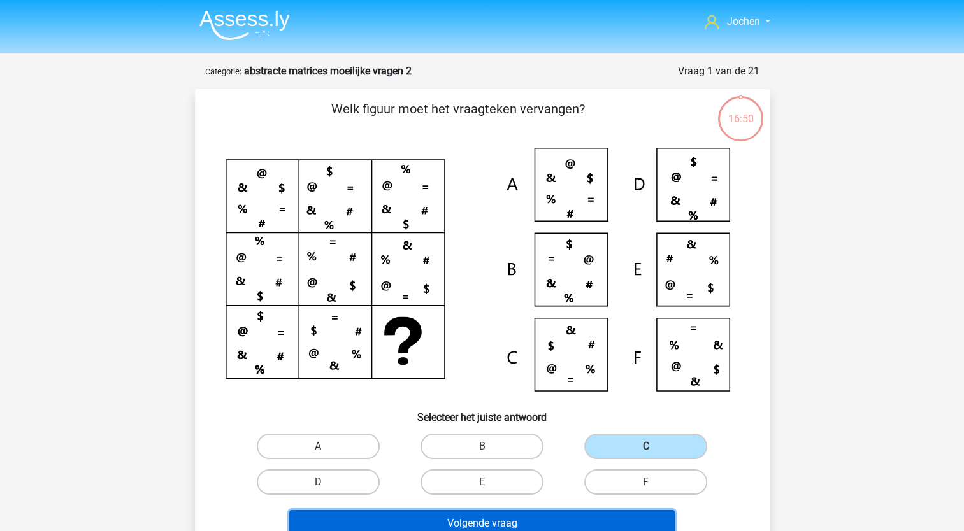
click at [561, 521] on button "Volgende vraag" at bounding box center [481, 523] width 385 height 27
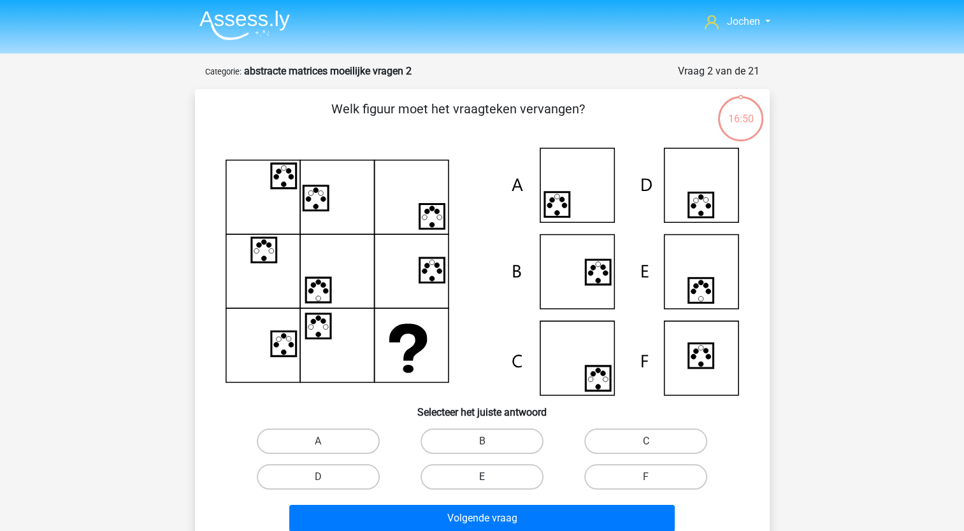
scroll to position [64, 0]
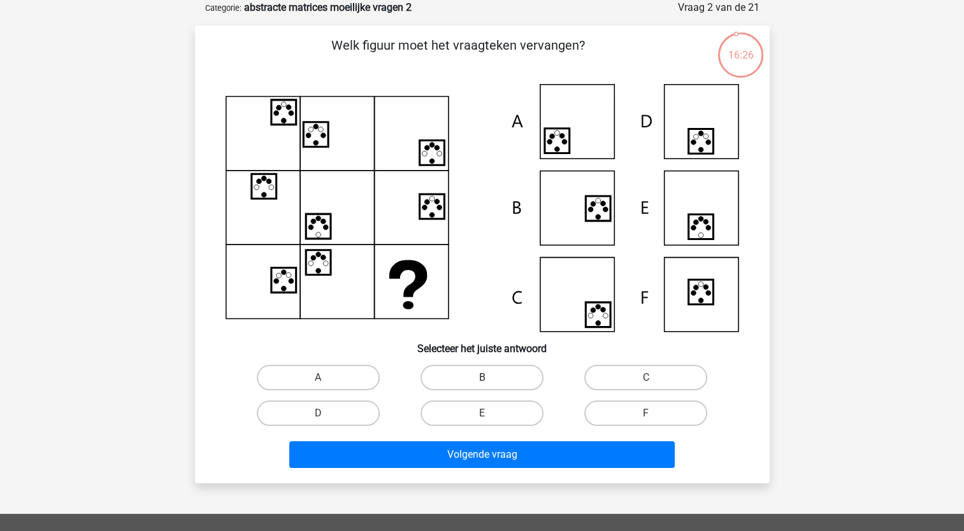
click at [513, 377] on label "B" at bounding box center [481, 377] width 123 height 25
click at [490, 378] on input "B" at bounding box center [486, 382] width 8 height 8
radio input "true"
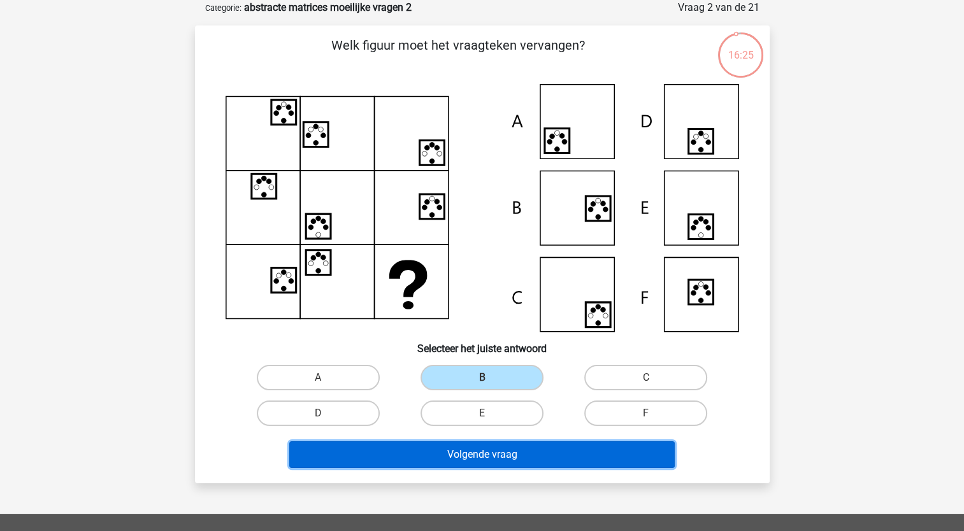
click at [516, 457] on button "Volgende vraag" at bounding box center [481, 454] width 385 height 27
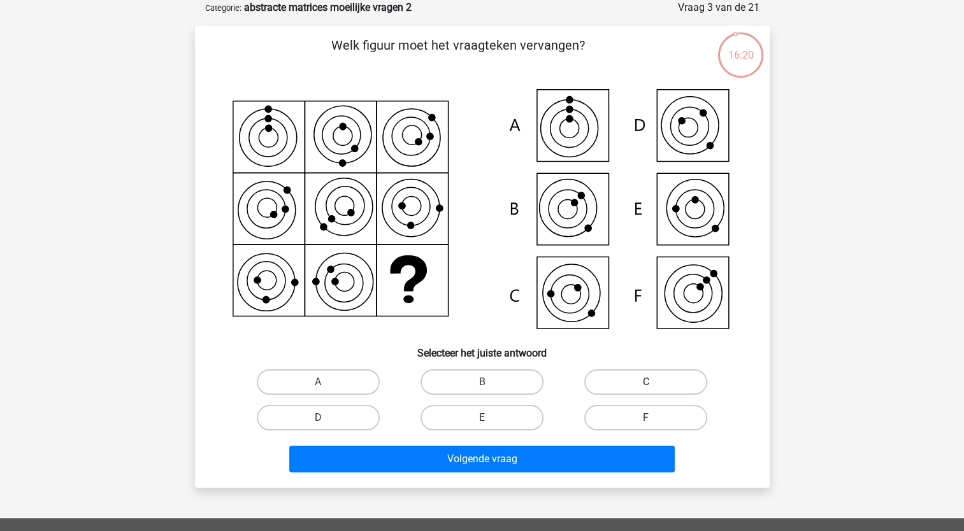
click at [643, 380] on label "C" at bounding box center [645, 382] width 123 height 25
click at [646, 382] on input "C" at bounding box center [650, 386] width 8 height 8
radio input "true"
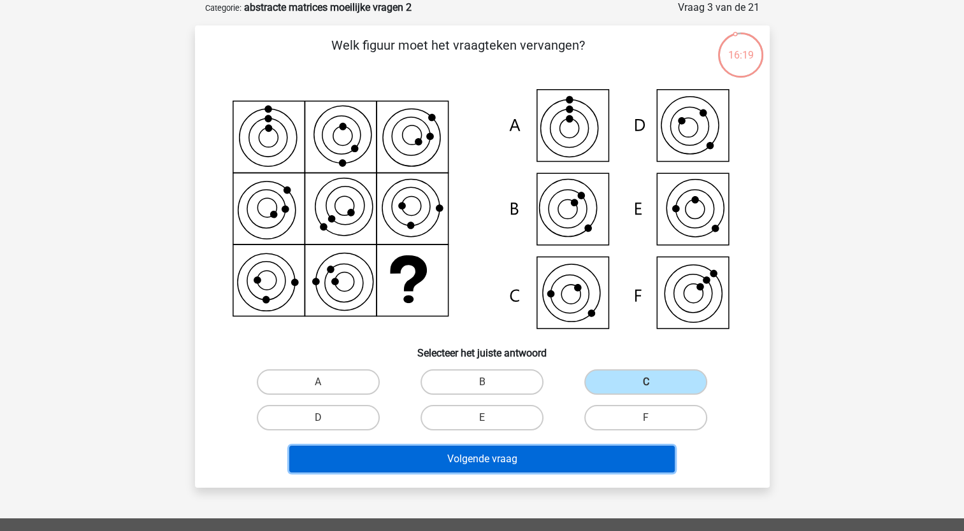
click at [535, 457] on button "Volgende vraag" at bounding box center [481, 459] width 385 height 27
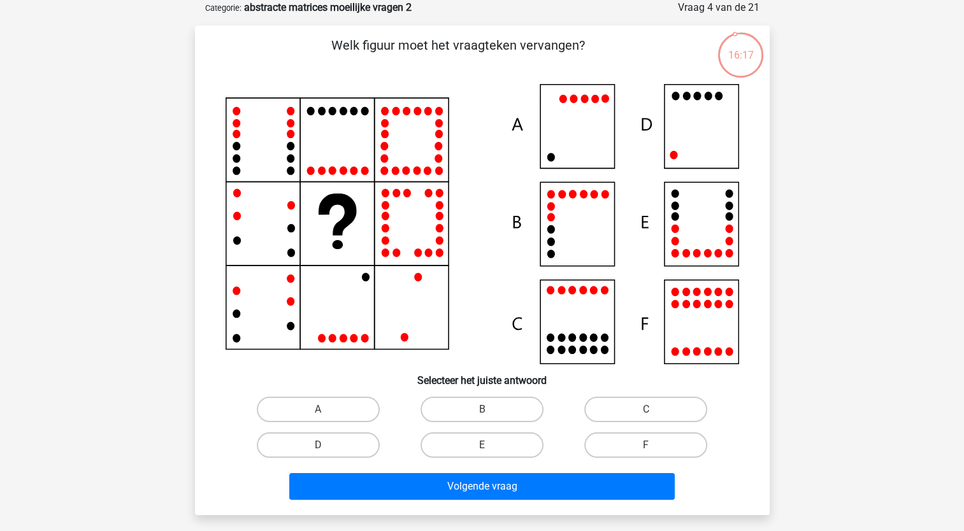
click at [693, 129] on icon at bounding box center [482, 224] width 513 height 280
click at [324, 442] on label "D" at bounding box center [318, 445] width 123 height 25
click at [324, 445] on input "D" at bounding box center [322, 449] width 8 height 8
radio input "true"
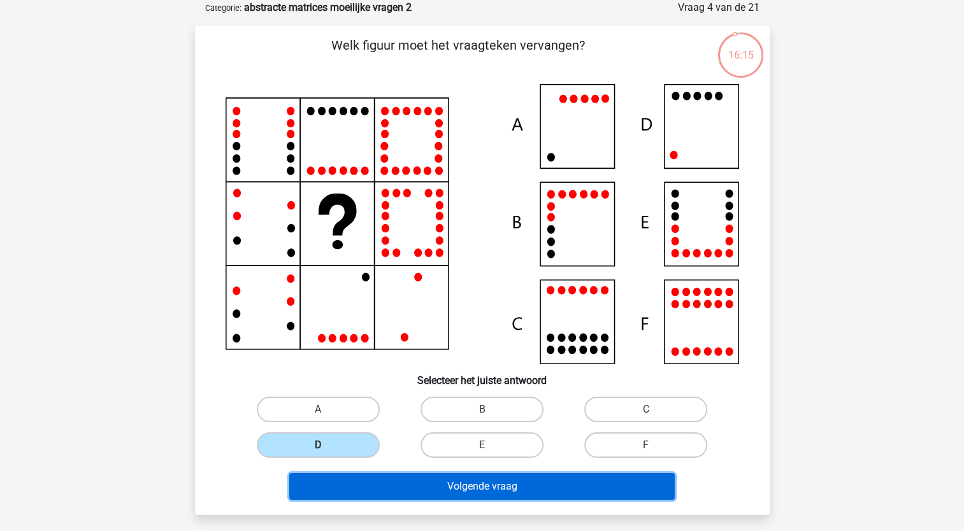
click at [405, 483] on button "Volgende vraag" at bounding box center [481, 486] width 385 height 27
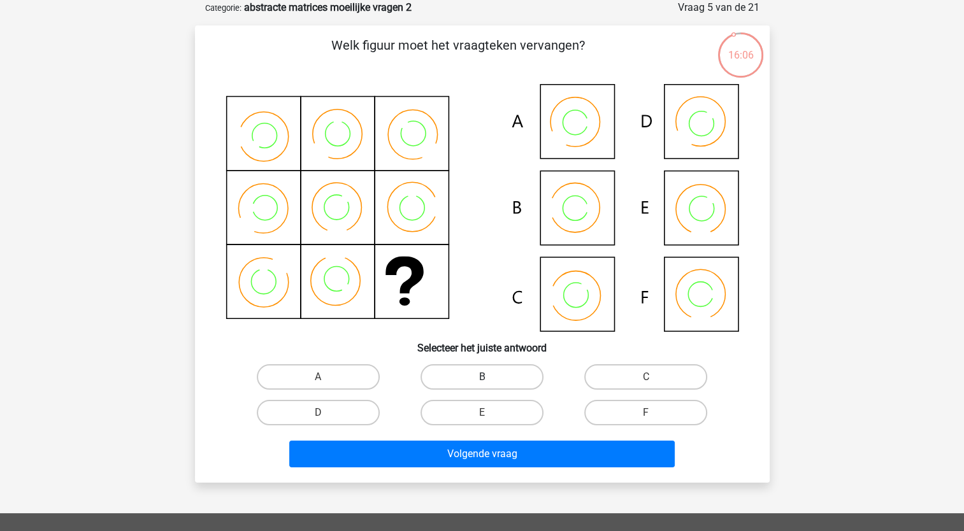
click at [494, 374] on label "B" at bounding box center [481, 376] width 123 height 25
click at [490, 377] on input "B" at bounding box center [486, 381] width 8 height 8
radio input "true"
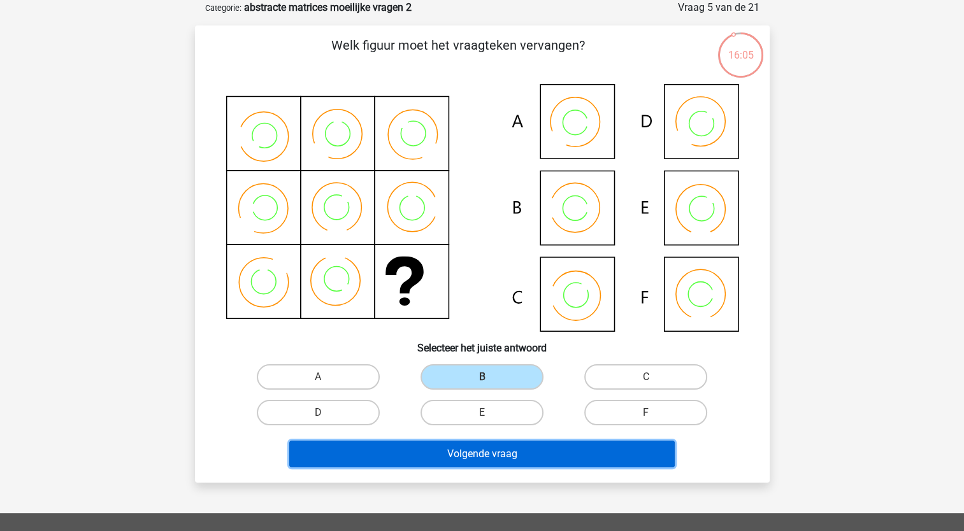
click at [501, 453] on button "Volgende vraag" at bounding box center [481, 454] width 385 height 27
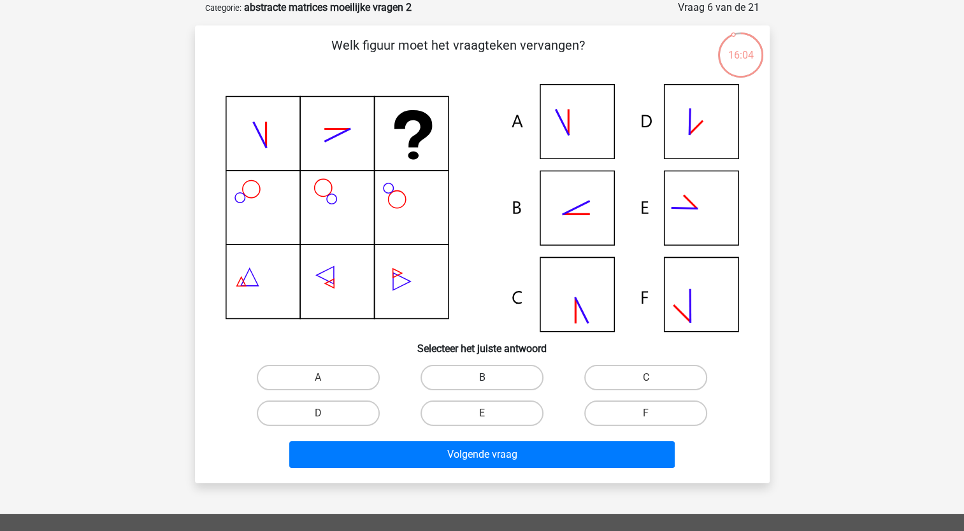
click at [496, 373] on label "B" at bounding box center [481, 377] width 123 height 25
click at [490, 378] on input "B" at bounding box center [486, 382] width 8 height 8
radio input "true"
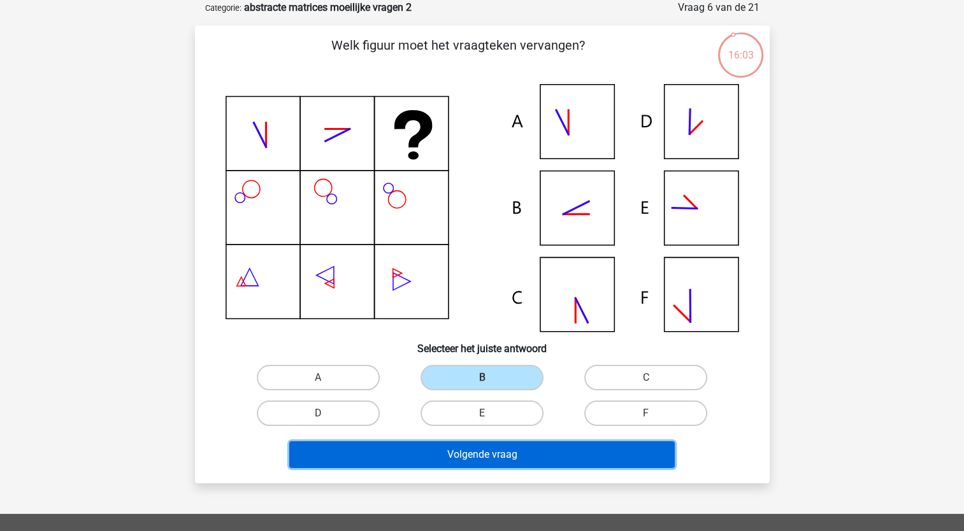
click at [496, 457] on button "Volgende vraag" at bounding box center [481, 454] width 385 height 27
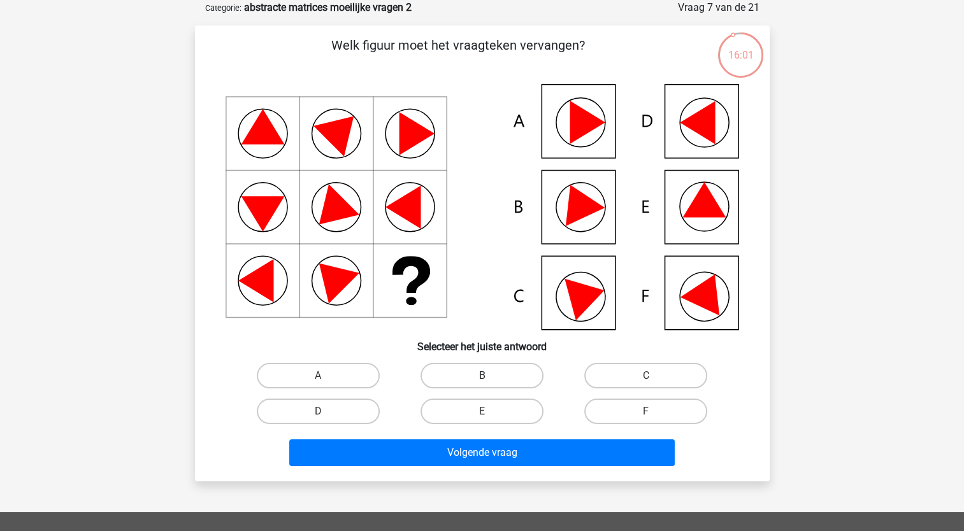
click at [478, 373] on label "B" at bounding box center [481, 375] width 123 height 25
click at [482, 376] on input "B" at bounding box center [486, 380] width 8 height 8
radio input "true"
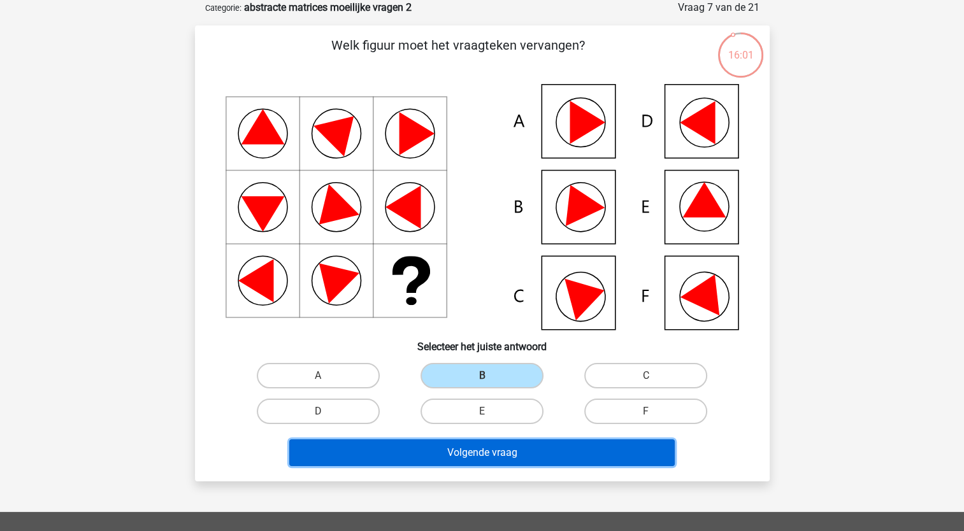
click at [489, 454] on button "Volgende vraag" at bounding box center [481, 453] width 385 height 27
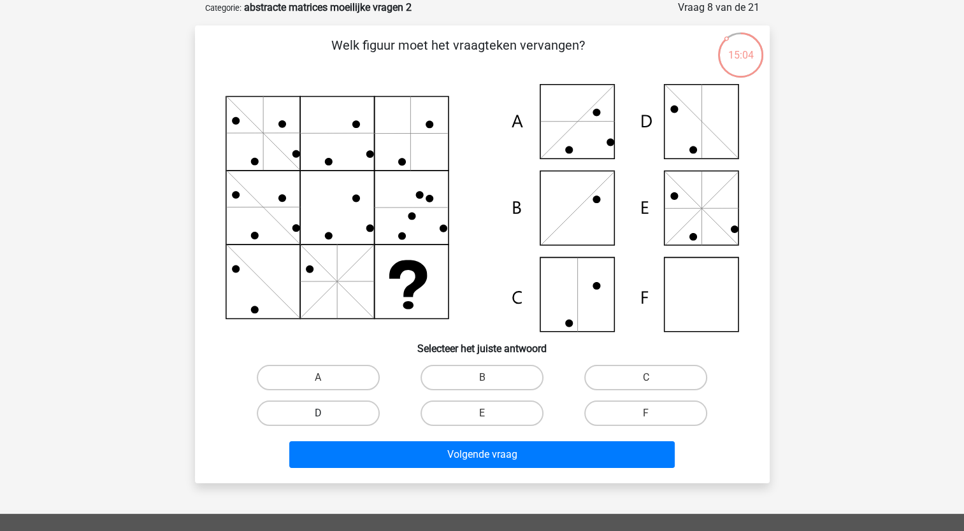
click at [339, 409] on label "D" at bounding box center [318, 413] width 123 height 25
click at [326, 413] on input "D" at bounding box center [322, 417] width 8 height 8
radio input "true"
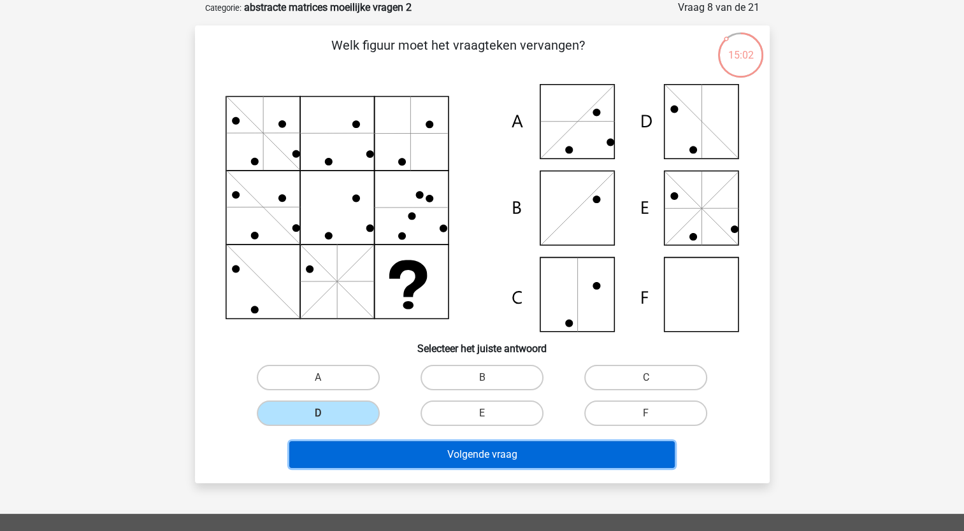
click at [456, 450] on button "Volgende vraag" at bounding box center [481, 454] width 385 height 27
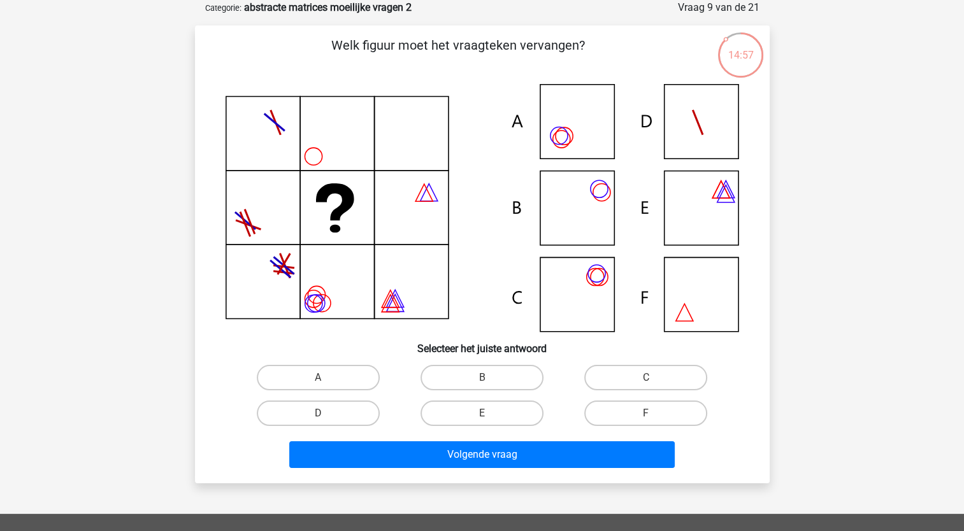
click at [484, 382] on input "B" at bounding box center [486, 382] width 8 height 8
radio input "true"
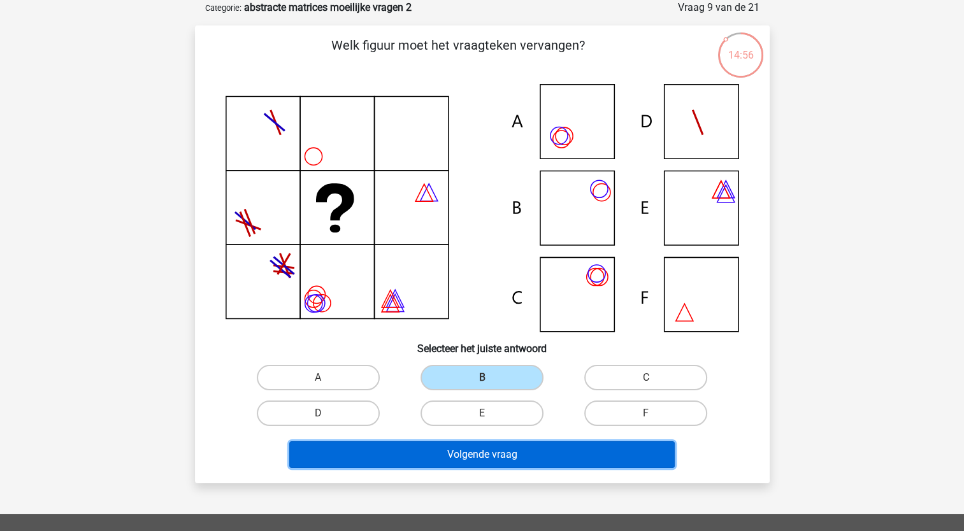
click at [480, 452] on button "Volgende vraag" at bounding box center [481, 454] width 385 height 27
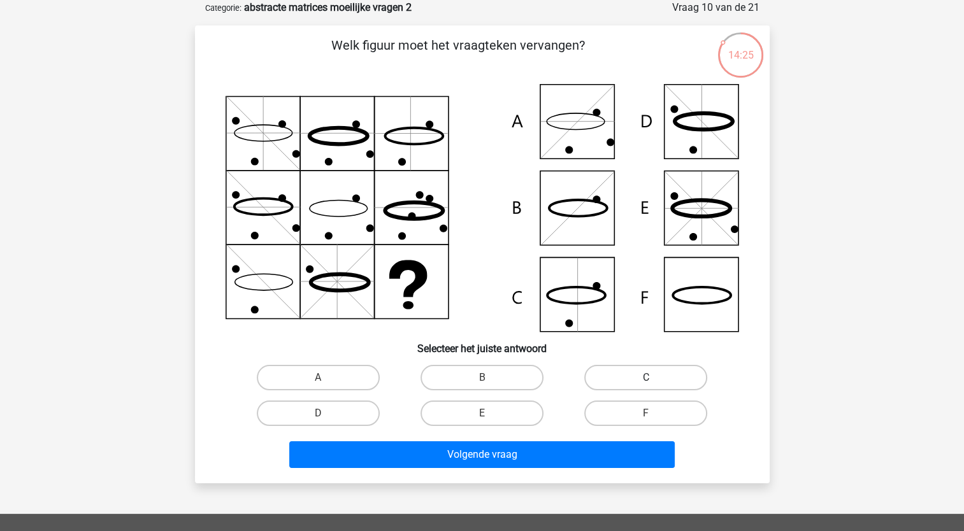
click at [647, 374] on label "C" at bounding box center [645, 377] width 123 height 25
click at [647, 378] on input "C" at bounding box center [650, 382] width 8 height 8
radio input "true"
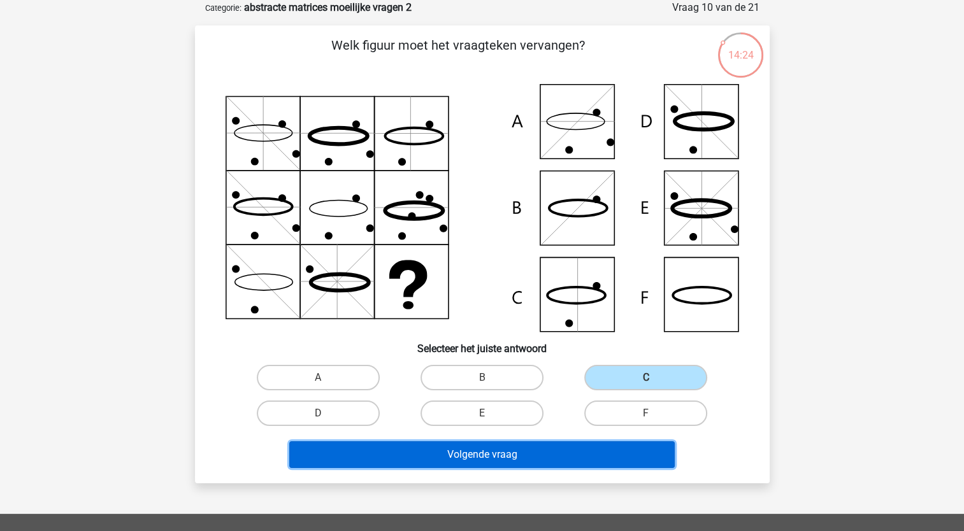
click at [539, 457] on button "Volgende vraag" at bounding box center [481, 454] width 385 height 27
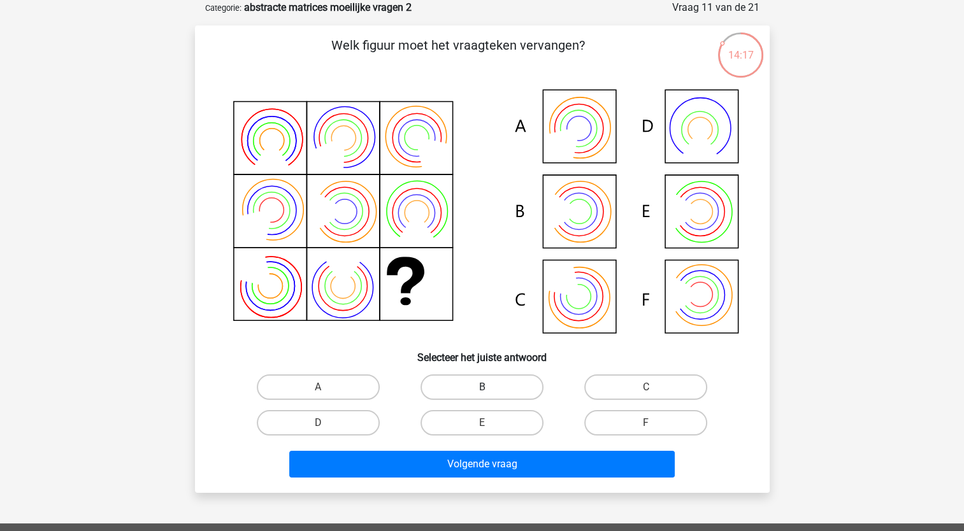
click at [478, 388] on label "B" at bounding box center [481, 387] width 123 height 25
click at [482, 388] on input "B" at bounding box center [486, 391] width 8 height 8
radio input "true"
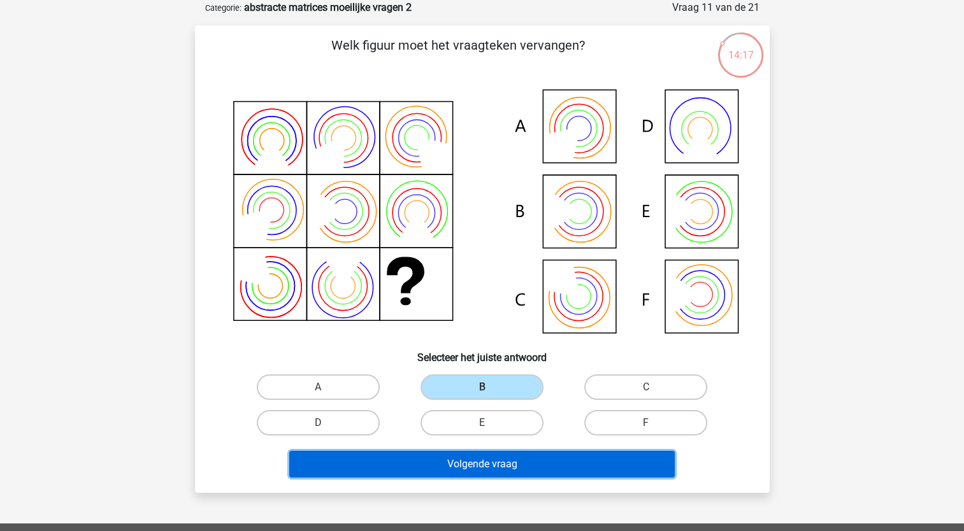
click at [477, 460] on button "Volgende vraag" at bounding box center [481, 464] width 385 height 27
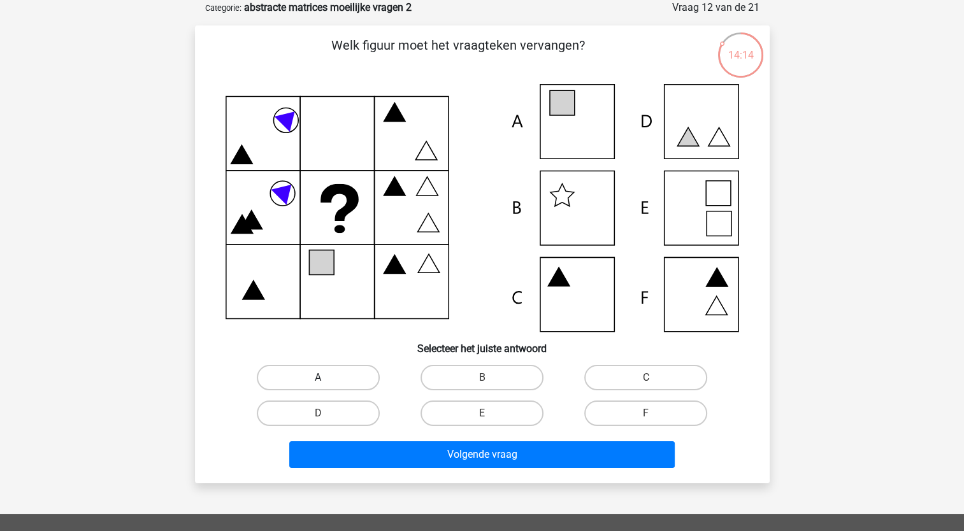
click at [329, 376] on label "A" at bounding box center [318, 377] width 123 height 25
click at [326, 378] on input "A" at bounding box center [322, 382] width 8 height 8
radio input "true"
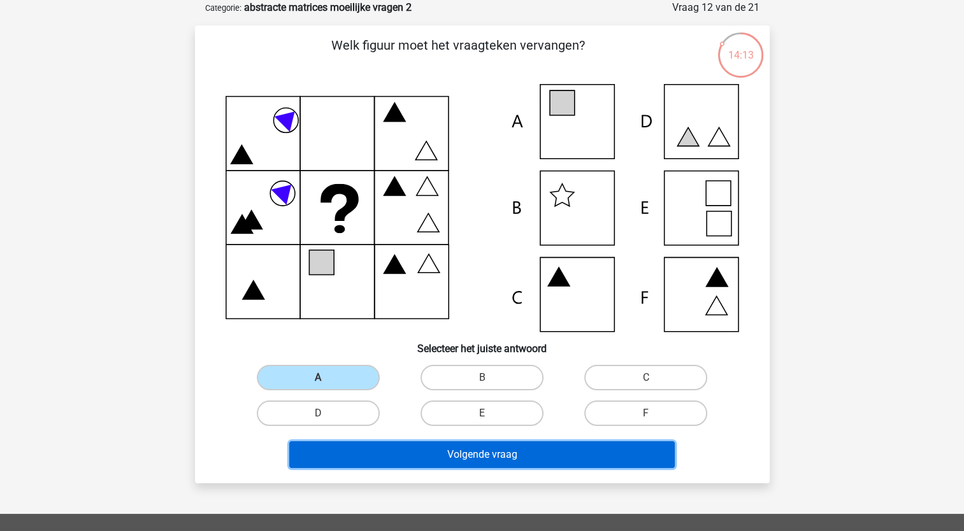
click at [367, 442] on button "Volgende vraag" at bounding box center [481, 454] width 385 height 27
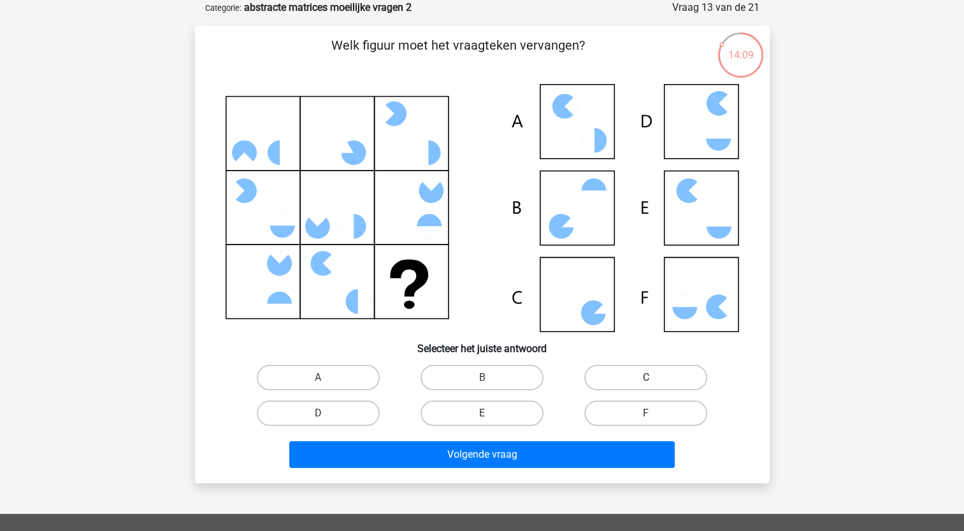
drag, startPoint x: 613, startPoint y: 372, endPoint x: 571, endPoint y: 432, distance: 72.8
click at [613, 373] on label "C" at bounding box center [645, 377] width 123 height 25
click at [646, 378] on input "C" at bounding box center [650, 382] width 8 height 8
radio input "true"
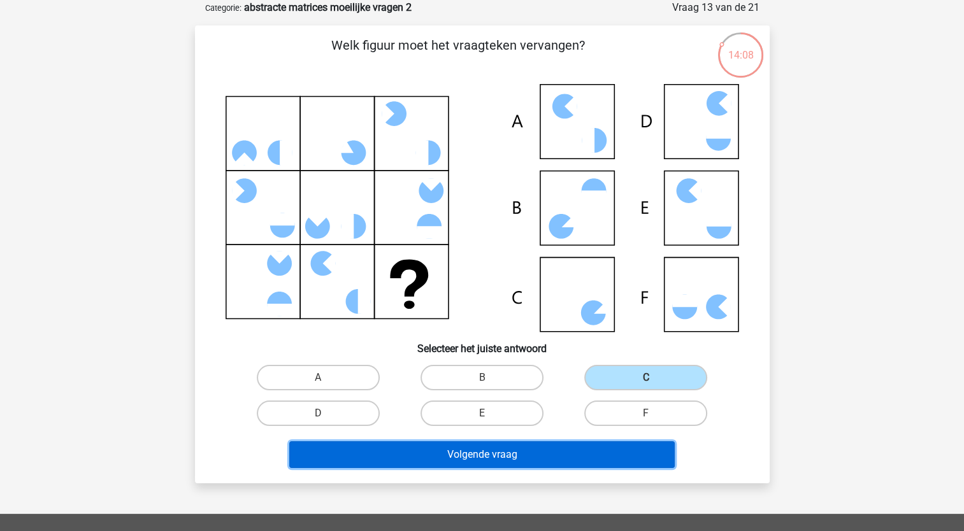
click at [545, 460] on button "Volgende vraag" at bounding box center [481, 454] width 385 height 27
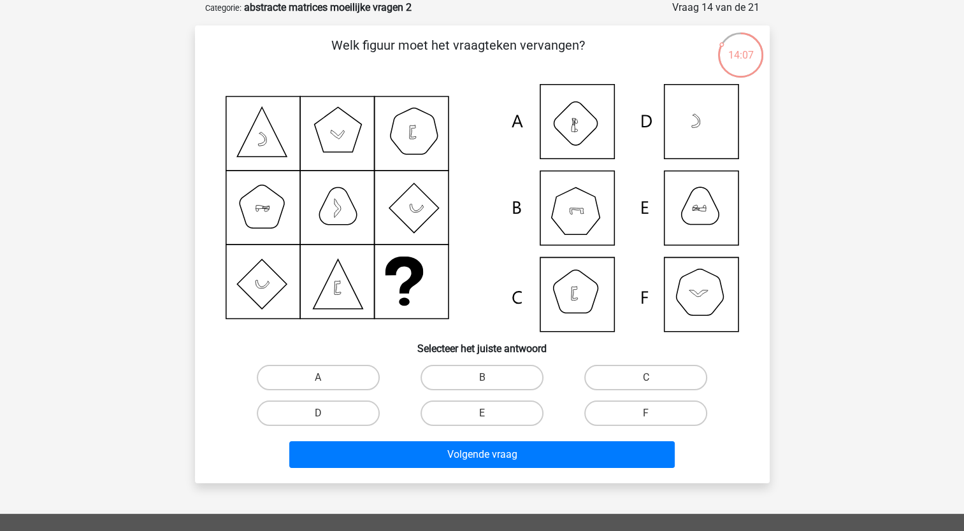
click at [585, 297] on icon at bounding box center [482, 208] width 513 height 248
click at [642, 375] on label "C" at bounding box center [645, 377] width 123 height 25
click at [646, 378] on input "C" at bounding box center [650, 382] width 8 height 8
radio input "true"
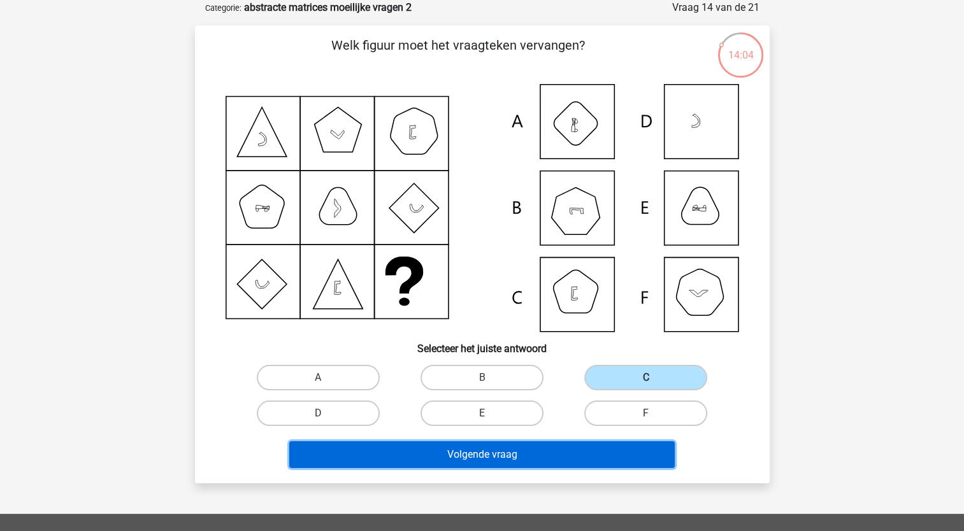
click at [530, 454] on button "Volgende vraag" at bounding box center [481, 454] width 385 height 27
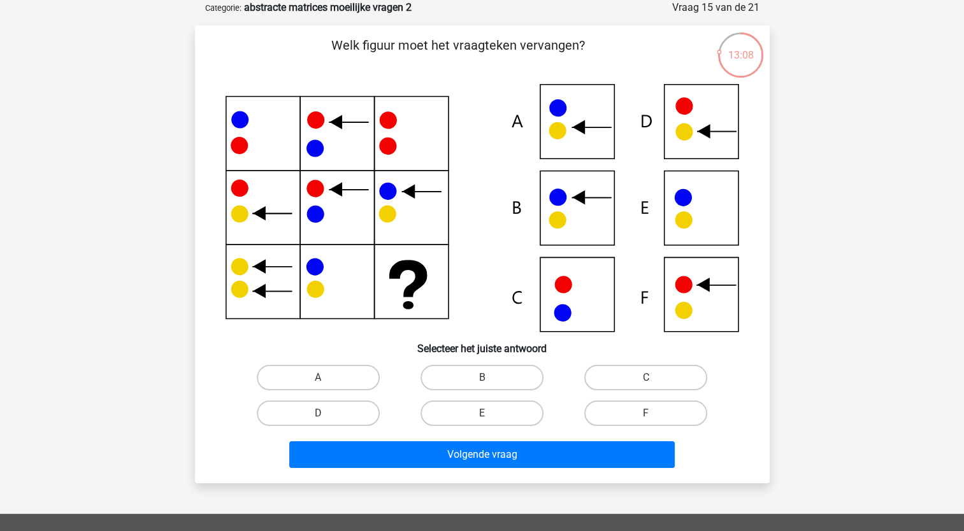
click at [487, 382] on input "B" at bounding box center [486, 382] width 8 height 8
radio input "true"
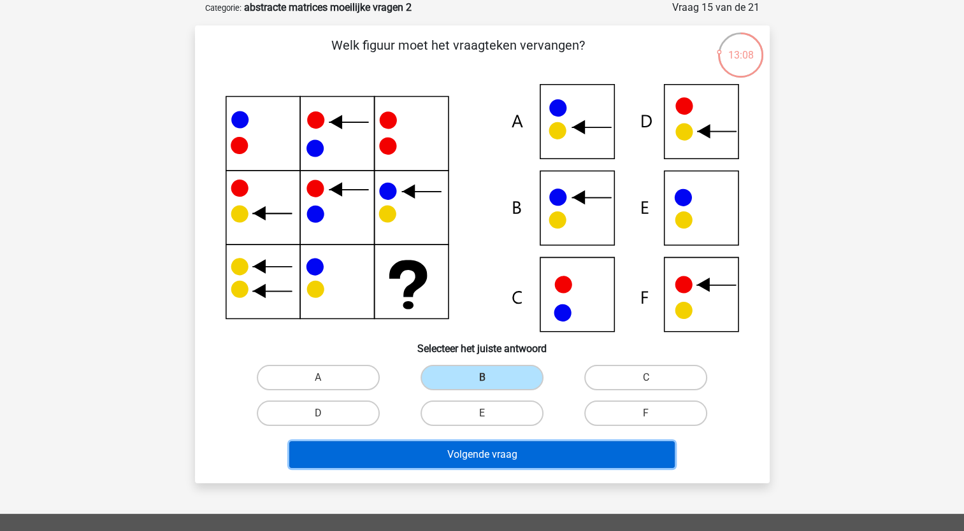
click at [485, 462] on button "Volgende vraag" at bounding box center [481, 454] width 385 height 27
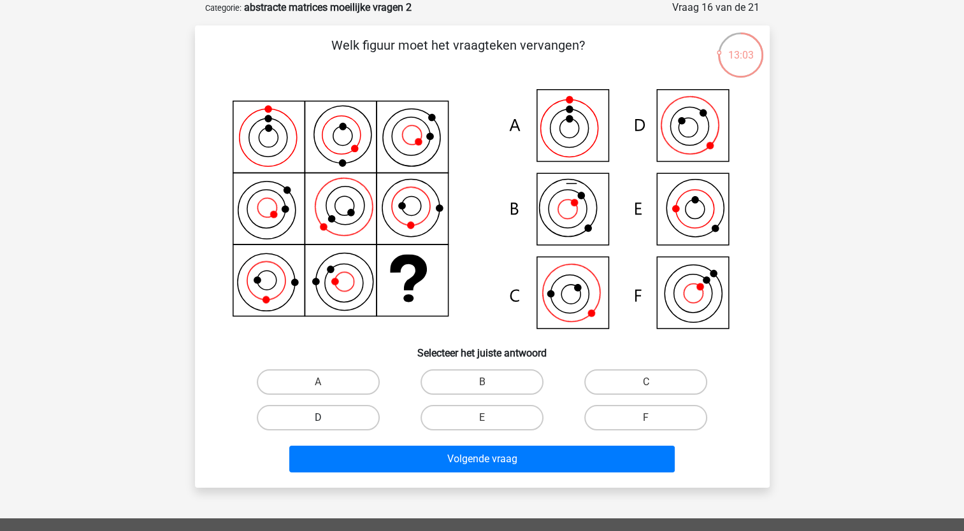
drag, startPoint x: 358, startPoint y: 417, endPoint x: 364, endPoint y: 419, distance: 6.7
click at [361, 417] on label "D" at bounding box center [318, 417] width 123 height 25
click at [326, 418] on input "D" at bounding box center [322, 422] width 8 height 8
radio input "true"
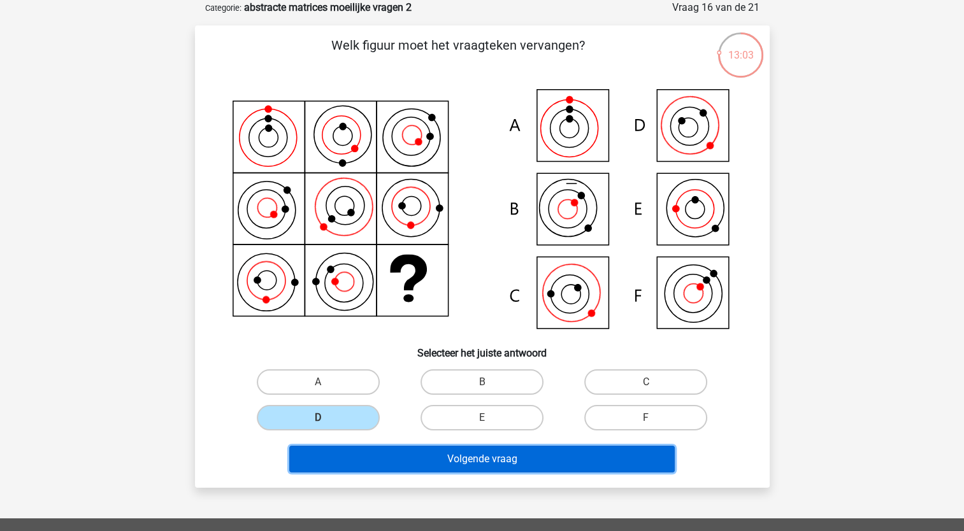
click at [408, 459] on button "Volgende vraag" at bounding box center [481, 459] width 385 height 27
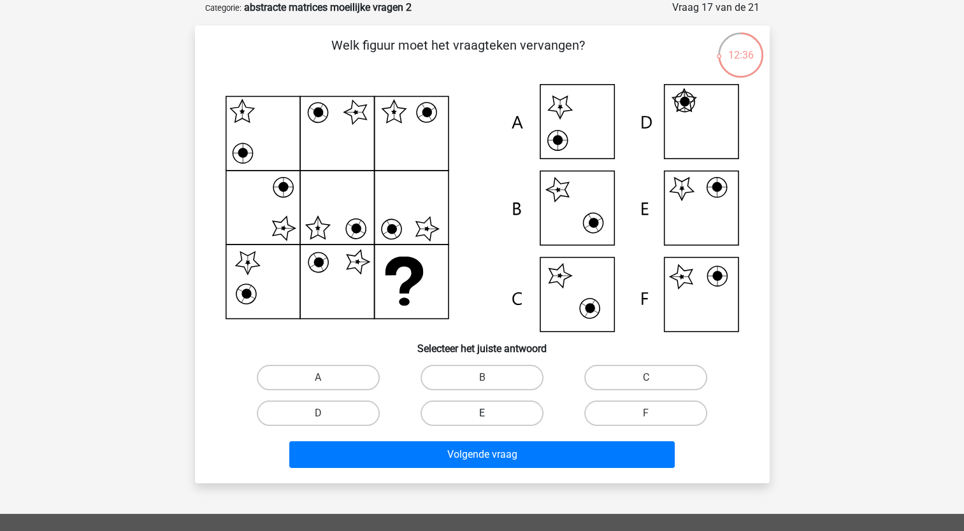
click at [466, 405] on label "E" at bounding box center [481, 413] width 123 height 25
click at [482, 413] on input "E" at bounding box center [486, 417] width 8 height 8
radio input "true"
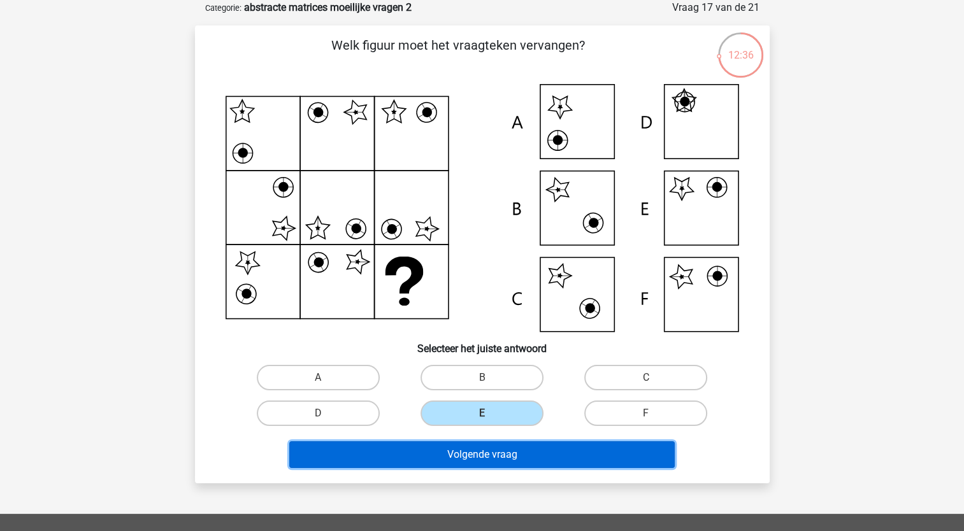
click at [460, 452] on button "Volgende vraag" at bounding box center [481, 454] width 385 height 27
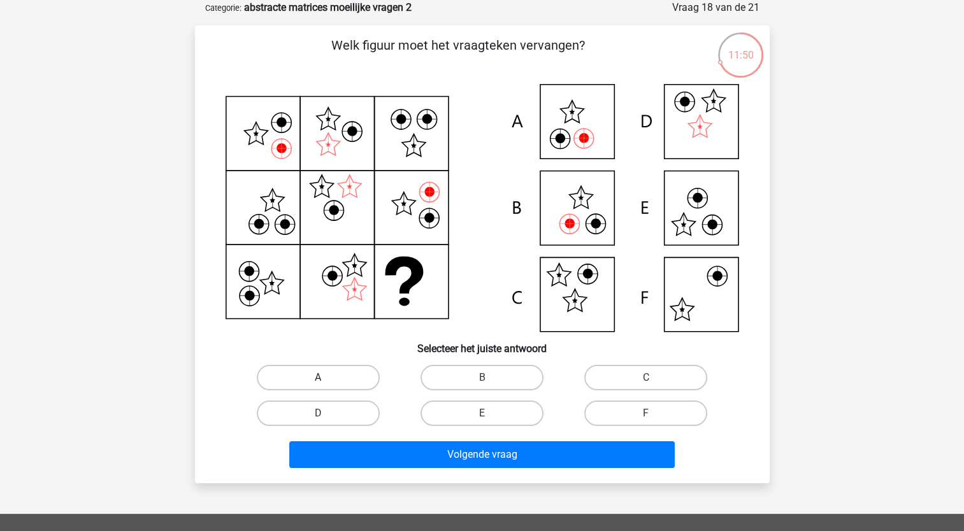
click at [333, 380] on label "A" at bounding box center [318, 377] width 123 height 25
click at [326, 380] on input "A" at bounding box center [322, 382] width 8 height 8
radio input "true"
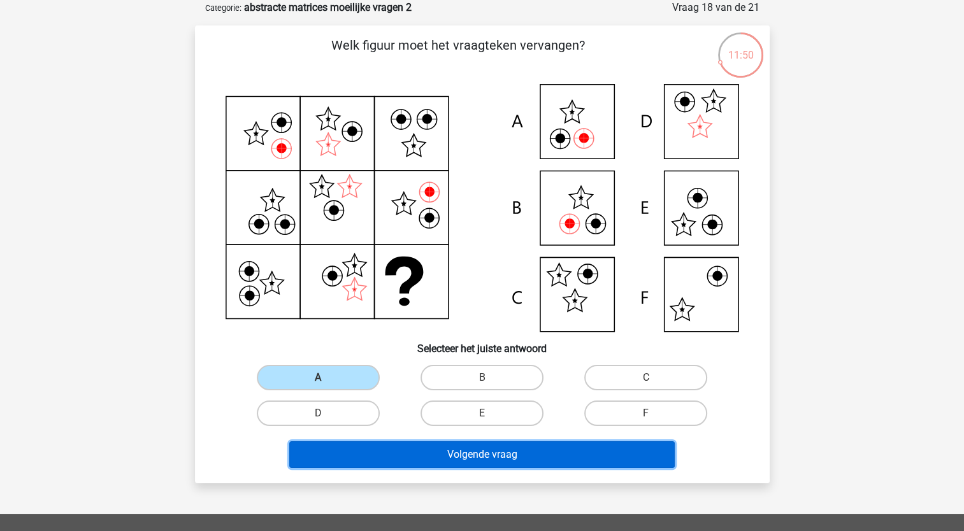
click at [362, 445] on button "Volgende vraag" at bounding box center [481, 454] width 385 height 27
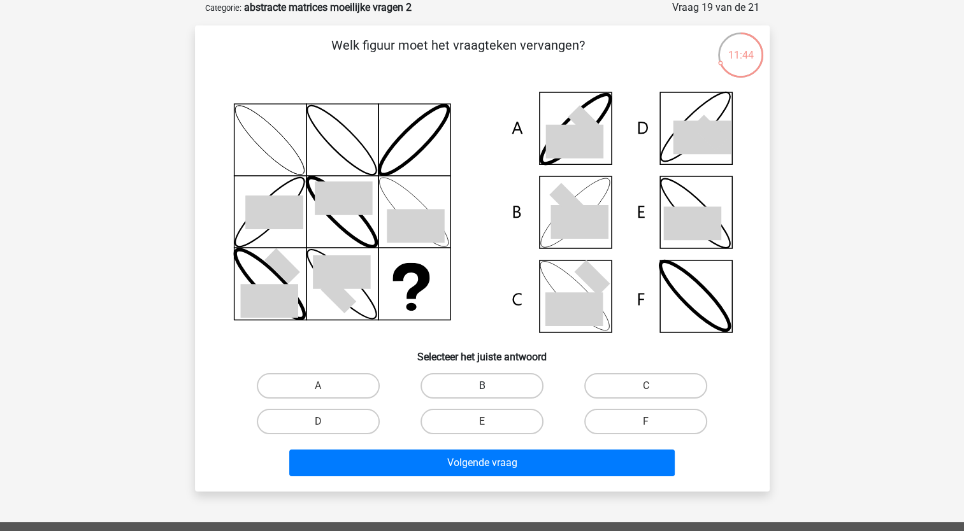
click at [484, 382] on label "B" at bounding box center [481, 385] width 123 height 25
click at [484, 386] on input "B" at bounding box center [486, 390] width 8 height 8
radio input "true"
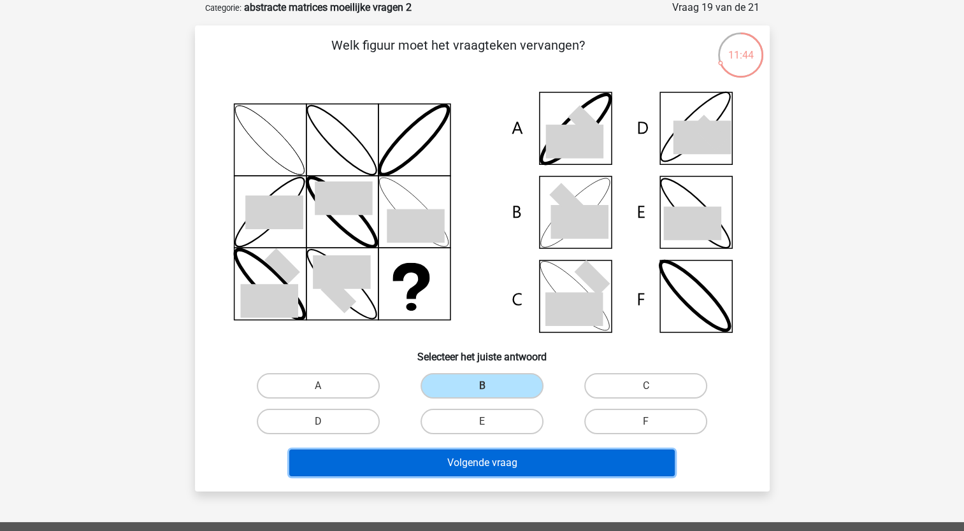
click at [475, 461] on button "Volgende vraag" at bounding box center [481, 463] width 385 height 27
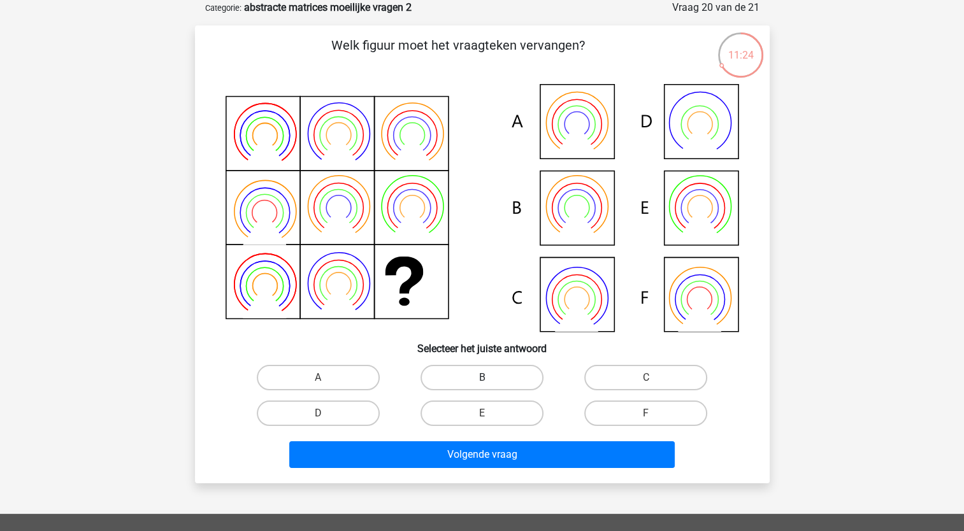
click at [473, 374] on label "B" at bounding box center [481, 377] width 123 height 25
click at [482, 378] on input "B" at bounding box center [486, 382] width 8 height 8
radio input "true"
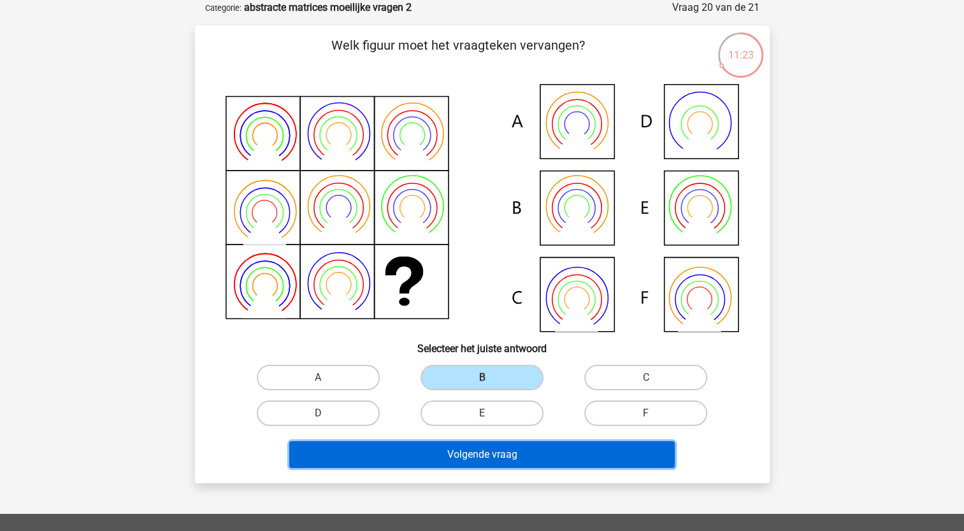
click at [477, 451] on button "Volgende vraag" at bounding box center [481, 454] width 385 height 27
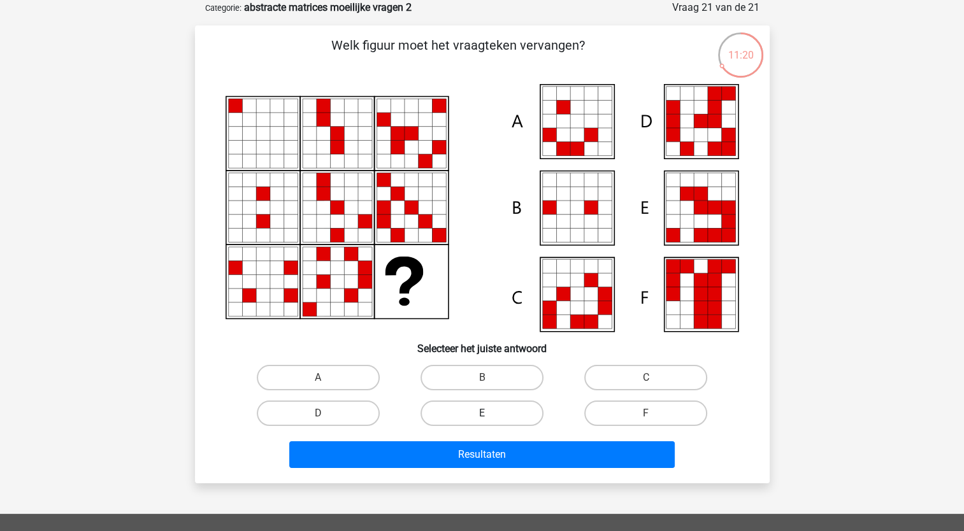
click at [497, 405] on label "E" at bounding box center [481, 413] width 123 height 25
click at [490, 413] on input "E" at bounding box center [486, 417] width 8 height 8
radio input "true"
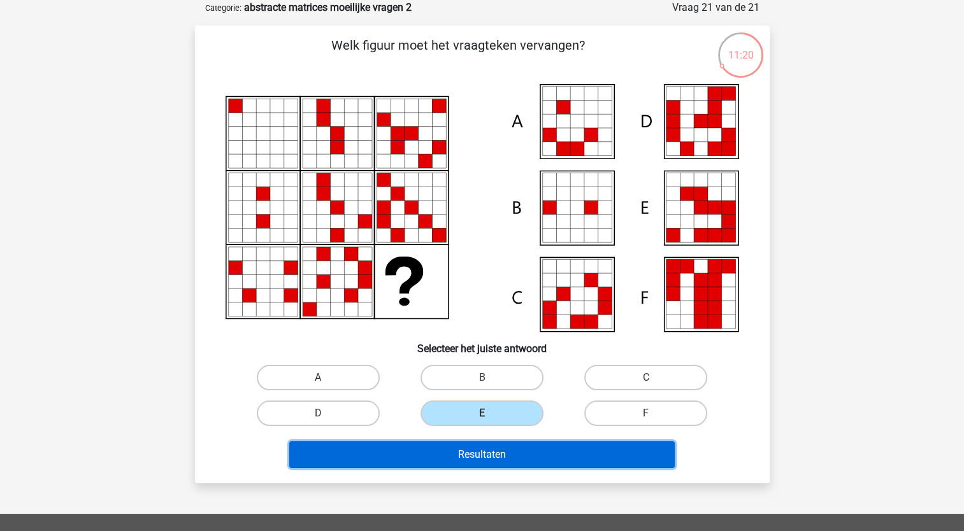
click at [492, 455] on button "Resultaten" at bounding box center [481, 454] width 385 height 27
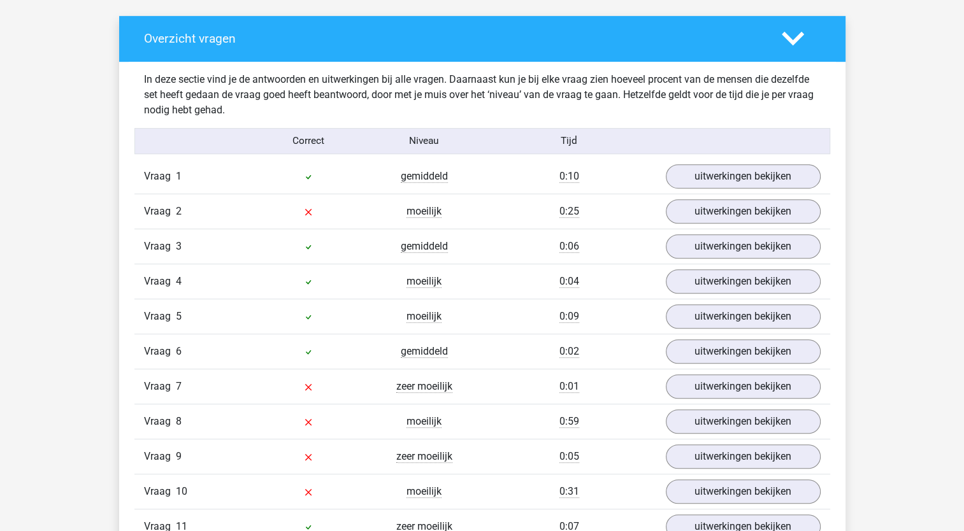
scroll to position [764, 0]
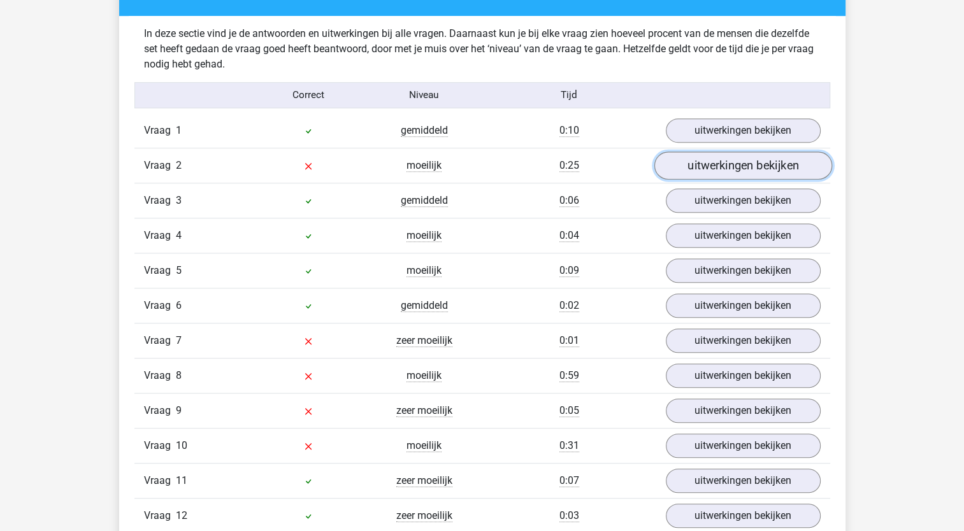
click at [736, 165] on link "uitwerkingen bekijken" at bounding box center [743, 166] width 178 height 28
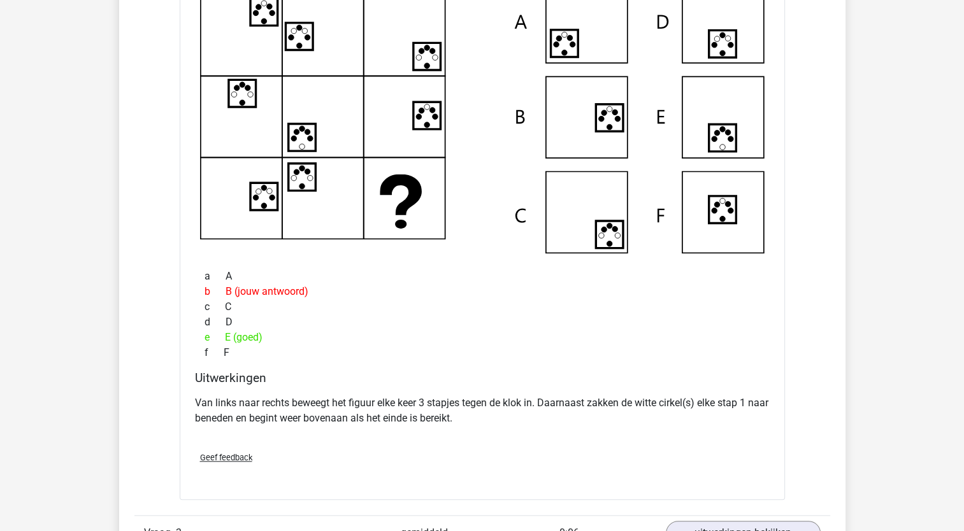
scroll to position [828, 0]
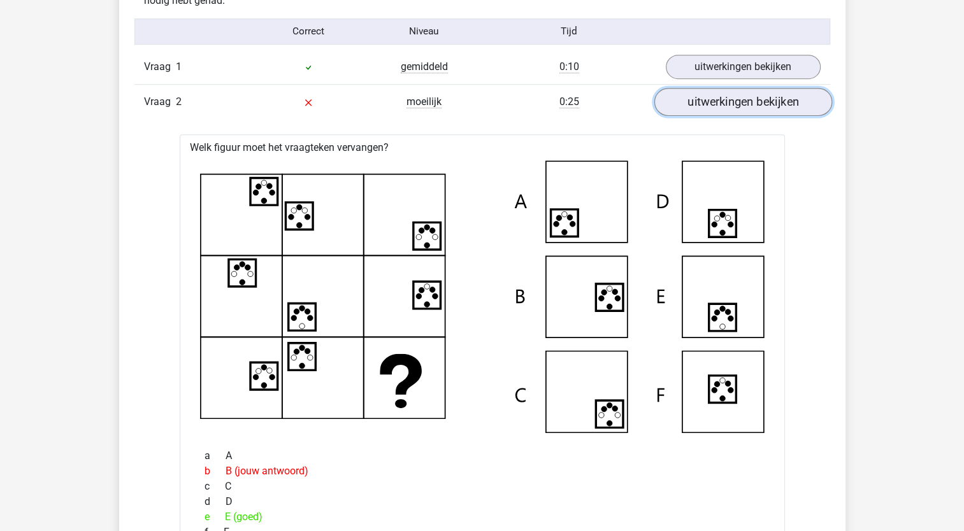
click at [731, 97] on link "uitwerkingen bekijken" at bounding box center [743, 102] width 178 height 28
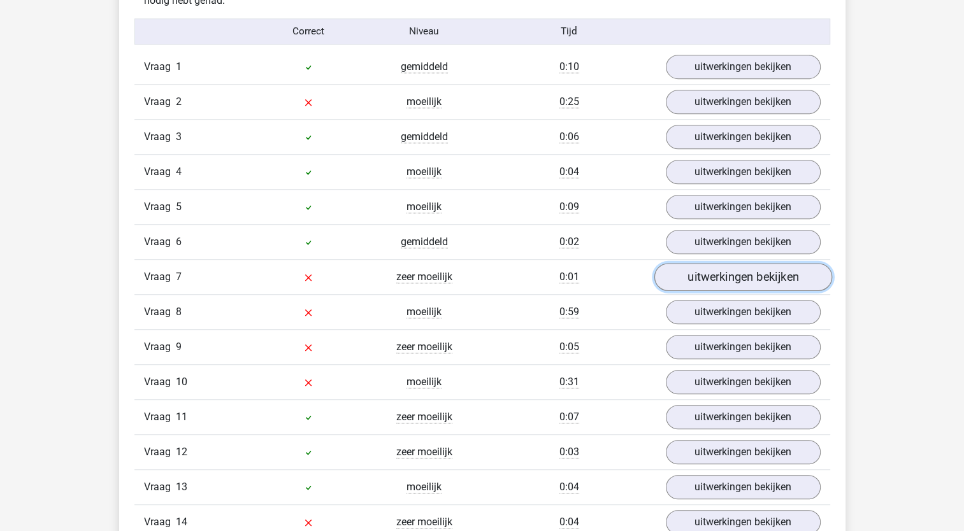
click at [733, 276] on link "uitwerkingen bekijken" at bounding box center [743, 277] width 178 height 28
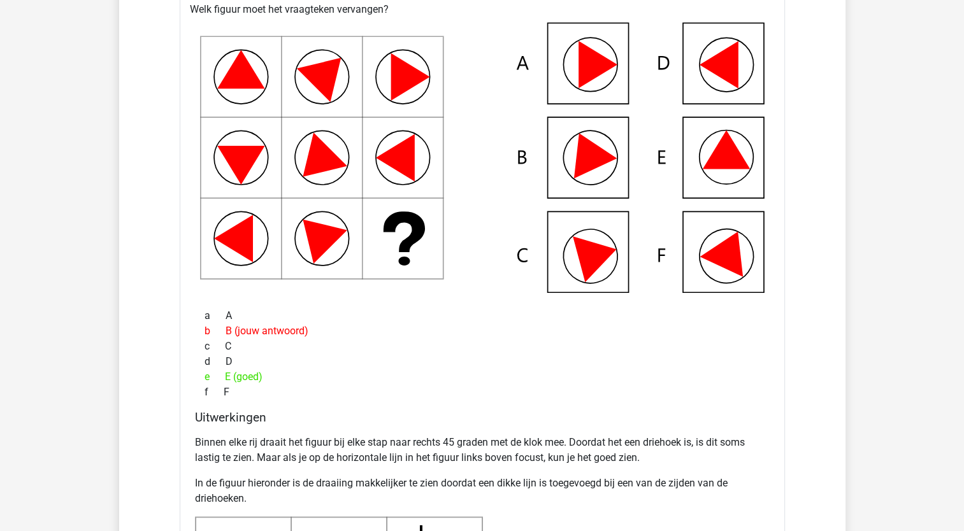
scroll to position [1019, 0]
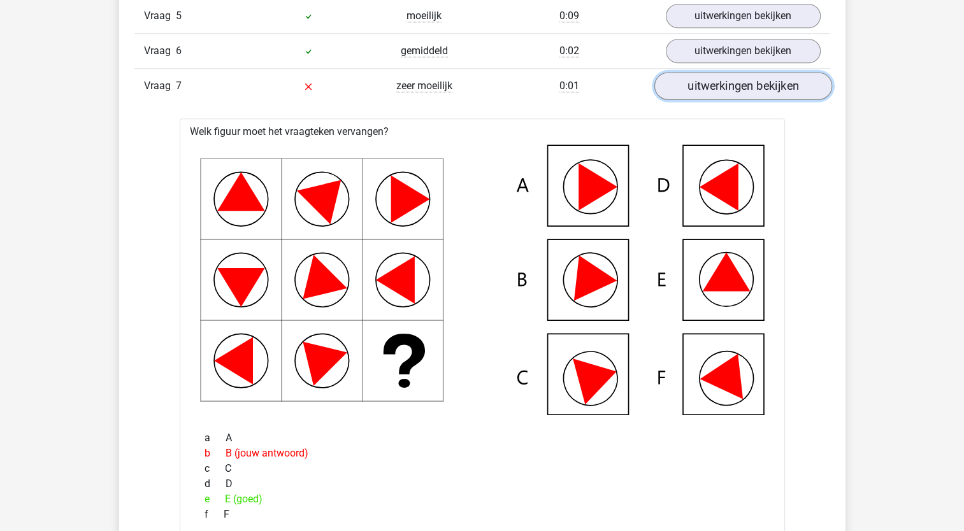
click at [744, 87] on link "uitwerkingen bekijken" at bounding box center [743, 86] width 178 height 28
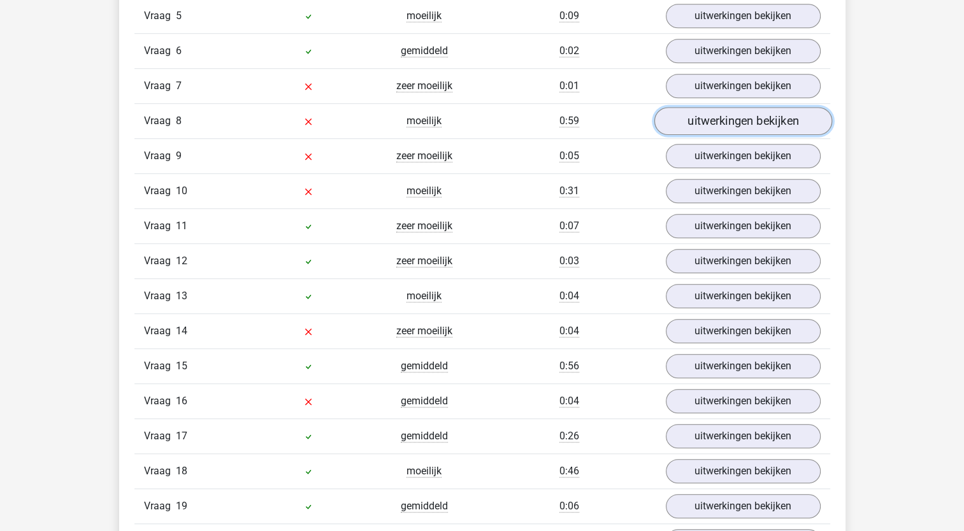
click at [723, 117] on link "uitwerkingen bekijken" at bounding box center [743, 121] width 178 height 28
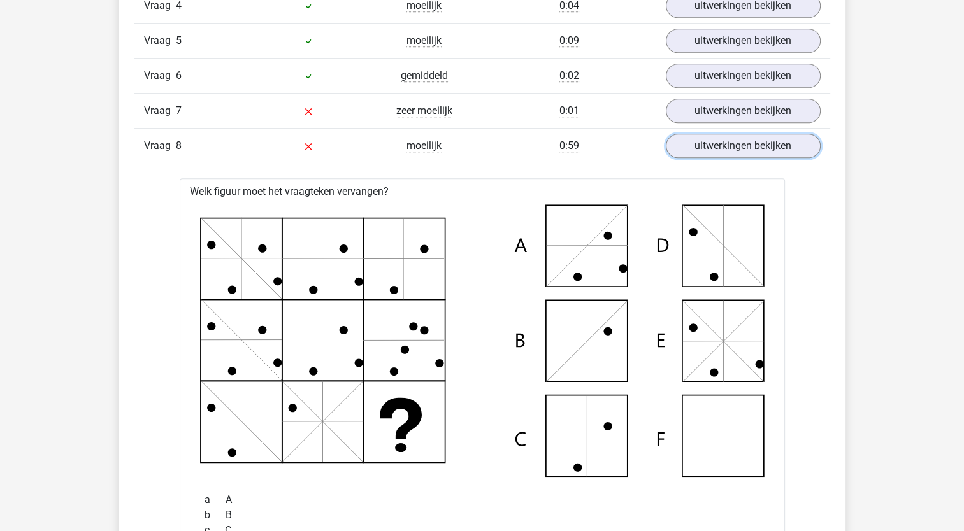
scroll to position [892, 0]
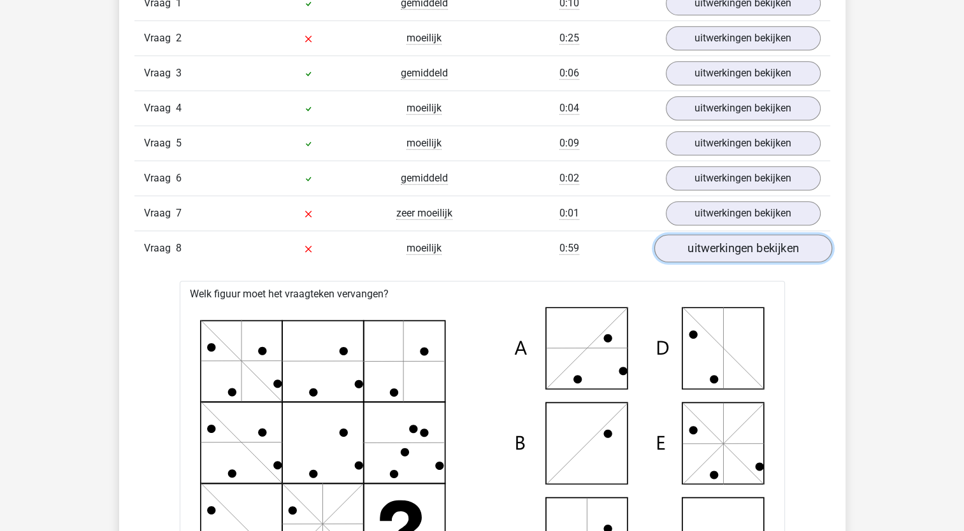
click at [742, 247] on link "uitwerkingen bekijken" at bounding box center [743, 248] width 178 height 28
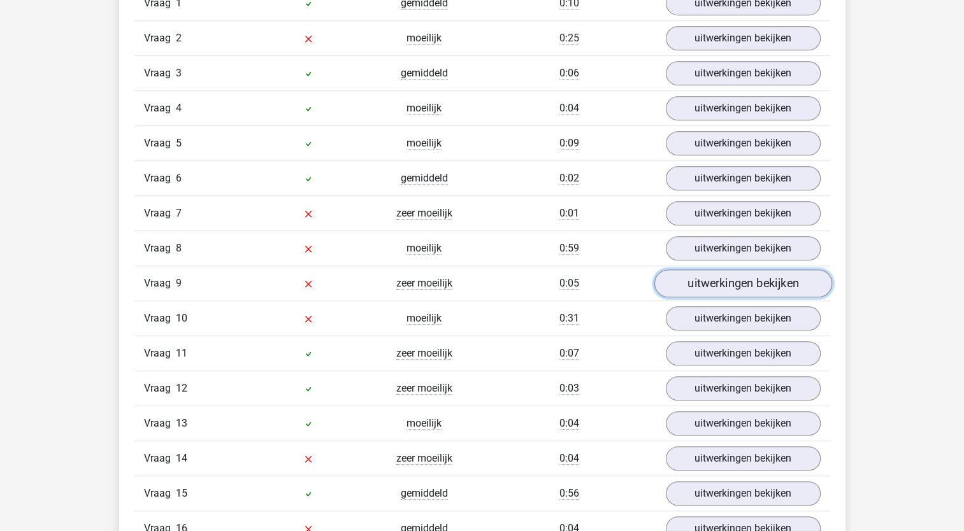
click at [720, 284] on link "uitwerkingen bekijken" at bounding box center [743, 283] width 178 height 28
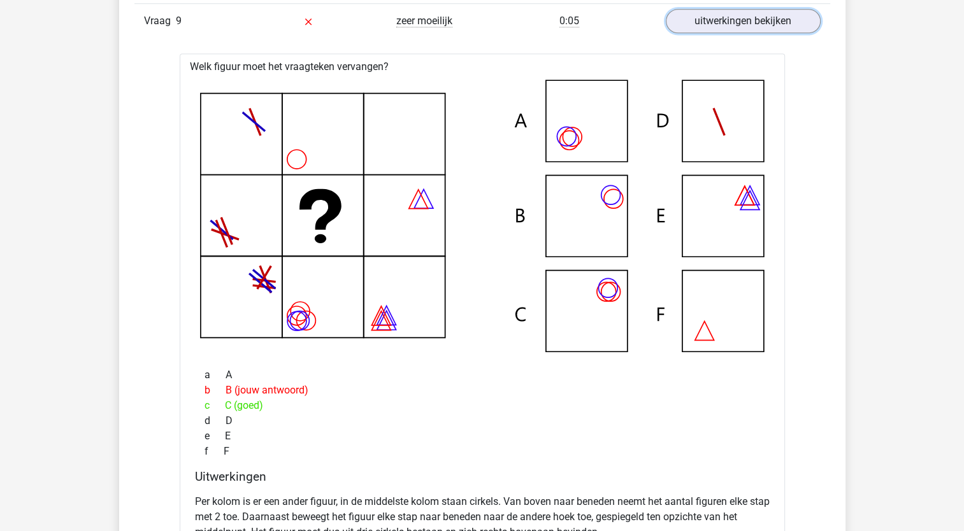
scroll to position [1019, 0]
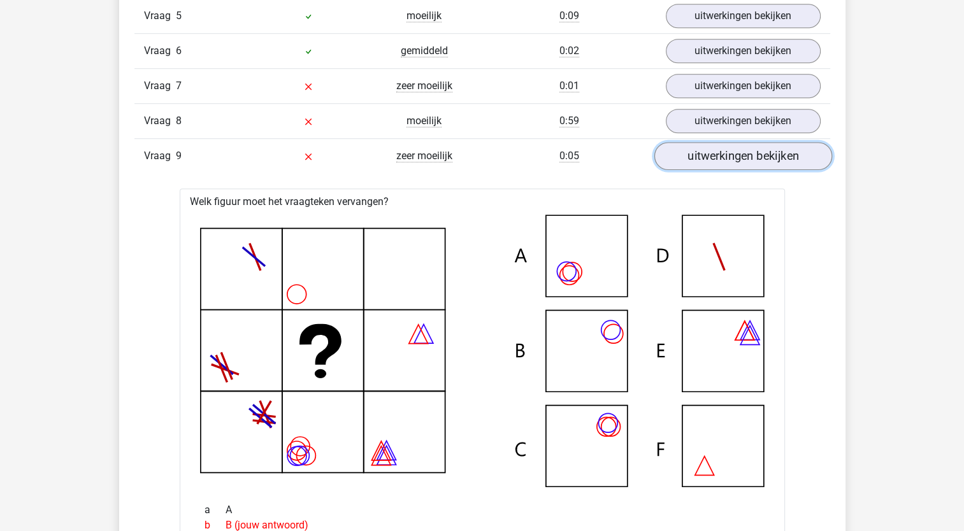
click at [729, 152] on link "uitwerkingen bekijken" at bounding box center [743, 156] width 178 height 28
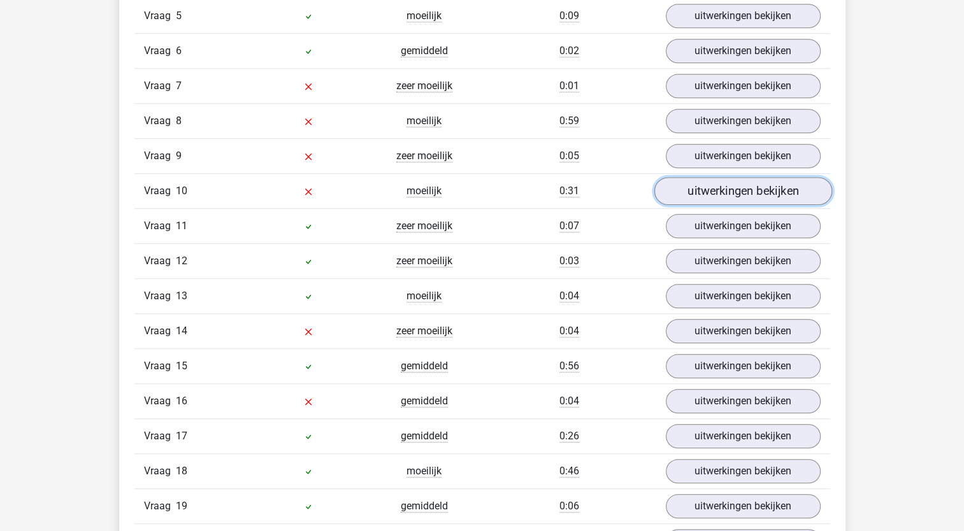
click at [742, 190] on link "uitwerkingen bekijken" at bounding box center [743, 191] width 178 height 28
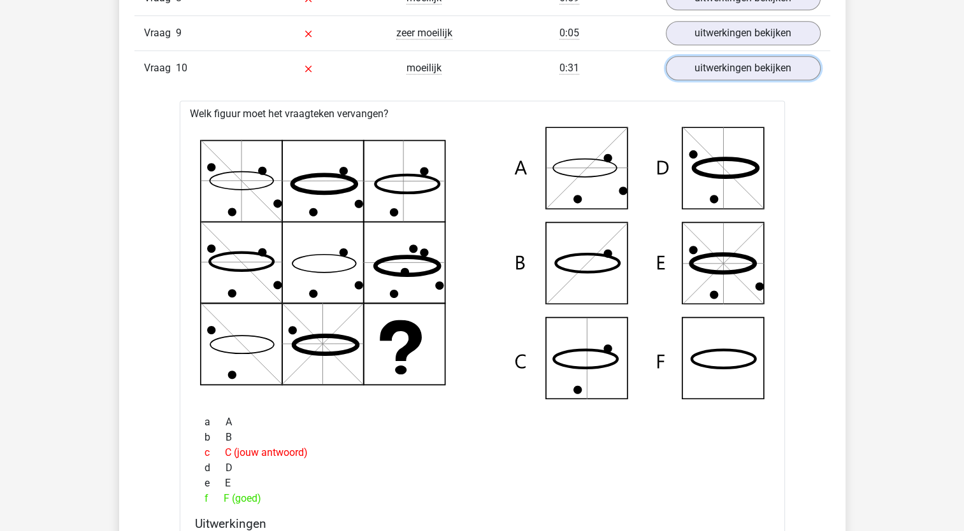
scroll to position [1083, 0]
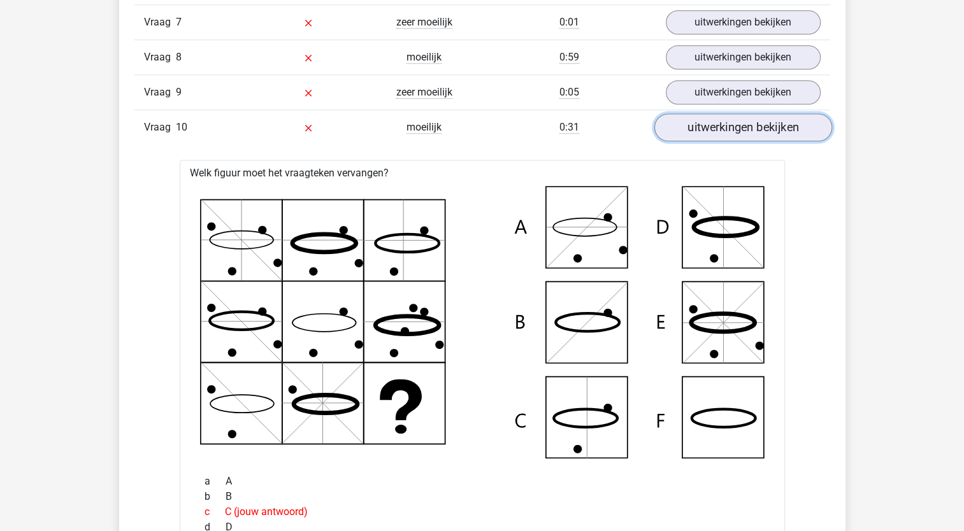
click at [728, 127] on link "uitwerkingen bekijken" at bounding box center [743, 127] width 178 height 28
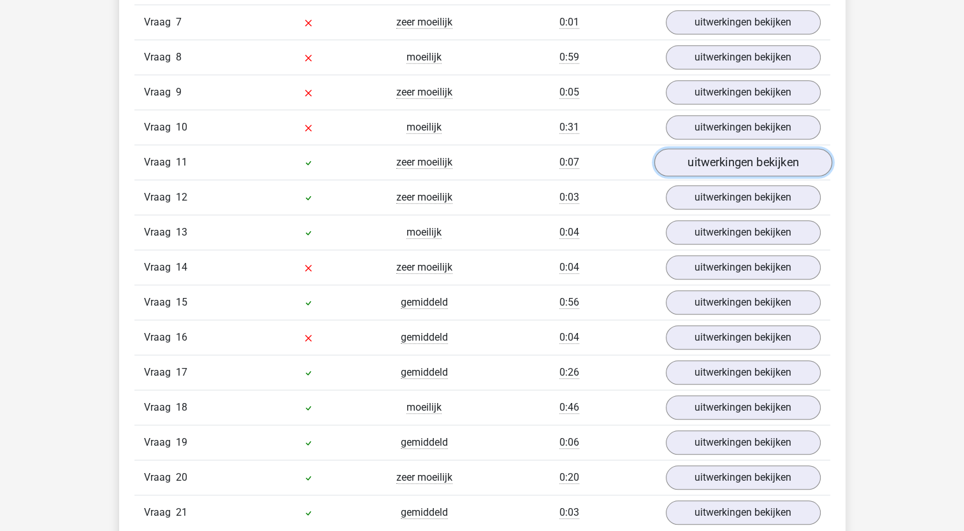
click at [699, 154] on link "uitwerkingen bekijken" at bounding box center [743, 162] width 178 height 28
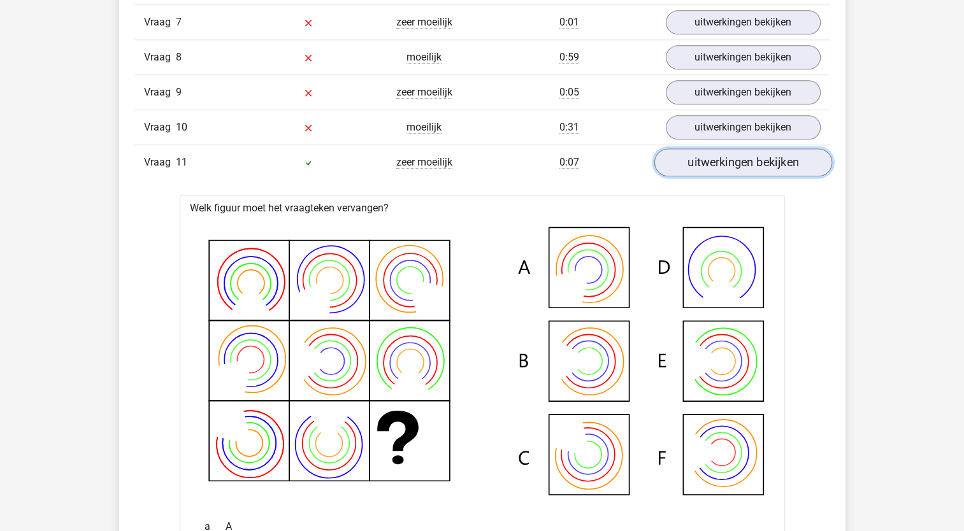
click at [698, 154] on link "uitwerkingen bekijken" at bounding box center [743, 162] width 178 height 28
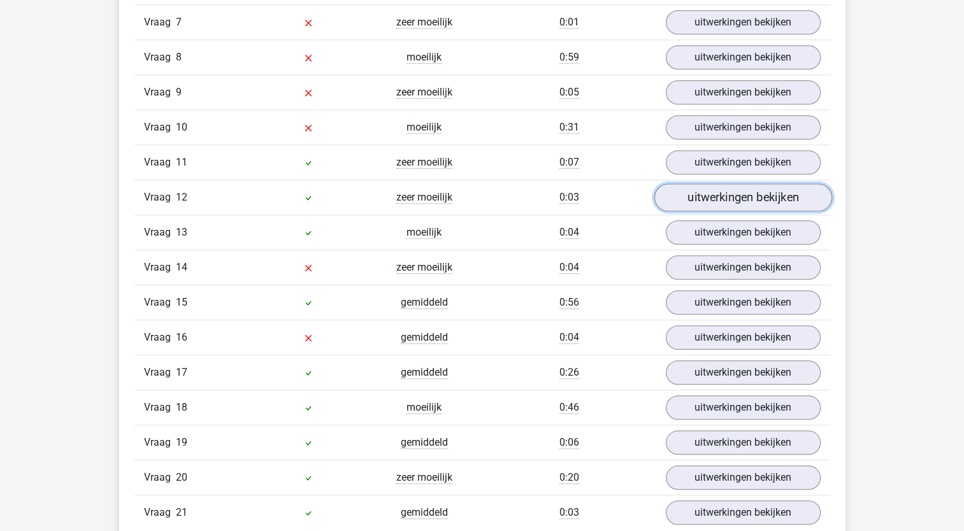
click at [702, 195] on link "uitwerkingen bekijken" at bounding box center [743, 197] width 178 height 28
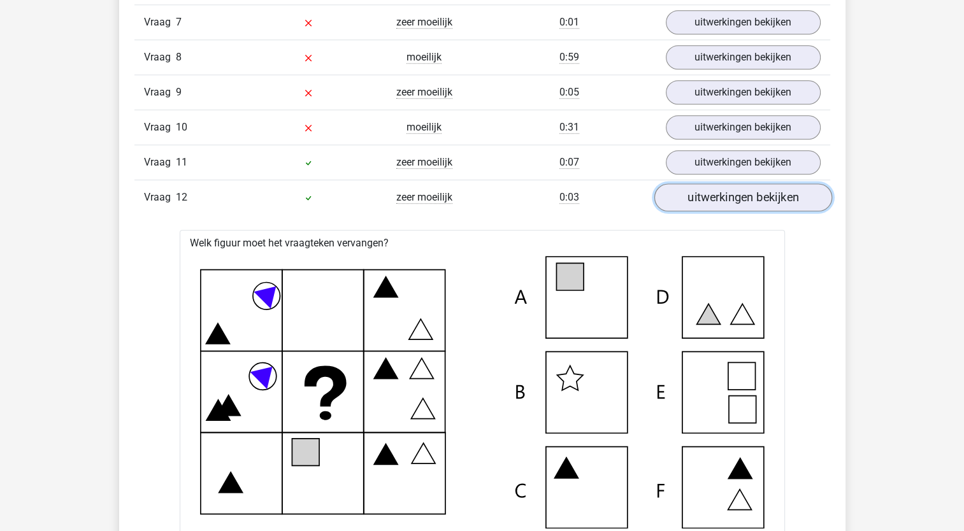
click at [701, 196] on link "uitwerkingen bekijken" at bounding box center [743, 197] width 178 height 28
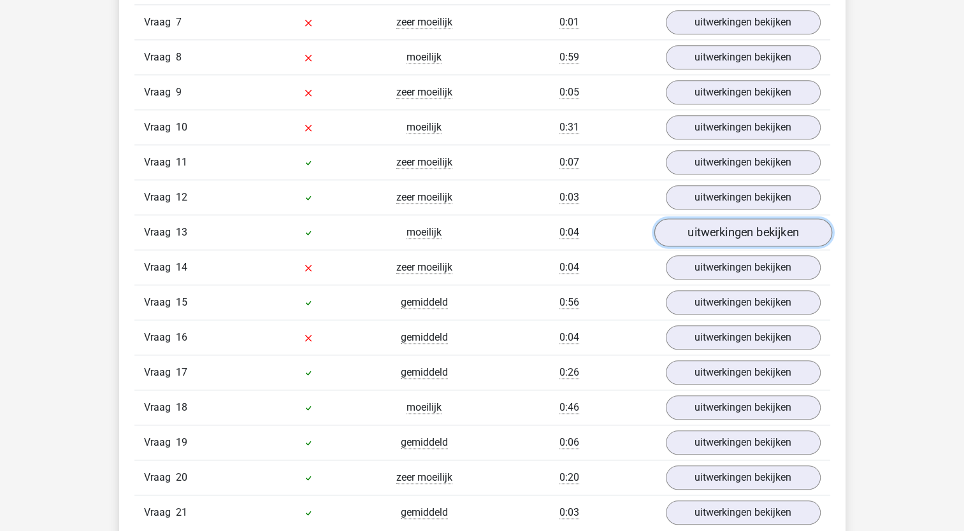
click at [703, 225] on link "uitwerkingen bekijken" at bounding box center [743, 233] width 178 height 28
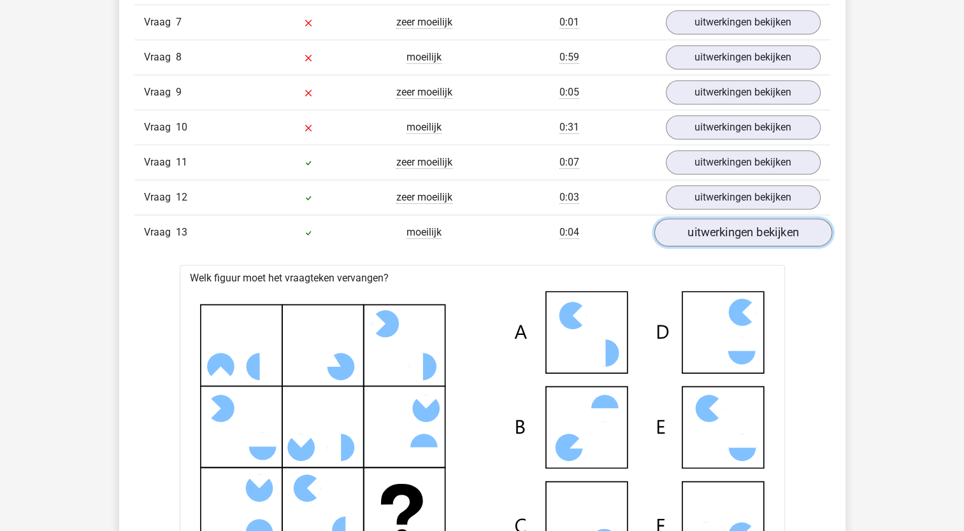
click at [737, 224] on link "uitwerkingen bekijken" at bounding box center [743, 233] width 178 height 28
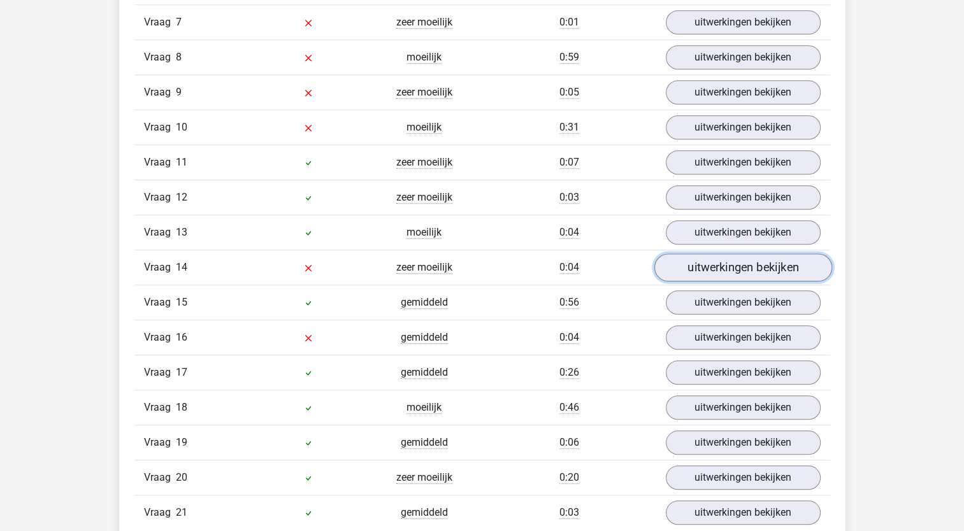
click at [723, 266] on link "uitwerkingen bekijken" at bounding box center [743, 268] width 178 height 28
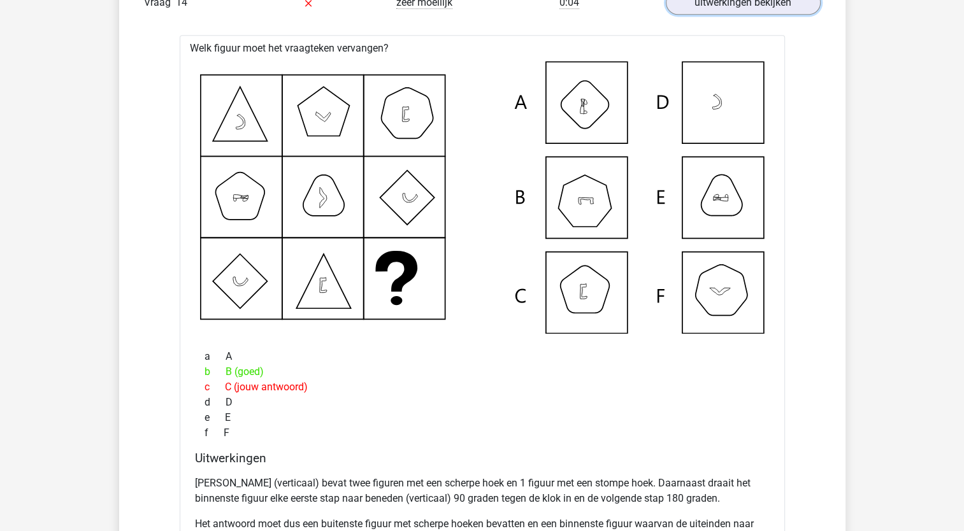
scroll to position [1274, 0]
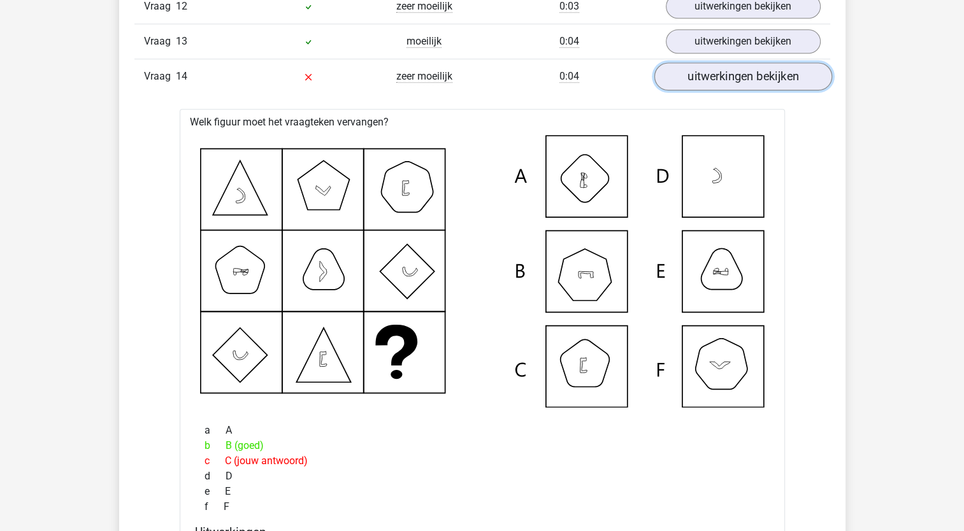
click at [738, 73] on link "uitwerkingen bekijken" at bounding box center [743, 76] width 178 height 28
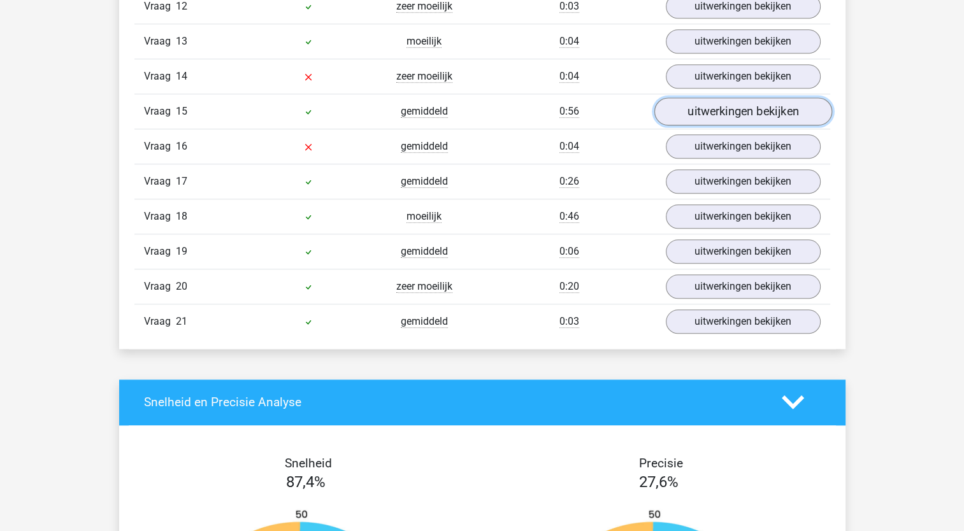
click at [730, 105] on link "uitwerkingen bekijken" at bounding box center [743, 111] width 178 height 28
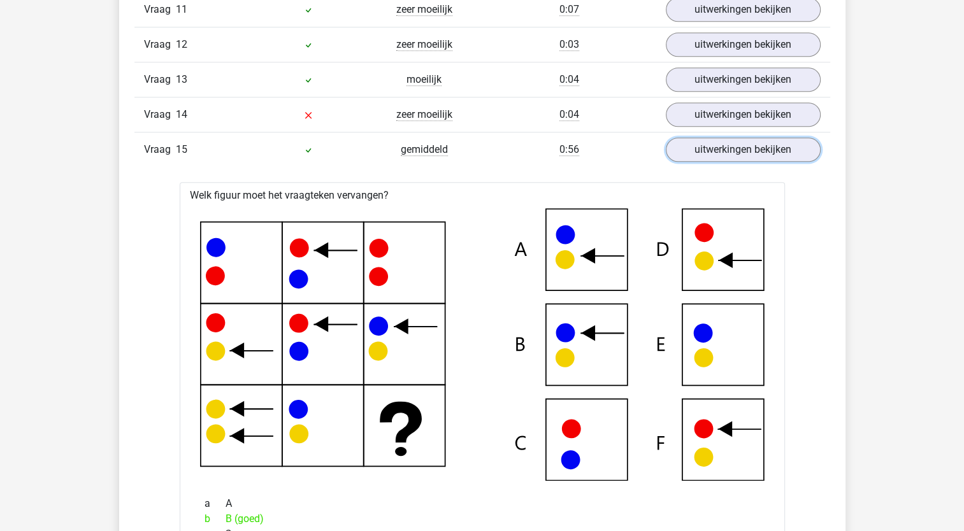
scroll to position [1210, 0]
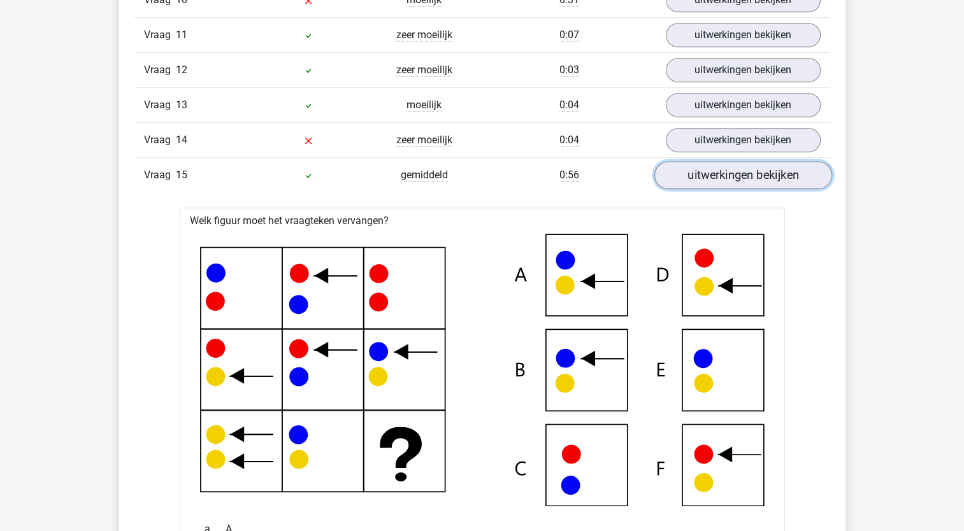
click at [740, 170] on link "uitwerkingen bekijken" at bounding box center [743, 175] width 178 height 28
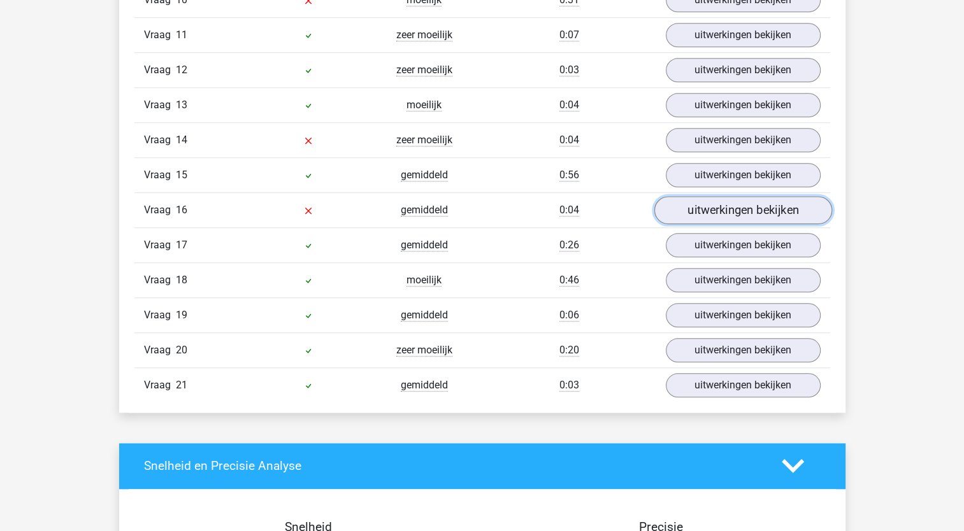
click at [733, 208] on link "uitwerkingen bekijken" at bounding box center [743, 210] width 178 height 28
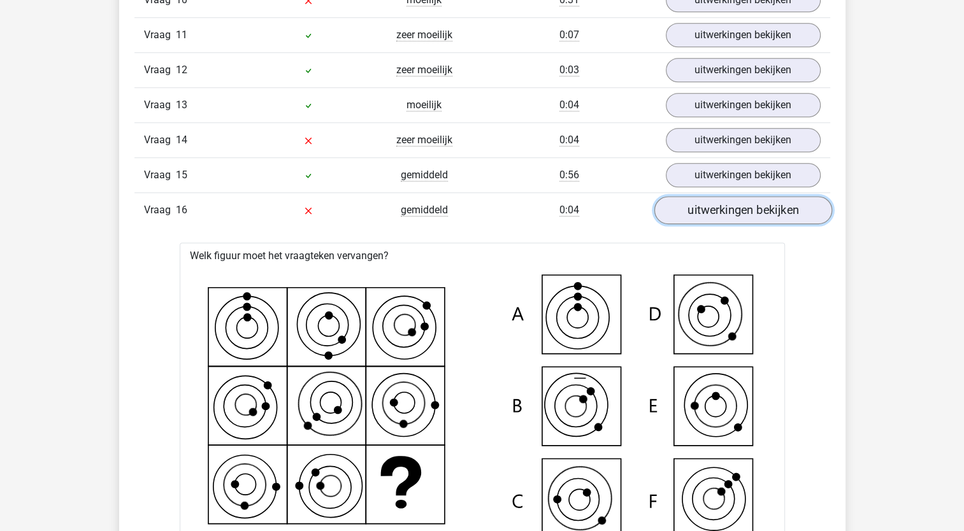
click at [731, 204] on link "uitwerkingen bekijken" at bounding box center [743, 210] width 178 height 28
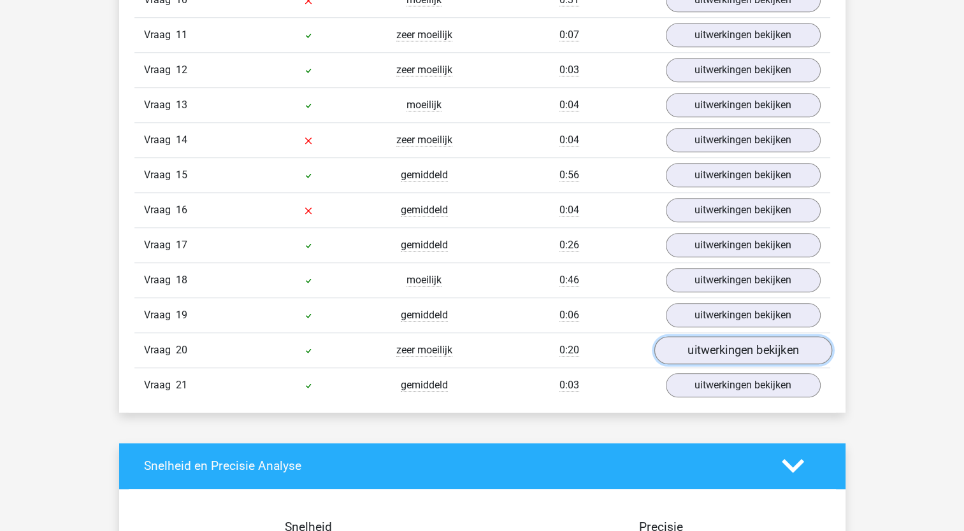
click at [719, 350] on link "uitwerkingen bekijken" at bounding box center [743, 350] width 178 height 28
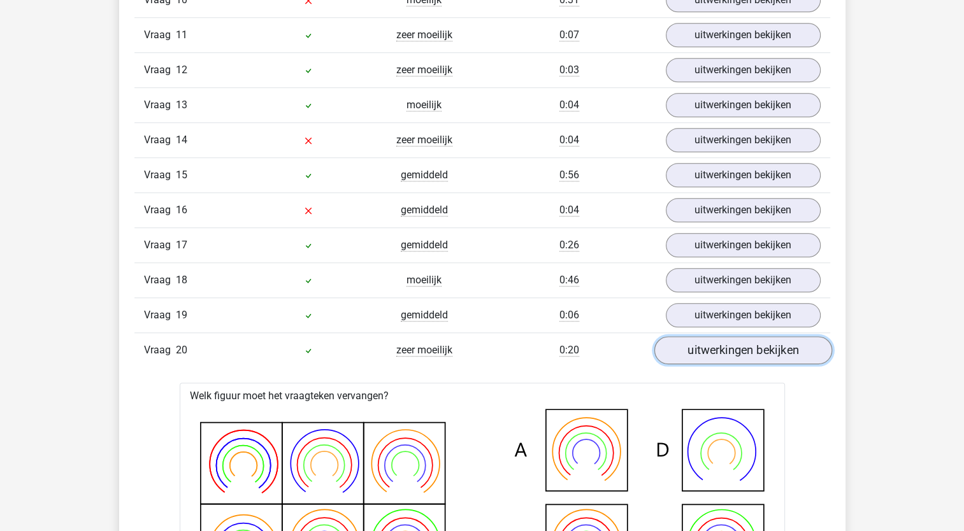
click at [714, 343] on link "uitwerkingen bekijken" at bounding box center [743, 350] width 178 height 28
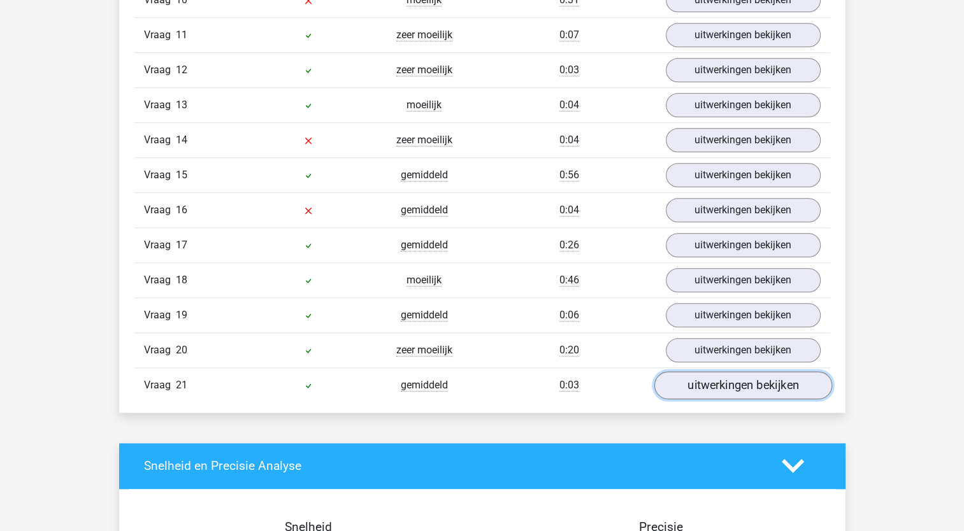
click at [716, 373] on link "uitwerkingen bekijken" at bounding box center [743, 385] width 178 height 28
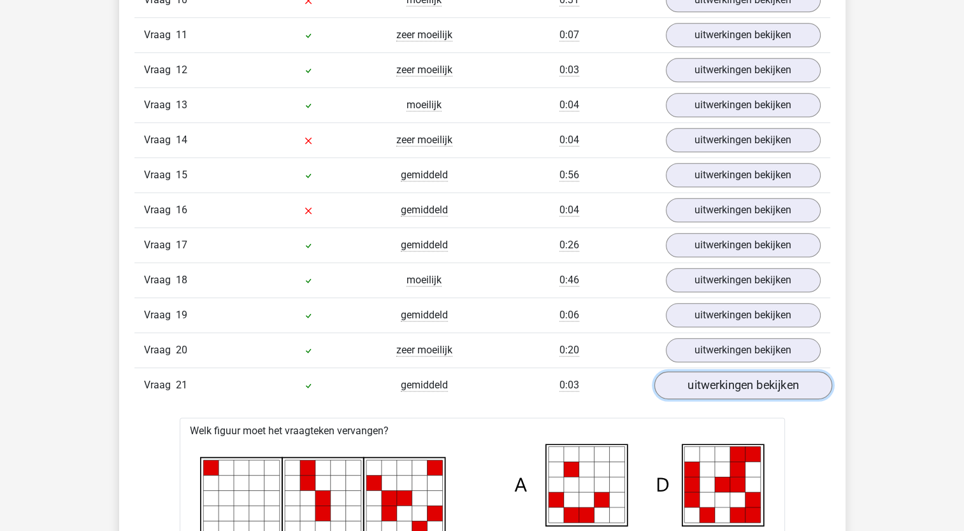
click at [714, 374] on link "uitwerkingen bekijken" at bounding box center [743, 385] width 178 height 28
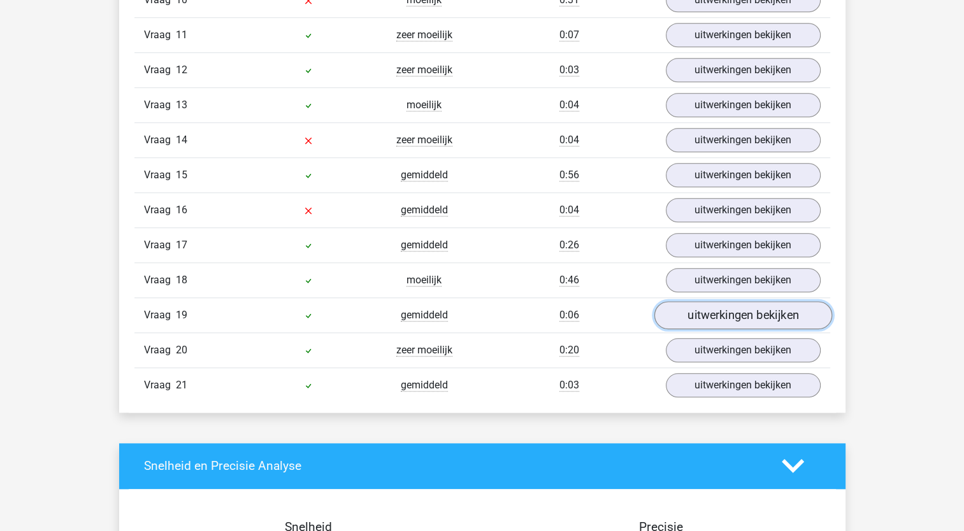
click at [706, 307] on link "uitwerkingen bekijken" at bounding box center [743, 315] width 178 height 28
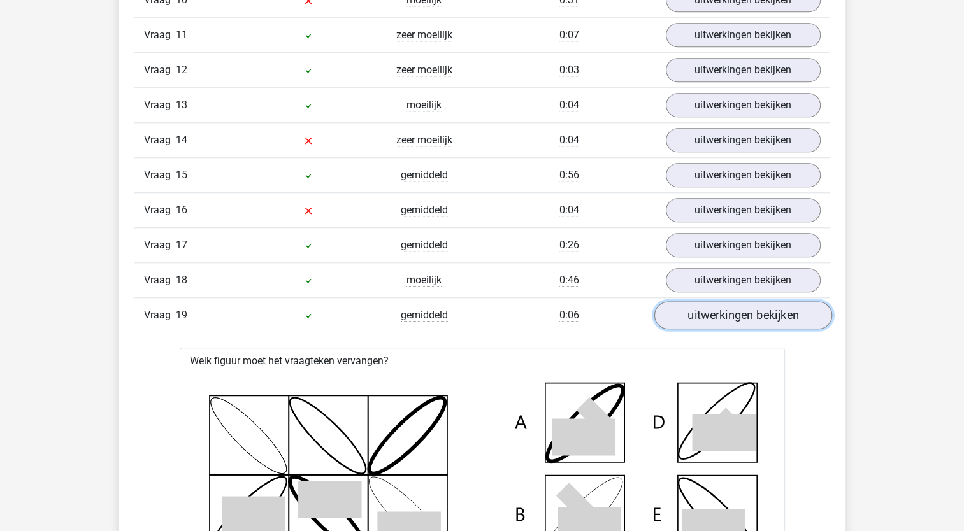
click at [706, 307] on link "uitwerkingen bekijken" at bounding box center [743, 315] width 178 height 28
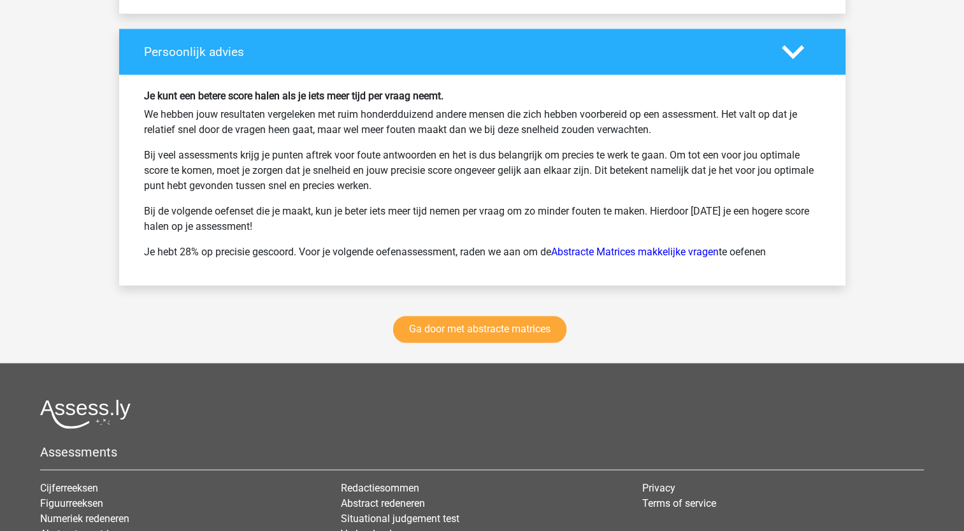
scroll to position [2048, 0]
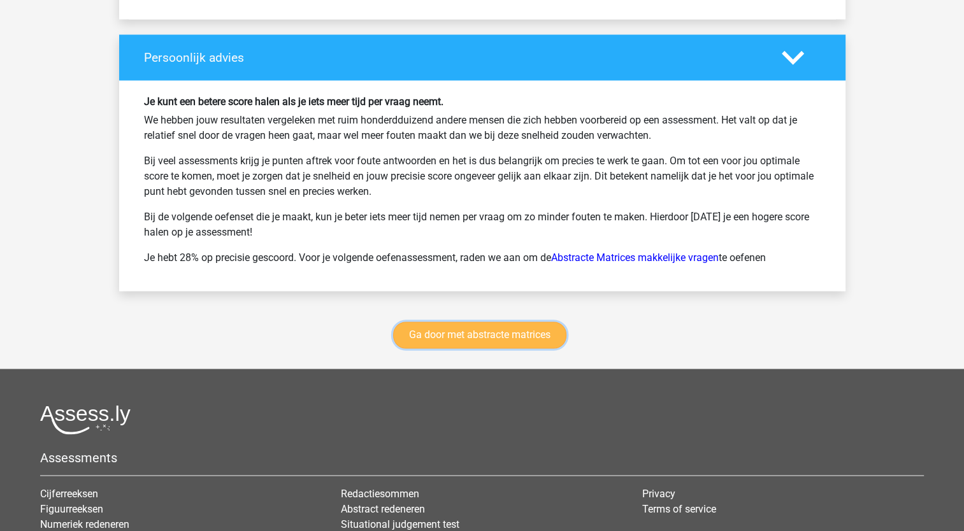
click at [457, 325] on link "Ga door met abstracte matrices" at bounding box center [479, 335] width 173 height 27
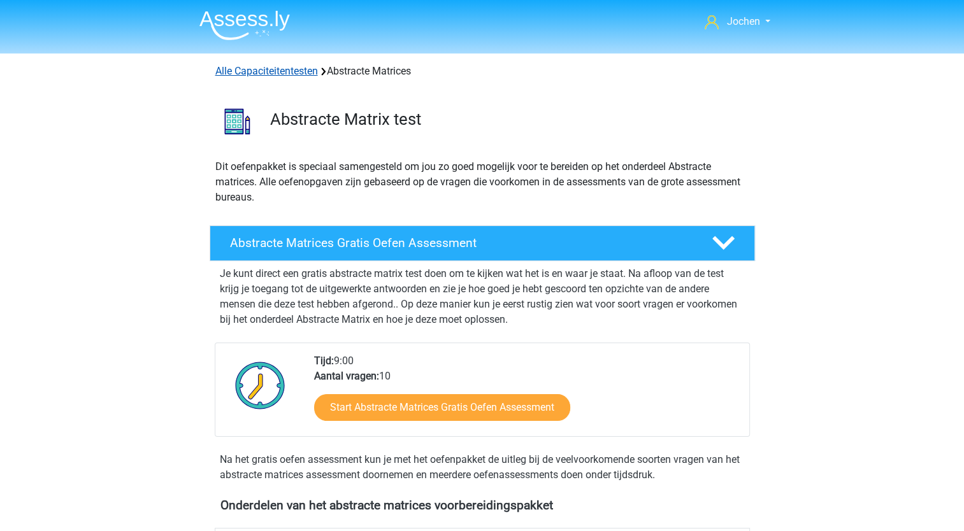
click at [267, 71] on link "Alle Capaciteitentesten" at bounding box center [266, 71] width 103 height 12
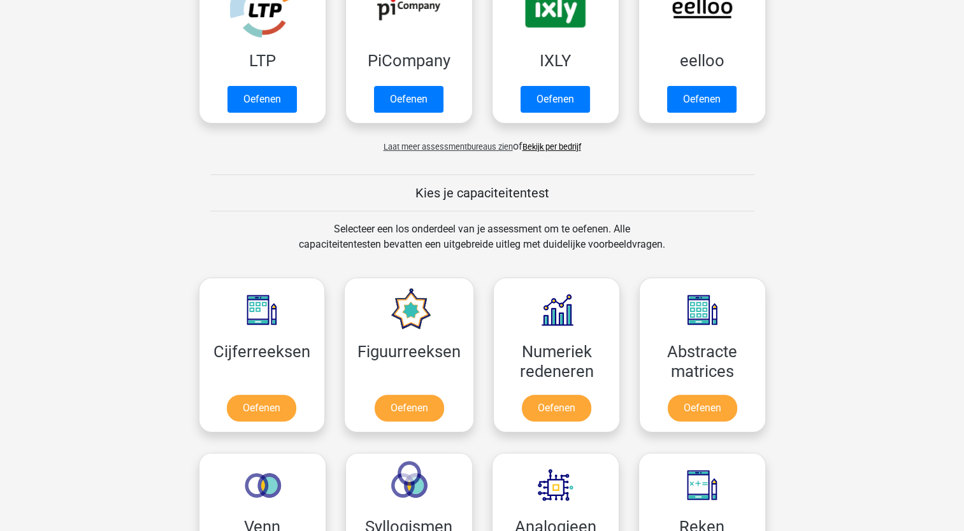
scroll to position [222, 0]
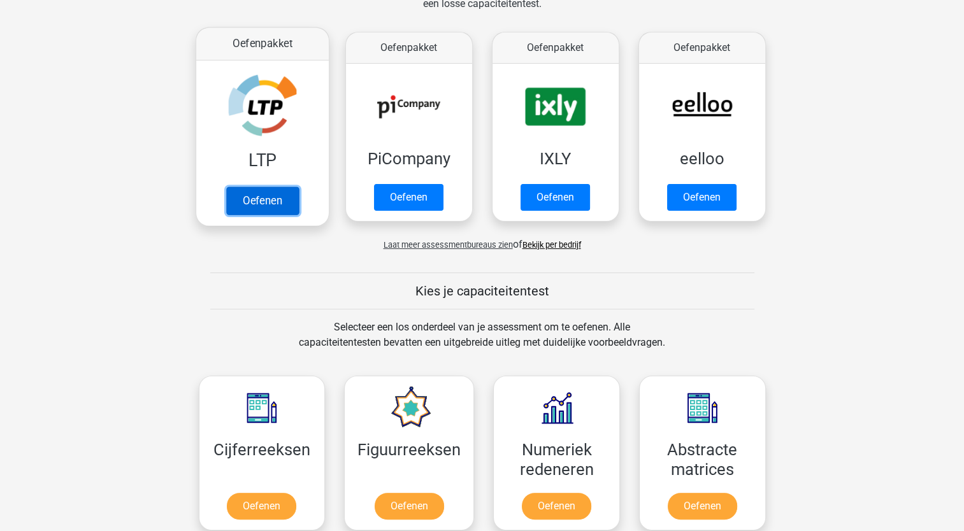
click at [265, 196] on link "Oefenen" at bounding box center [262, 201] width 73 height 28
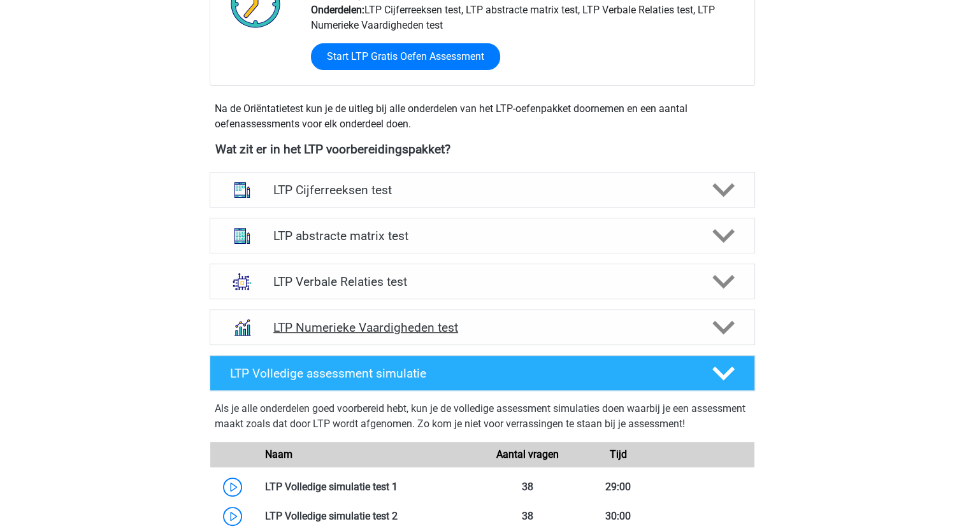
scroll to position [382, 0]
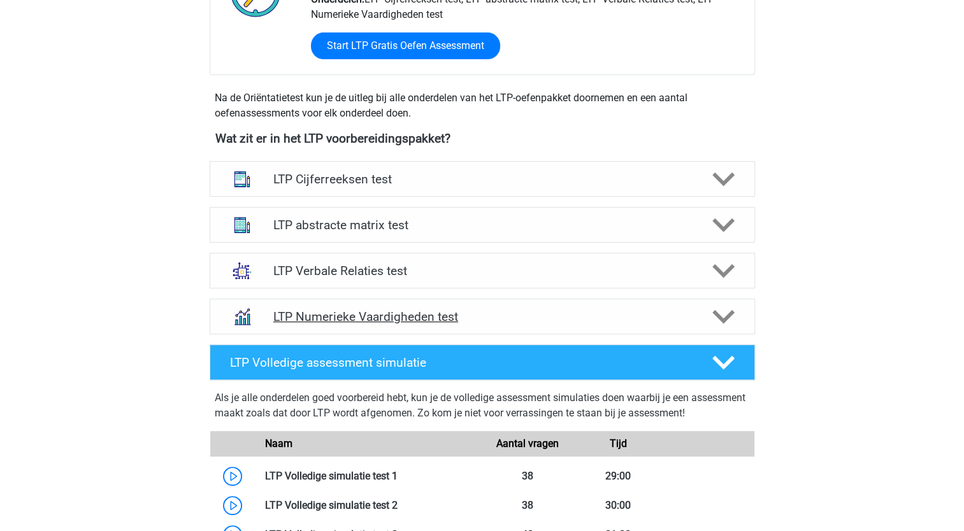
click at [415, 317] on h4 "LTP Numerieke Vaardigheden test" at bounding box center [481, 317] width 417 height 15
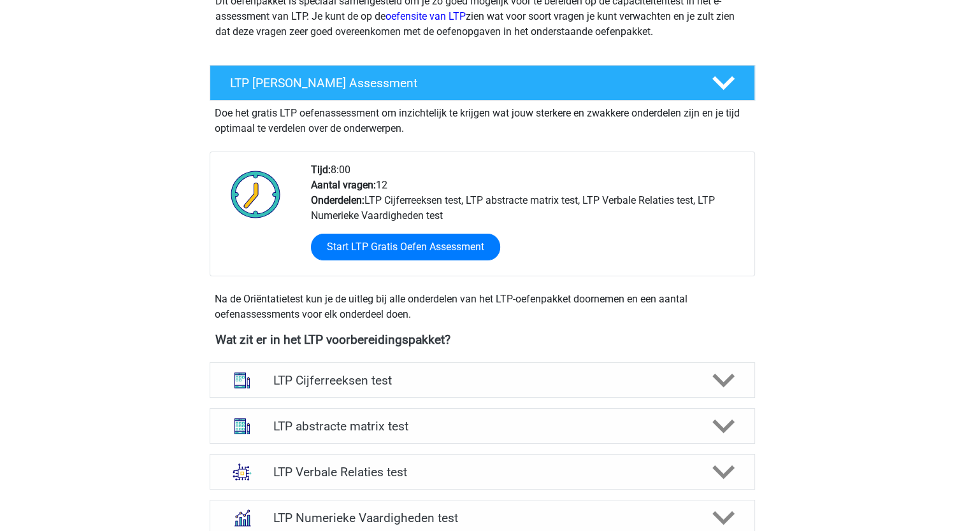
scroll to position [0, 0]
